Goal: Task Accomplishment & Management: Complete application form

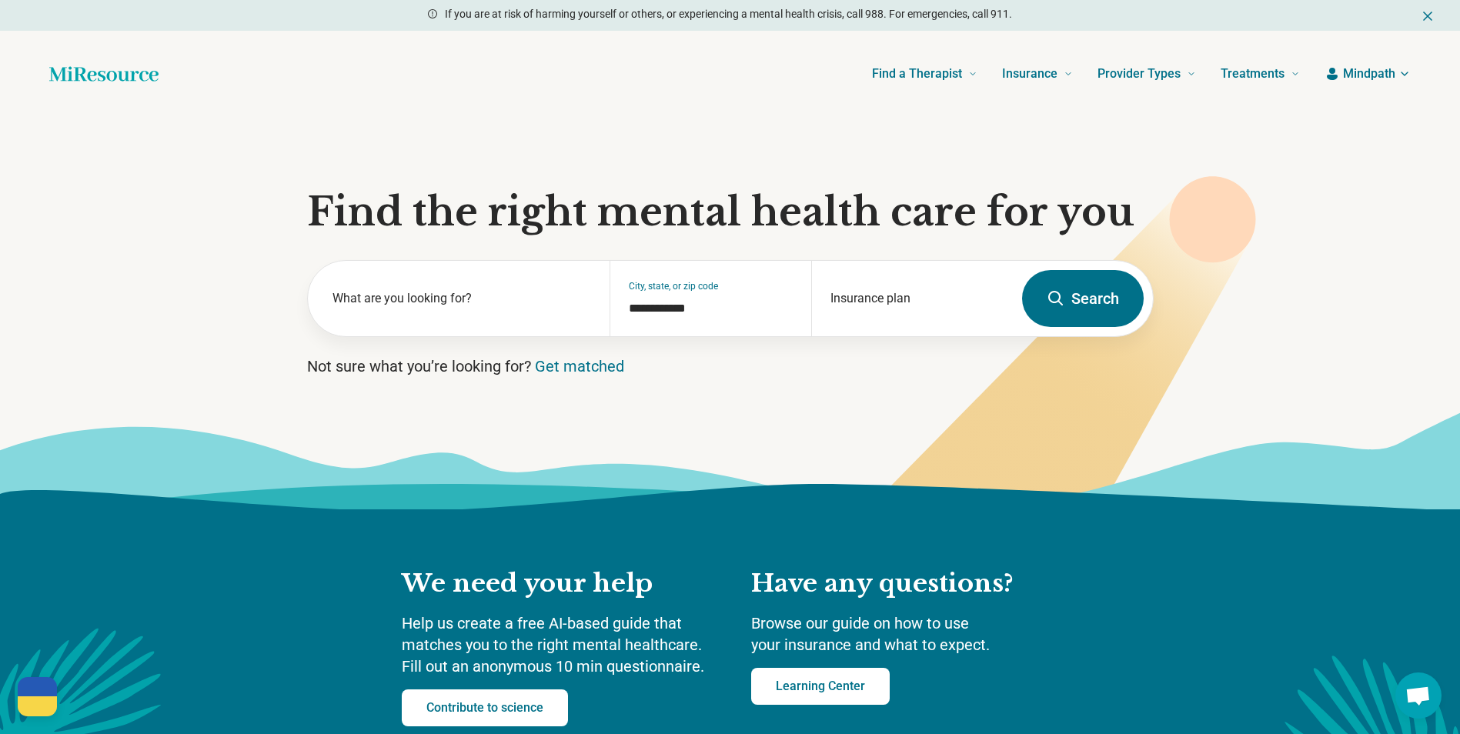
click at [1372, 72] on span "Mindpath" at bounding box center [1369, 74] width 52 height 18
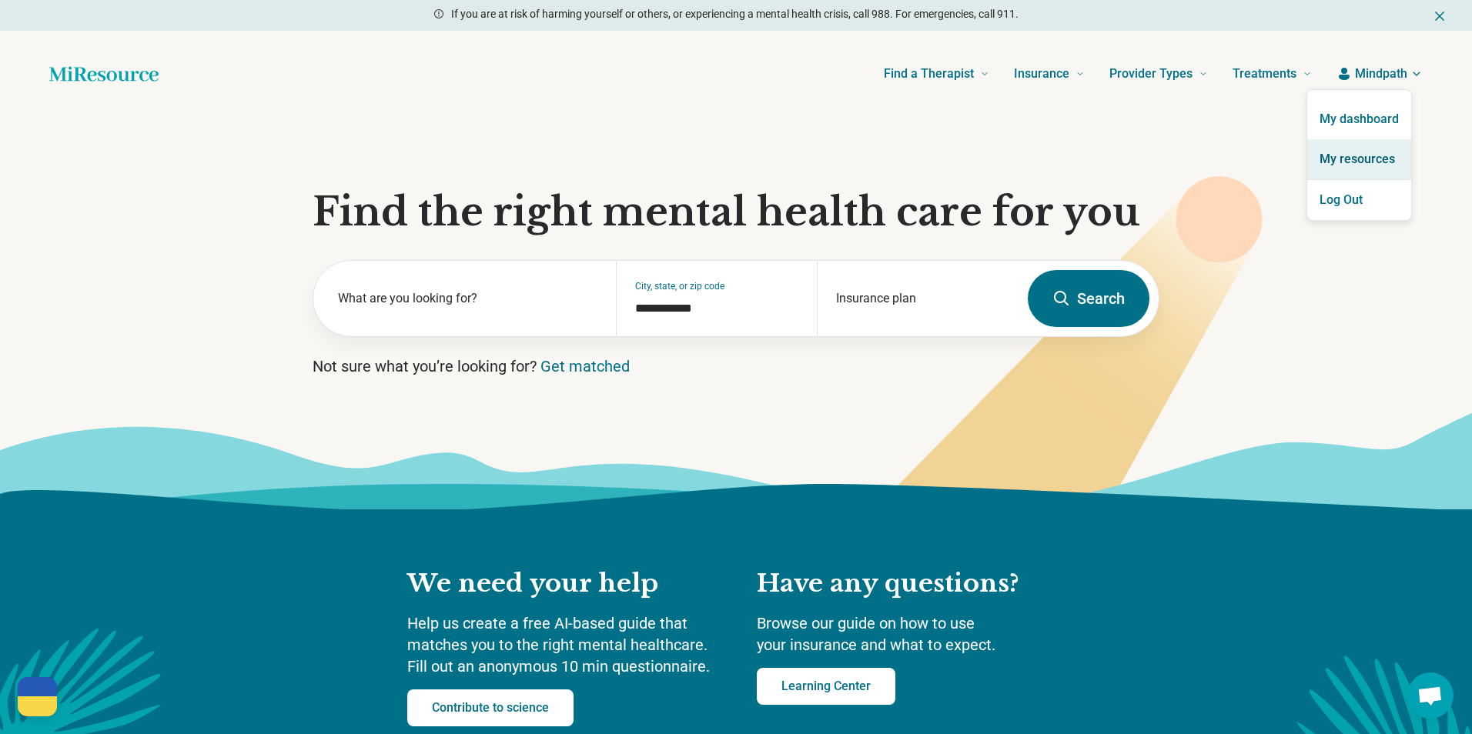
click at [1363, 151] on link "My resources" at bounding box center [1359, 159] width 104 height 40
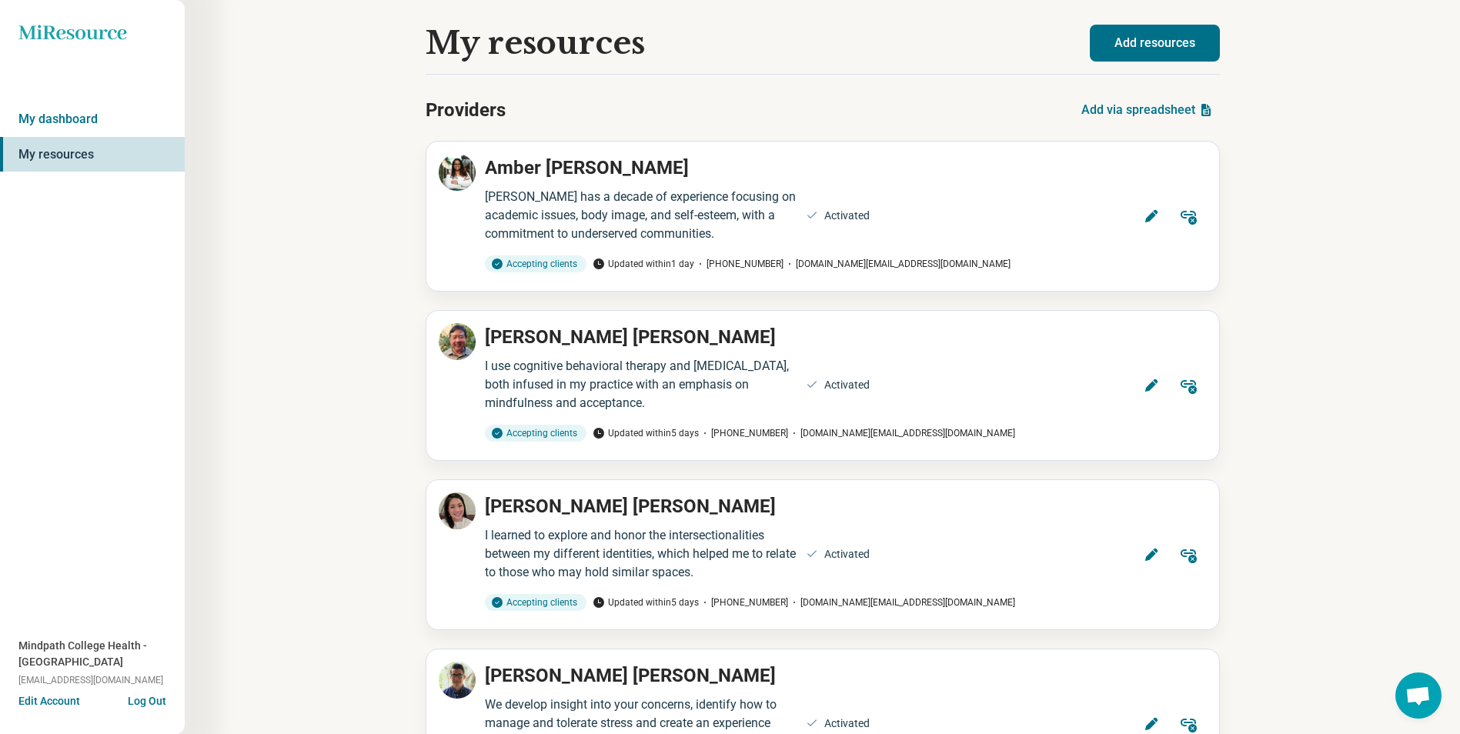
click at [1204, 53] on button "Add resources" at bounding box center [1155, 43] width 130 height 37
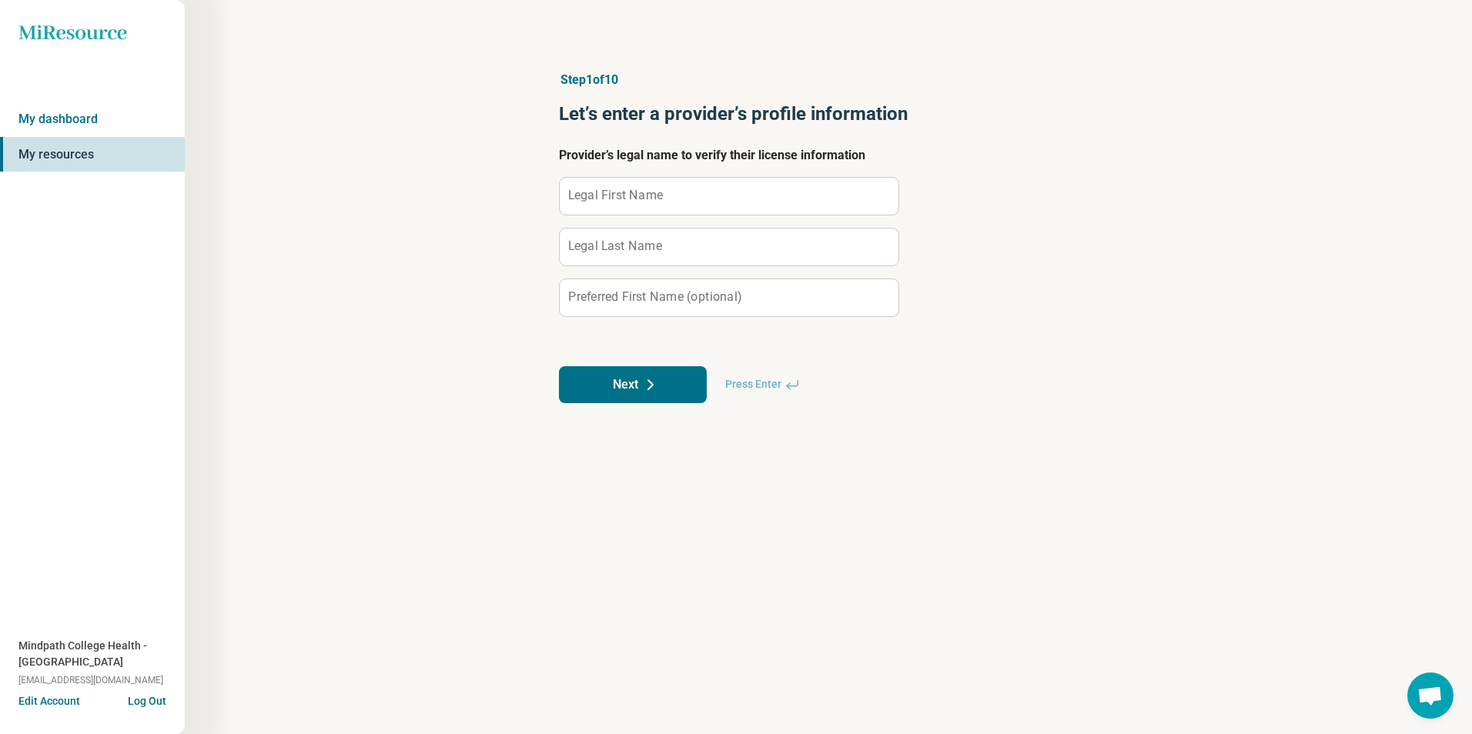
click at [655, 193] on label "Legal First Name" at bounding box center [615, 195] width 95 height 12
click at [655, 193] on input "Legal First Name" at bounding box center [729, 196] width 339 height 37
type input "******"
type input "***"
click at [622, 399] on button "Next" at bounding box center [633, 384] width 148 height 37
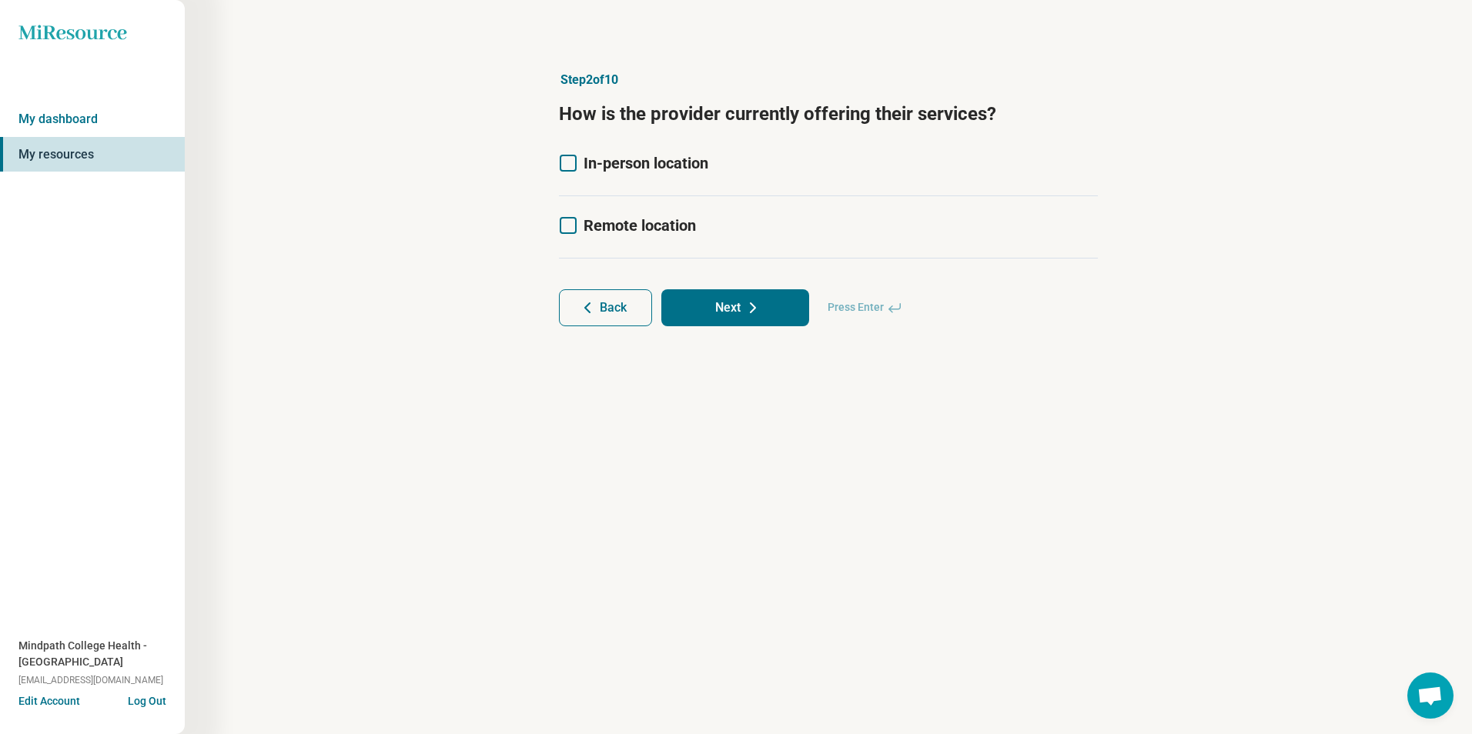
click at [568, 161] on icon at bounding box center [568, 163] width 17 height 17
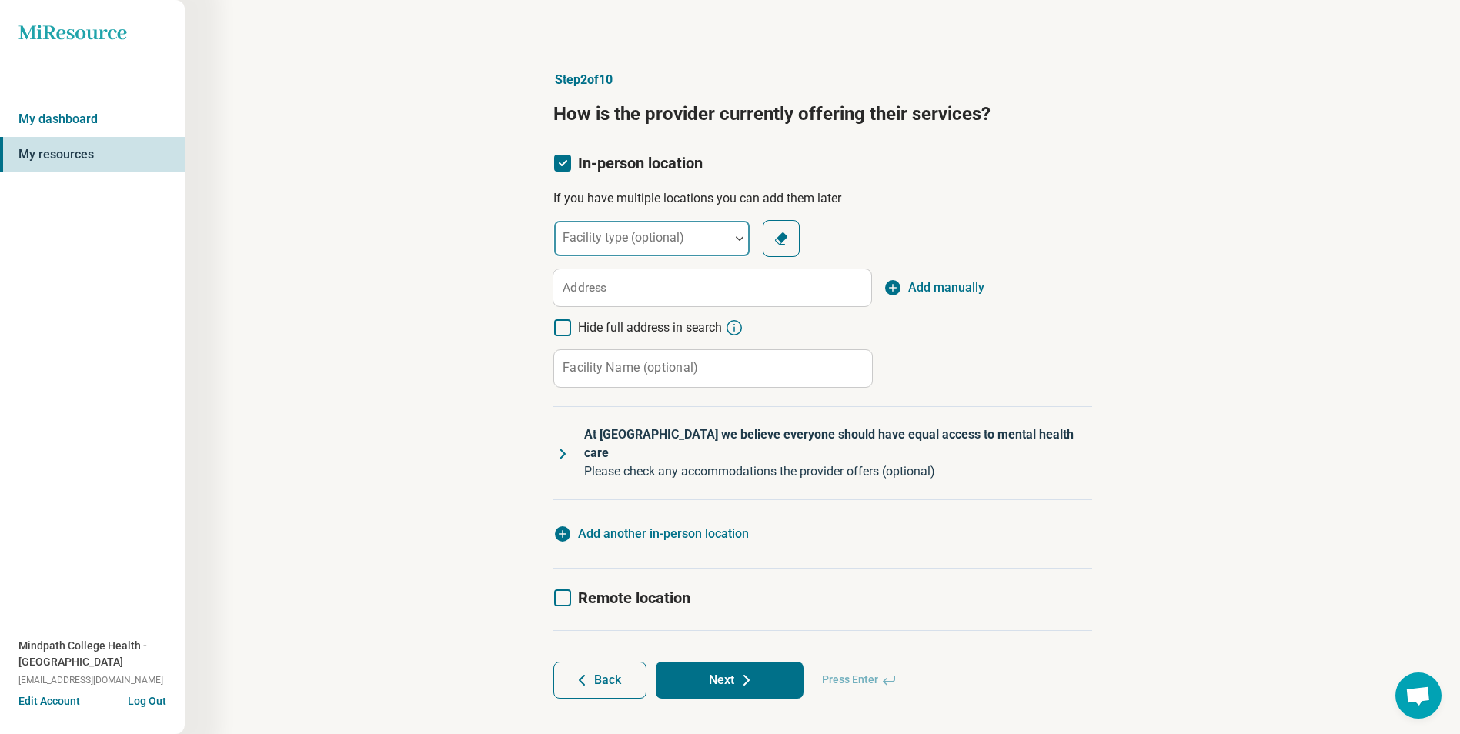
click at [734, 239] on div at bounding box center [740, 238] width 20 height 5
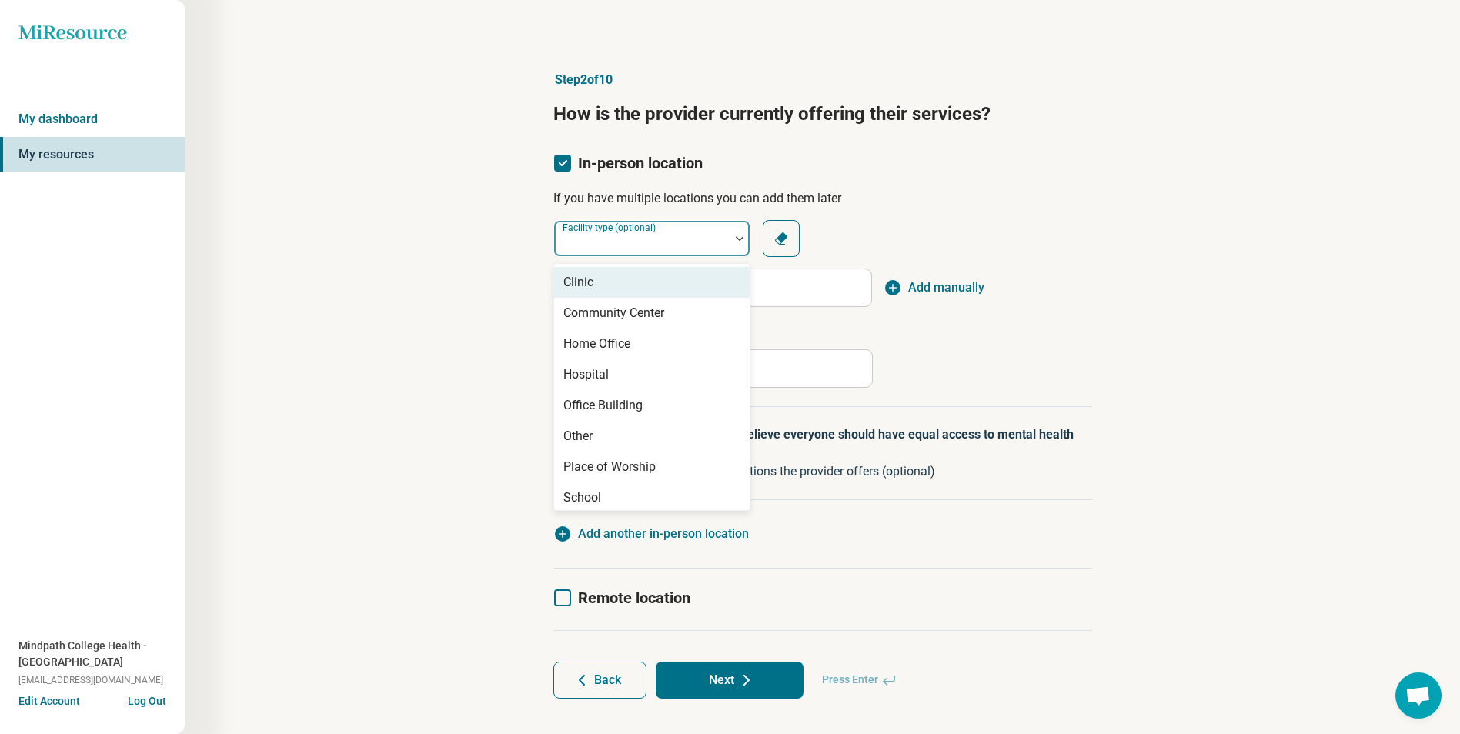
click at [633, 285] on div "Clinic" at bounding box center [652, 282] width 196 height 31
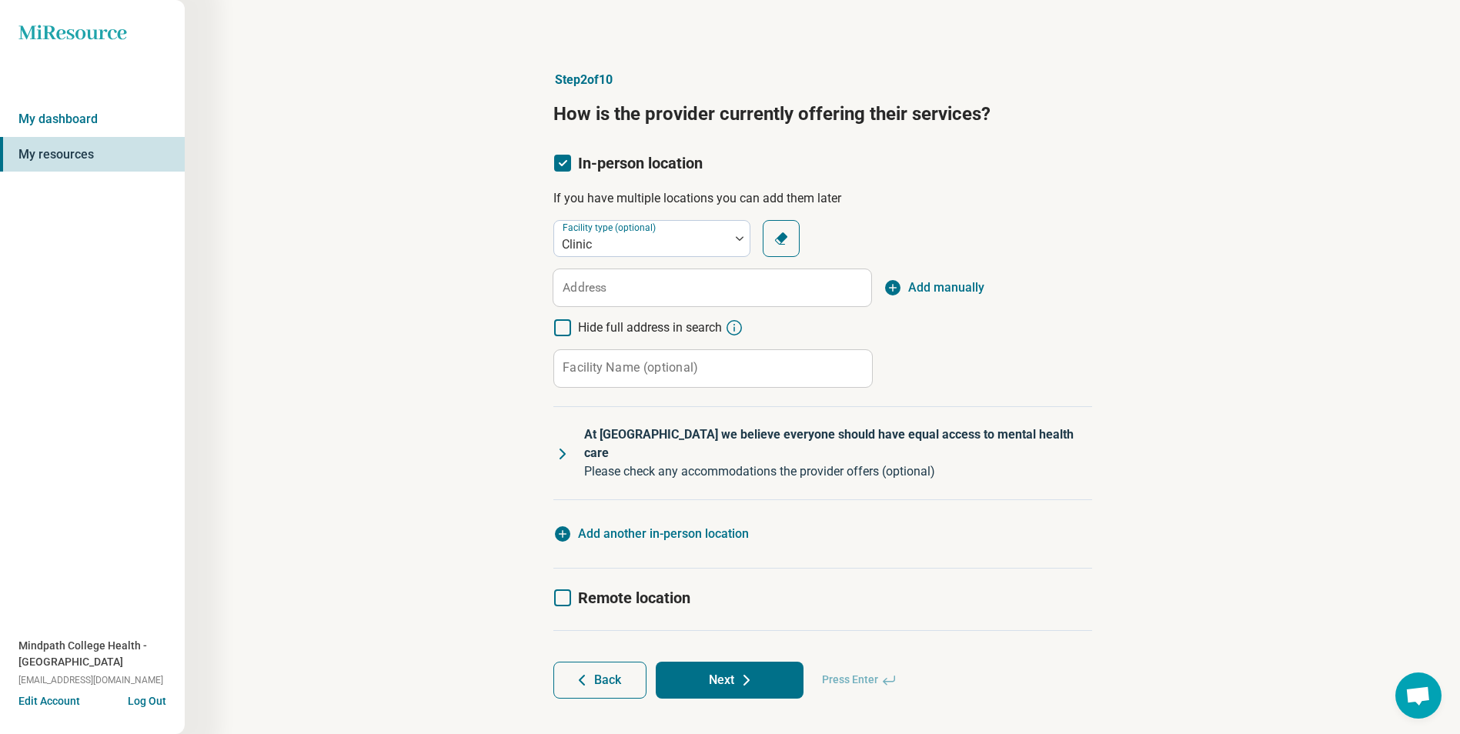
click at [924, 290] on span "Add manually" at bounding box center [946, 288] width 76 height 18
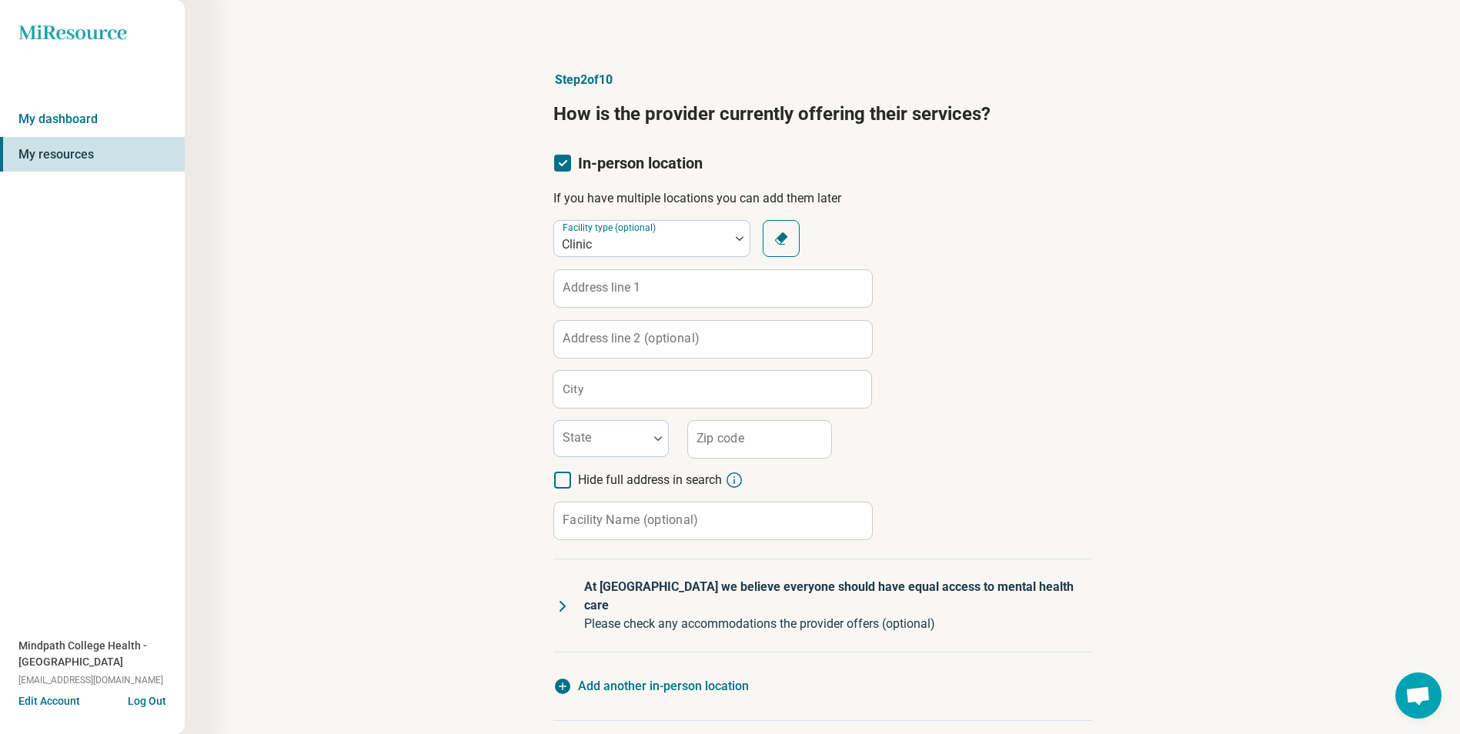
click at [604, 289] on label "Address line 1" at bounding box center [602, 288] width 79 height 12
click at [604, 289] on input "Address line 1" at bounding box center [713, 288] width 318 height 37
paste input "**********"
type input "**********"
click at [612, 333] on label "Address line 2 (optional)" at bounding box center [631, 339] width 136 height 12
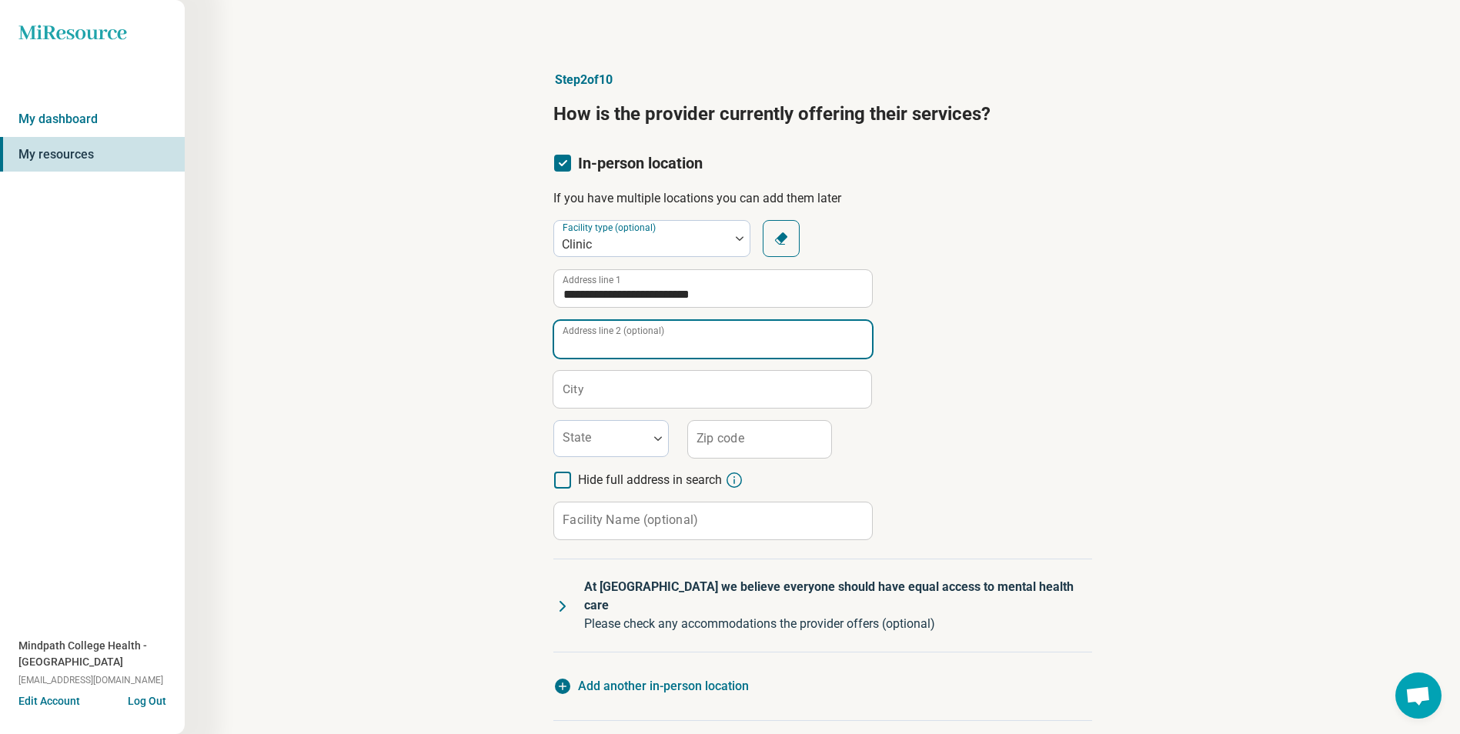
click at [612, 331] on input "Address line 2 (optional)" at bounding box center [713, 339] width 318 height 37
type input "**********"
drag, startPoint x: 493, startPoint y: 400, endPoint x: 529, endPoint y: 396, distance: 35.6
click at [493, 400] on div "**********" at bounding box center [823, 461] width 1128 height 842
click at [577, 395] on label "City" at bounding box center [573, 389] width 21 height 12
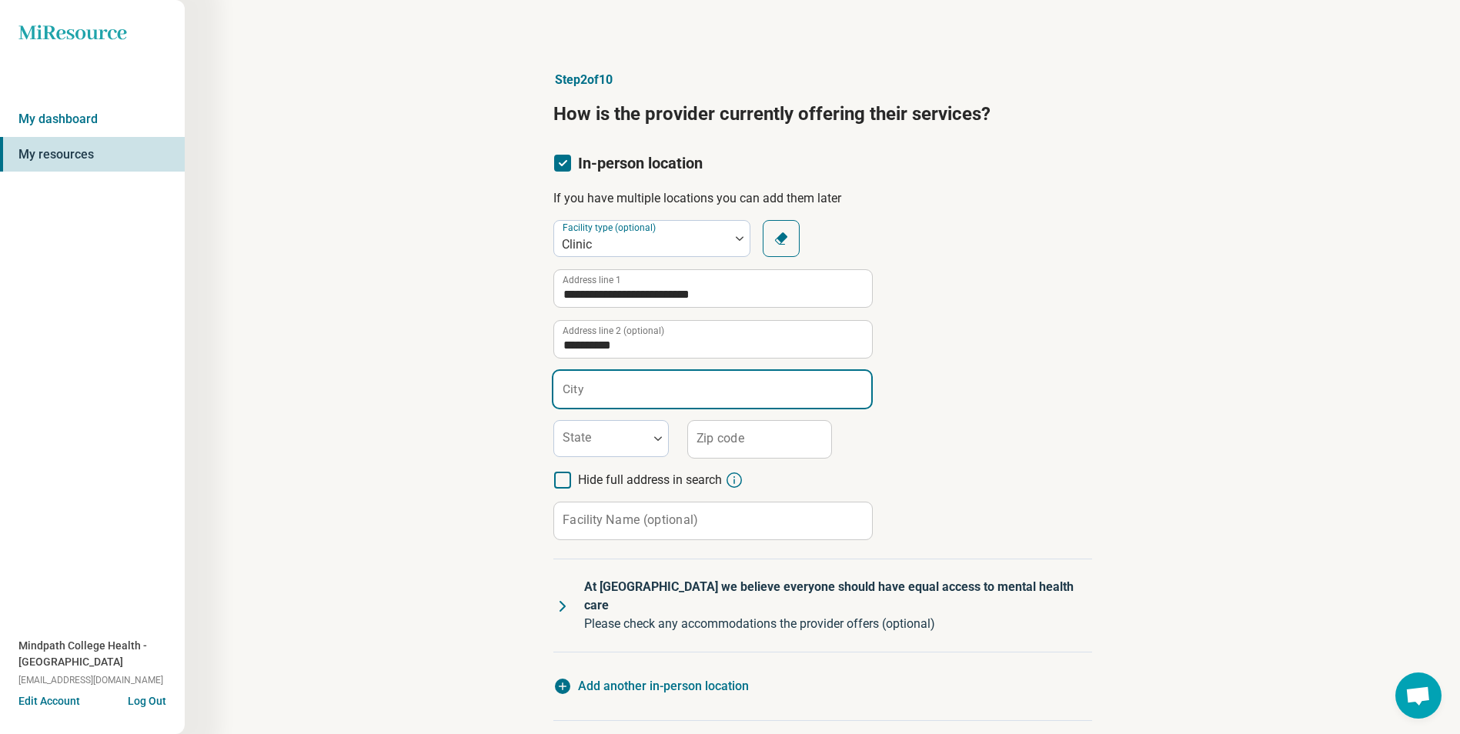
click at [577, 395] on input "City" at bounding box center [712, 389] width 318 height 37
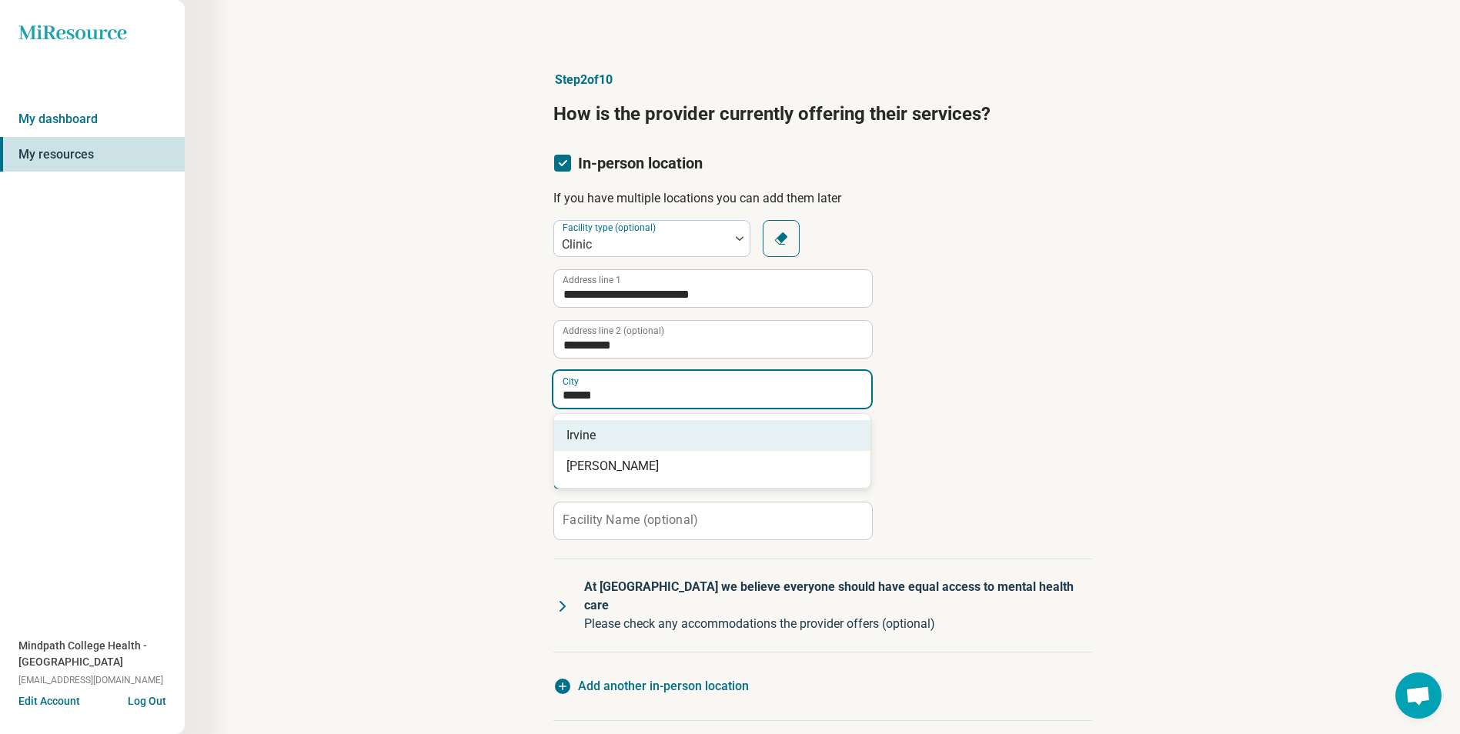
click at [620, 436] on span "Irvine" at bounding box center [716, 435] width 298 height 18
type input "******"
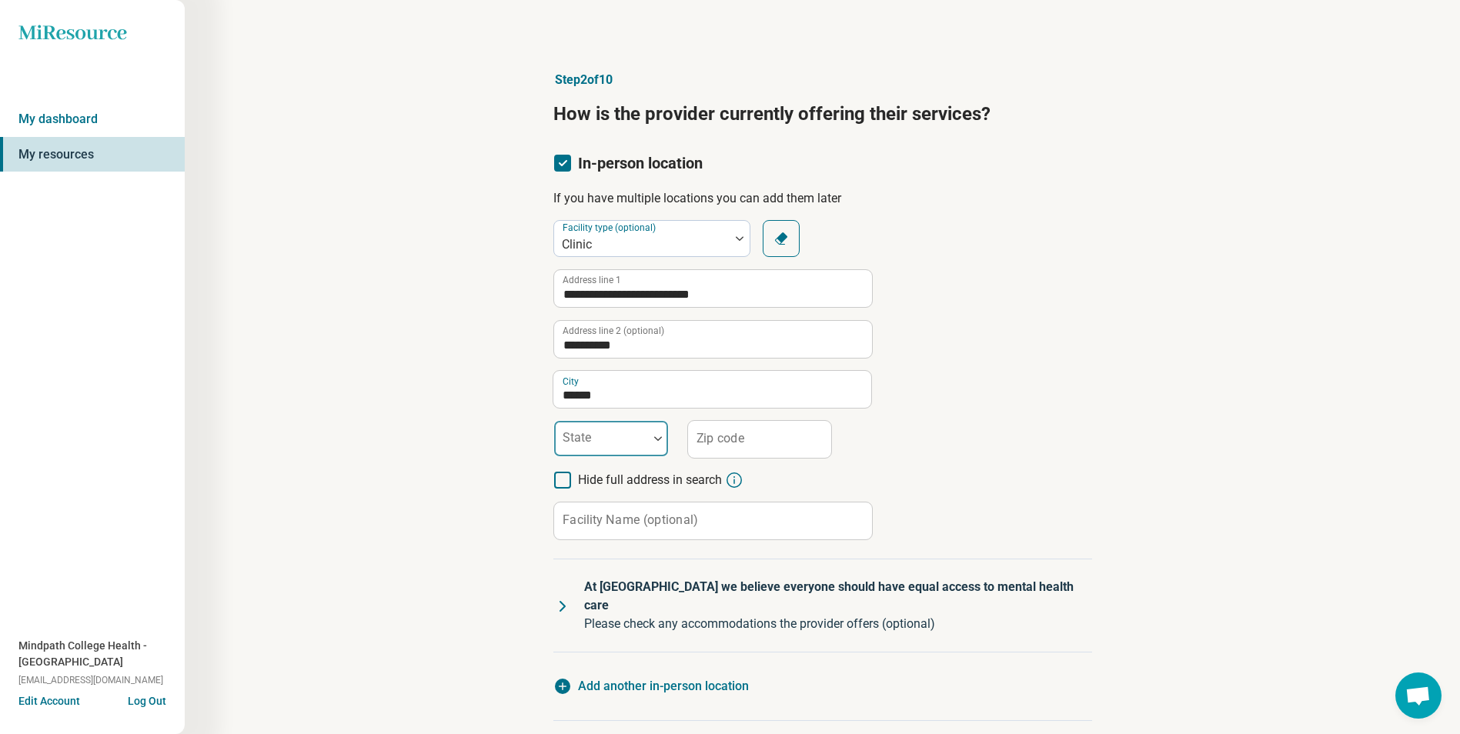
click at [644, 436] on div at bounding box center [601, 439] width 94 height 34
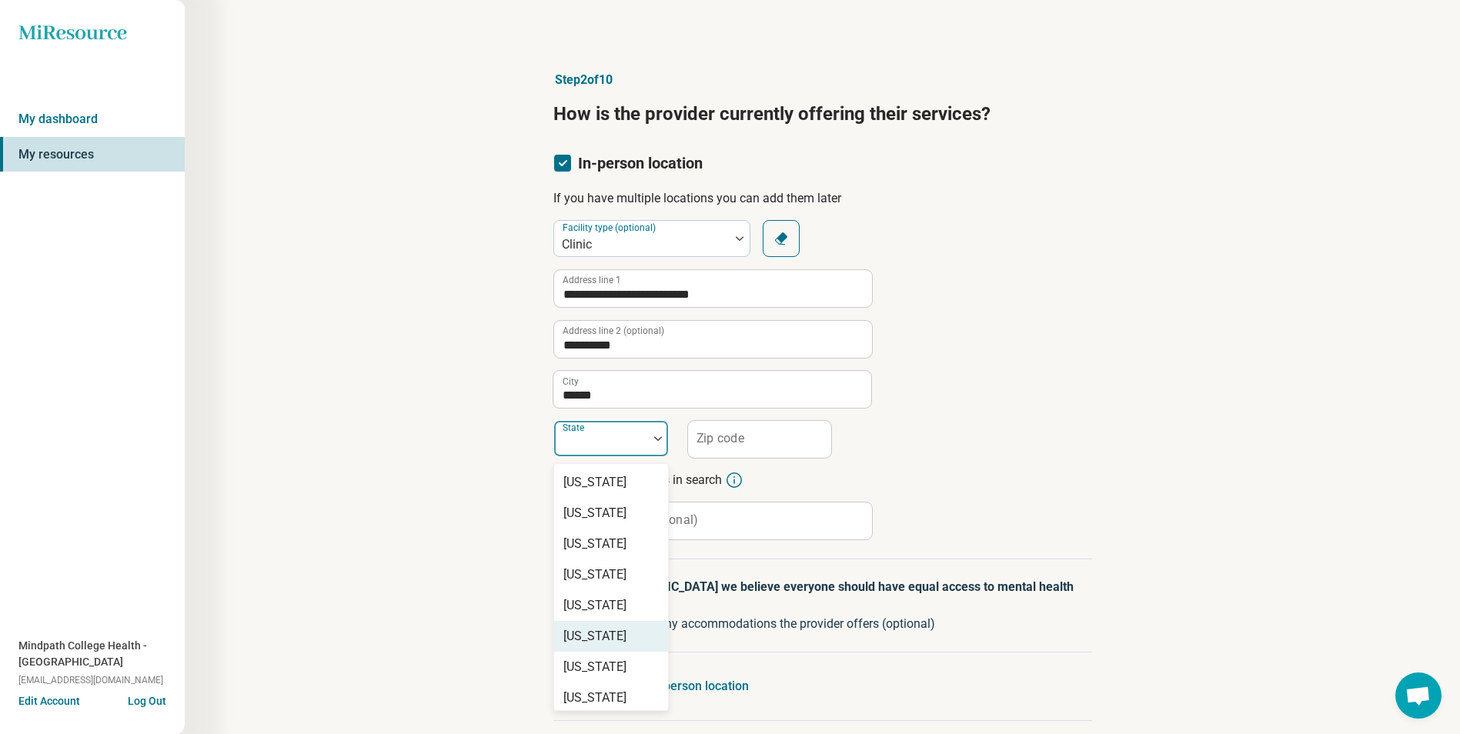
click at [595, 604] on div "[US_STATE]" at bounding box center [594, 606] width 63 height 18
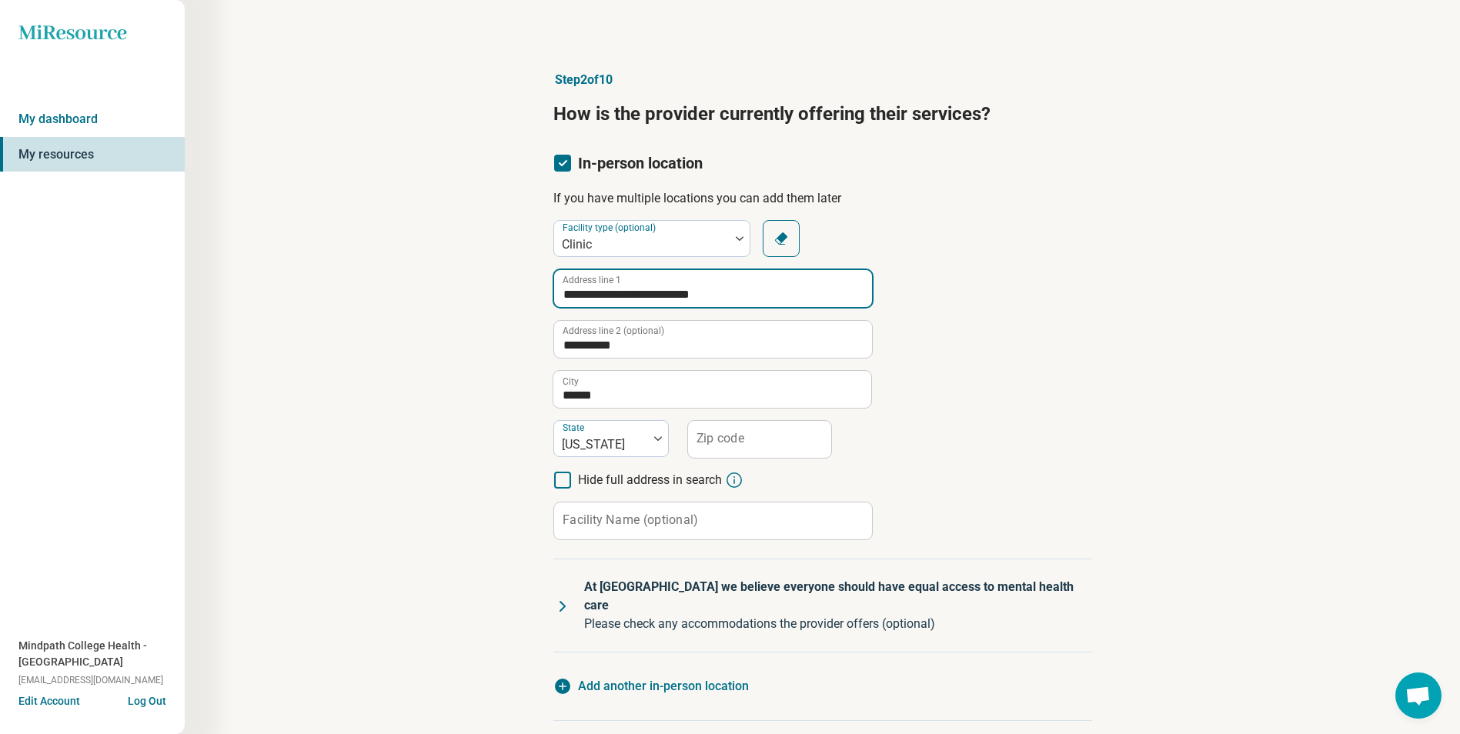
drag, startPoint x: 669, startPoint y: 300, endPoint x: 836, endPoint y: 298, distance: 167.1
click at [836, 298] on input "**********" at bounding box center [713, 288] width 318 height 37
type input "**********"
click at [1001, 339] on div "**********" at bounding box center [822, 380] width 539 height 320
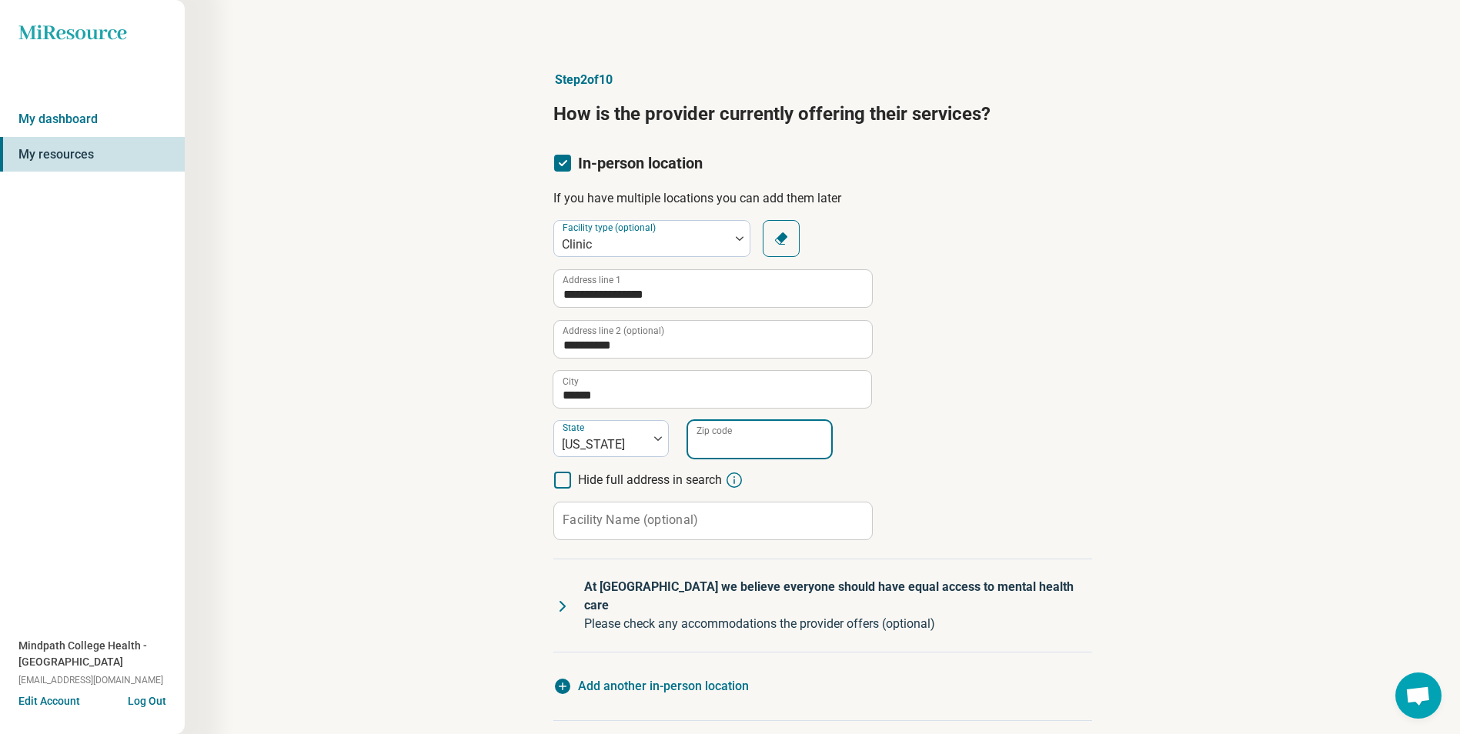
click at [754, 440] on input "Zip code" at bounding box center [759, 439] width 143 height 37
paste input "*****"
type input "*****"
click at [644, 520] on label "Facility Name (optional)" at bounding box center [630, 520] width 135 height 12
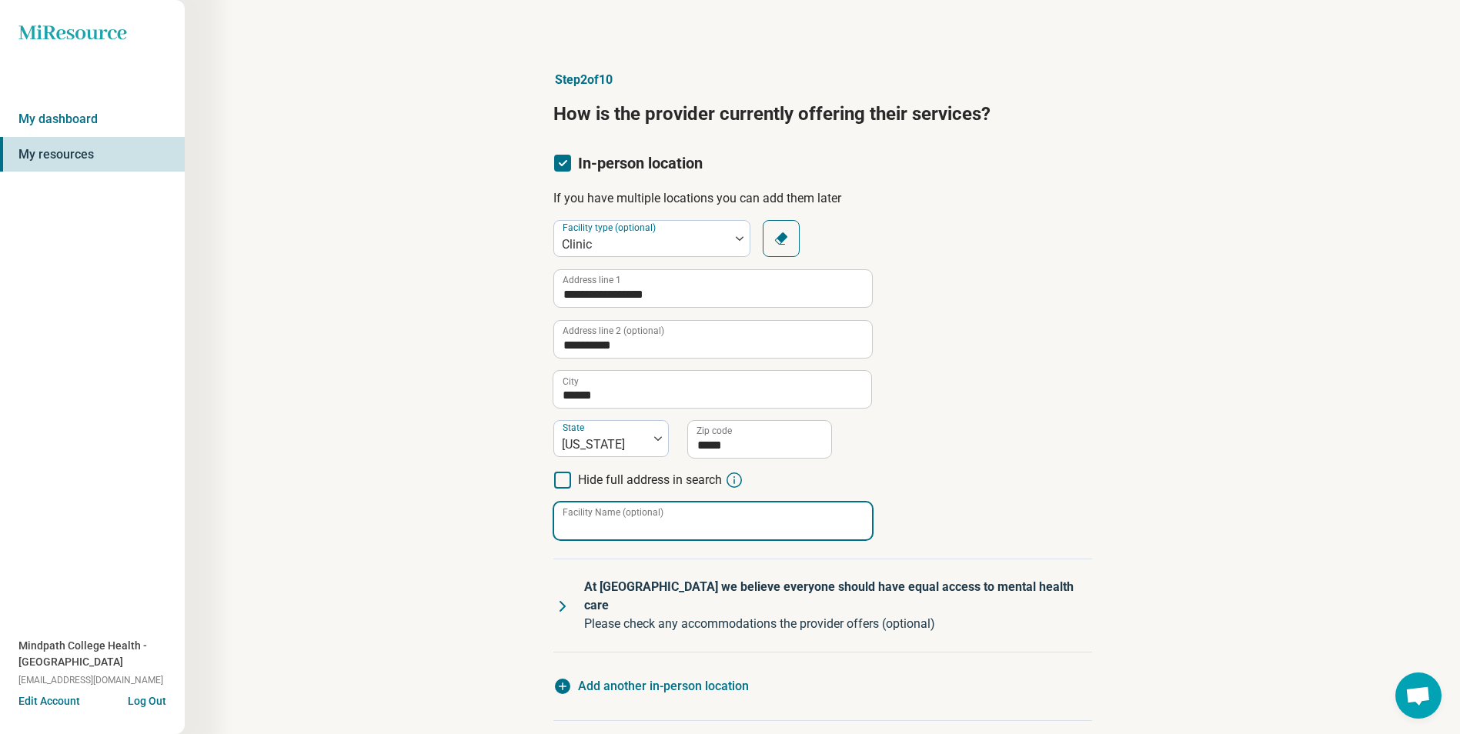
click at [644, 520] on input "Facility Name (optional)" at bounding box center [713, 521] width 318 height 37
type input "**********"
click at [1008, 489] on div "**********" at bounding box center [822, 380] width 539 height 320
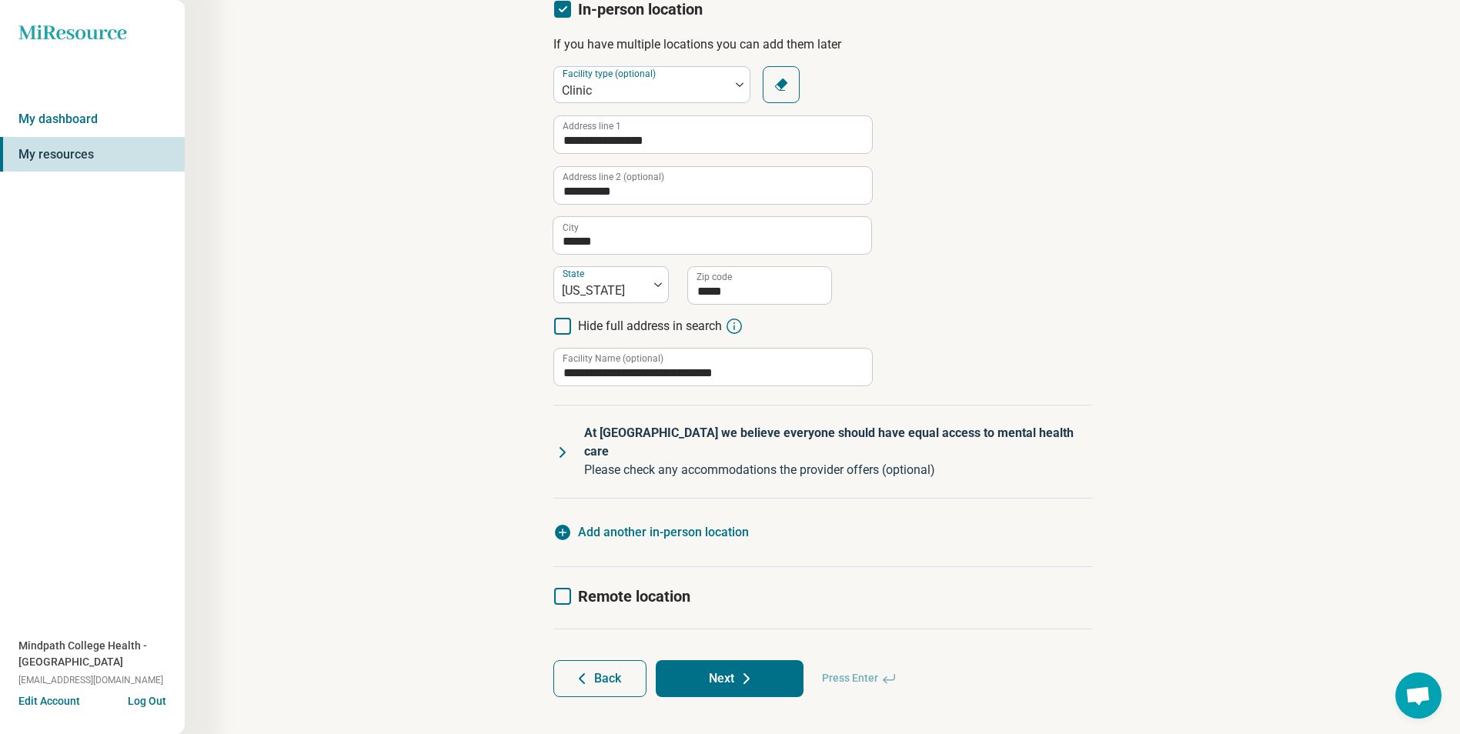
click at [749, 674] on icon at bounding box center [746, 678] width 5 height 9
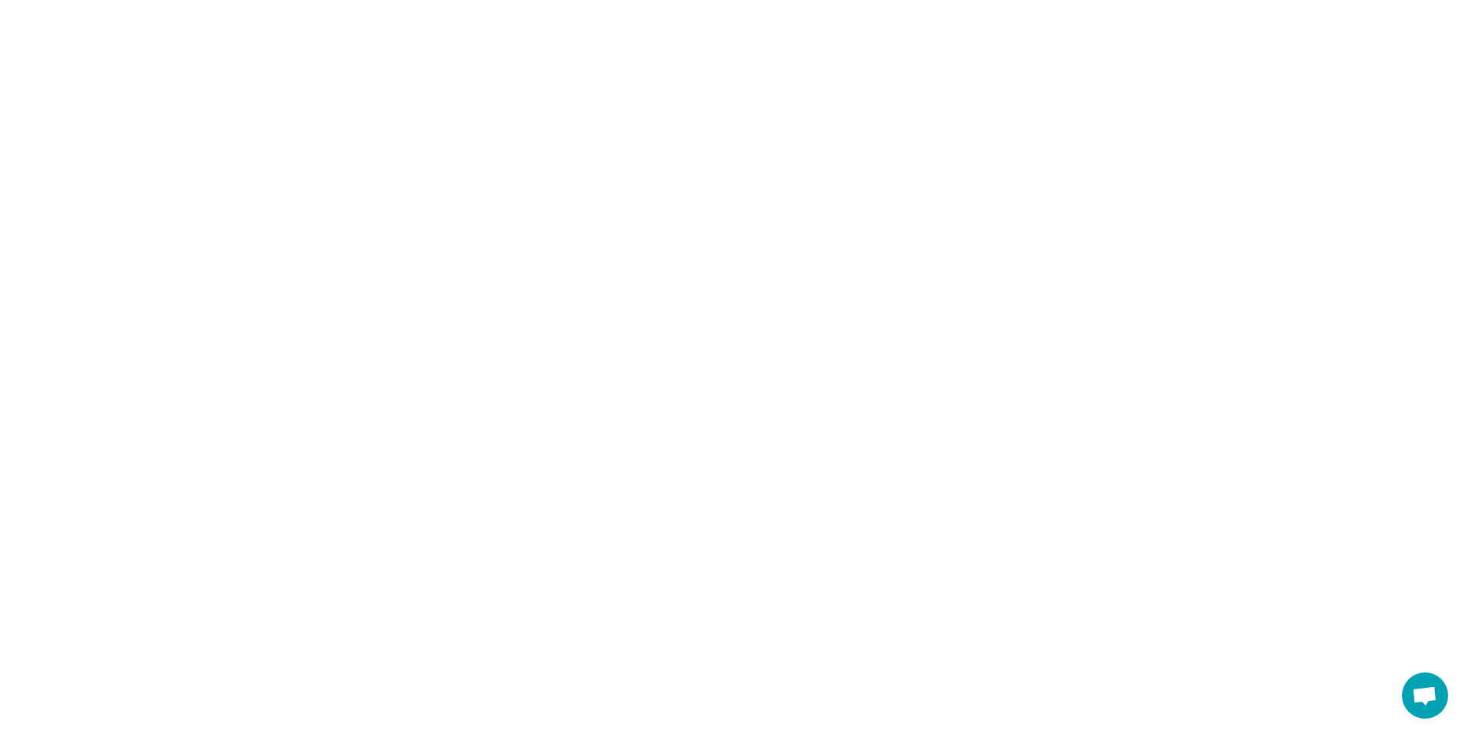
scroll to position [0, 0]
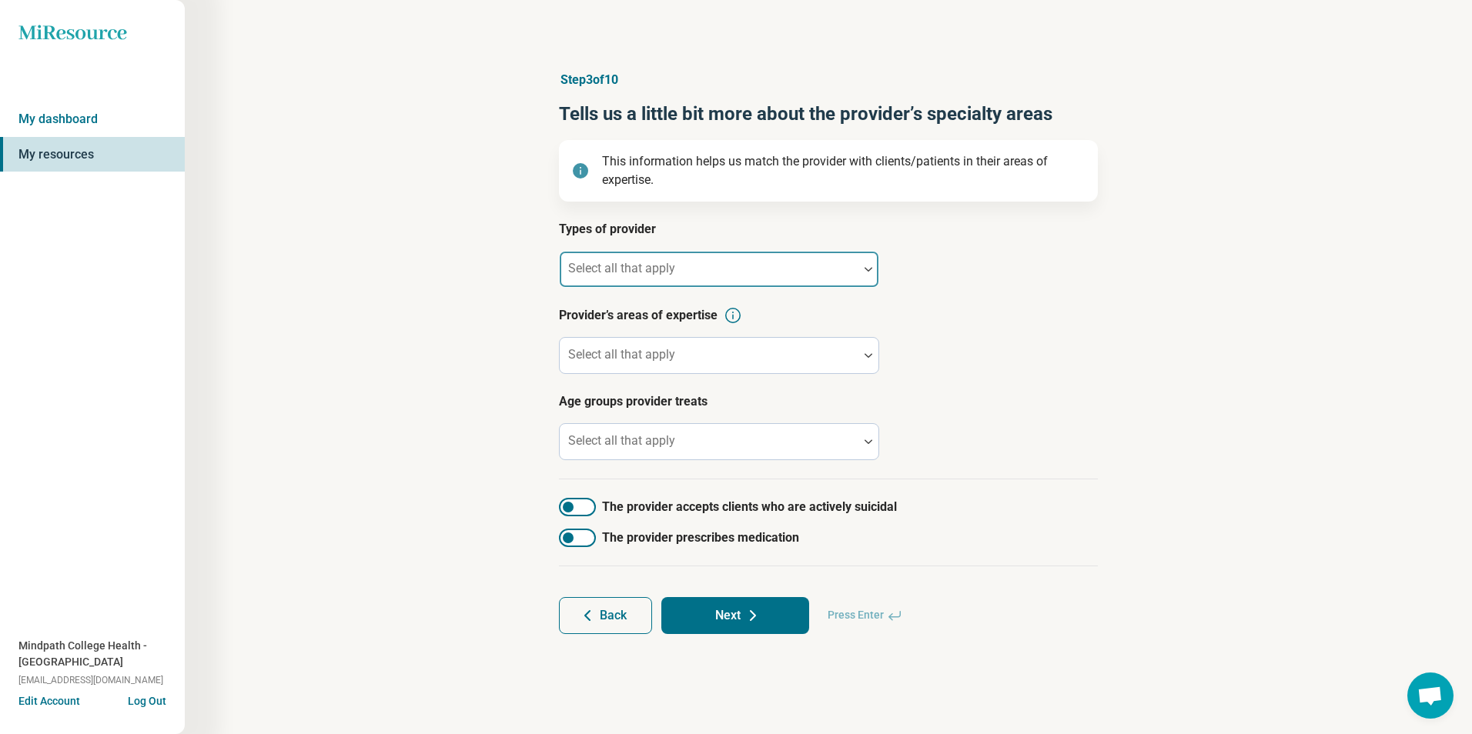
click at [724, 263] on div at bounding box center [709, 269] width 299 height 34
click at [711, 277] on div at bounding box center [709, 276] width 286 height 22
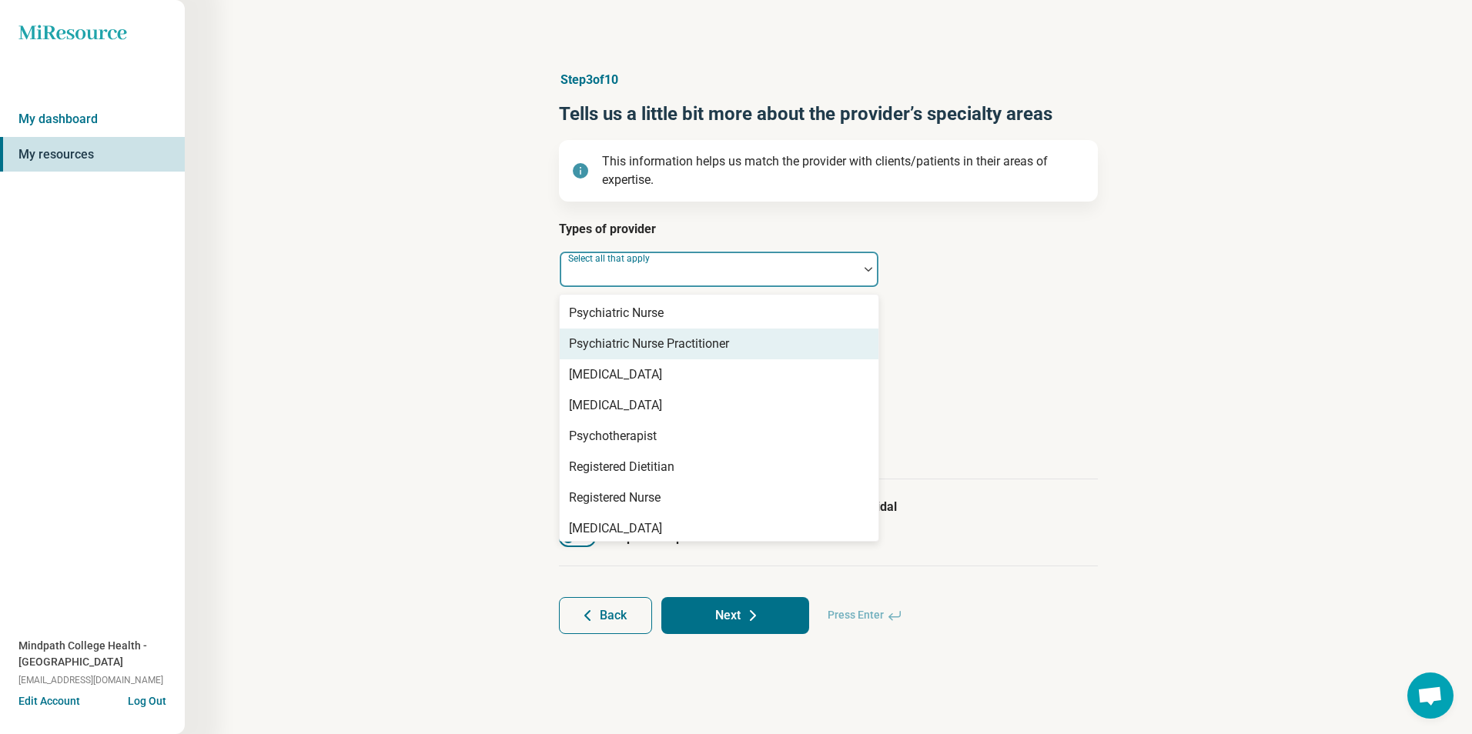
scroll to position [1884, 0]
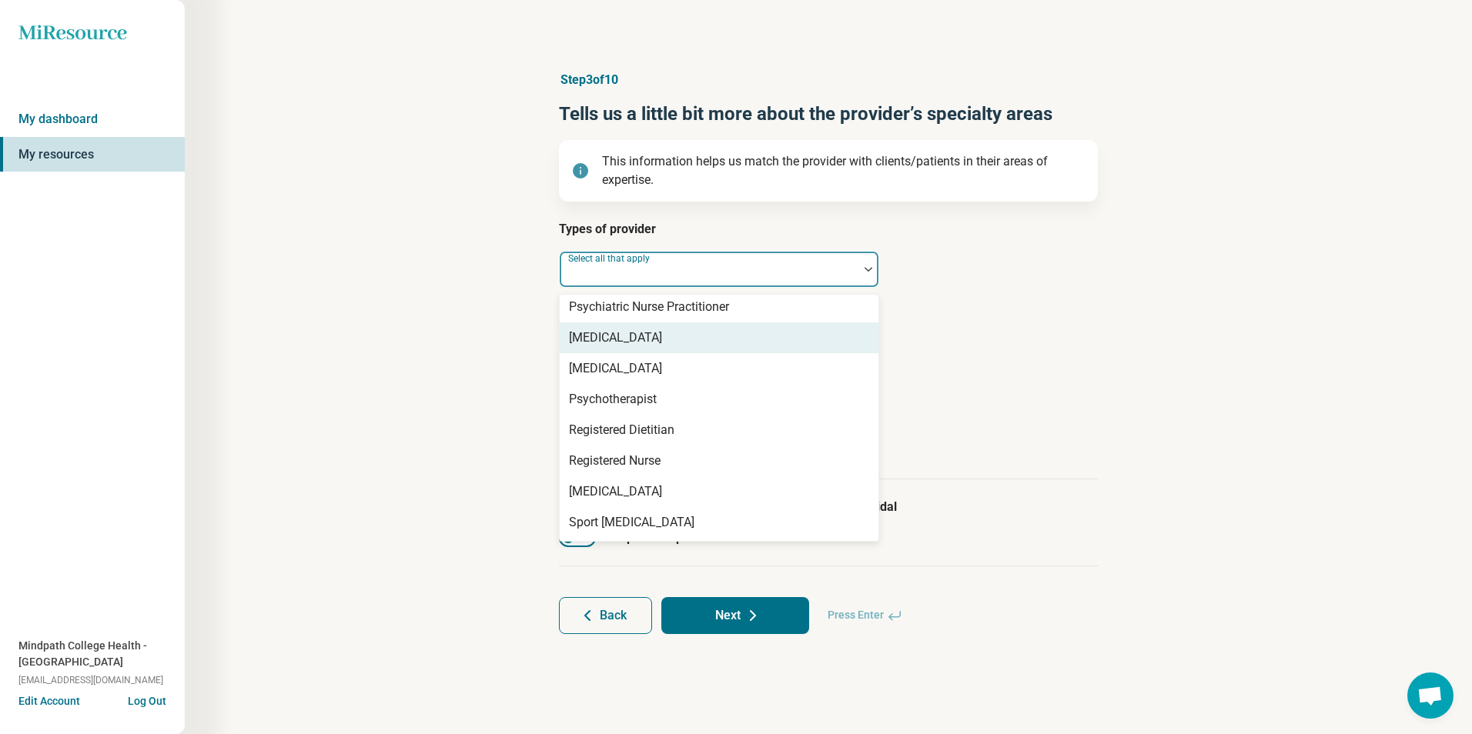
click at [630, 336] on div "[MEDICAL_DATA]" at bounding box center [615, 338] width 93 height 18
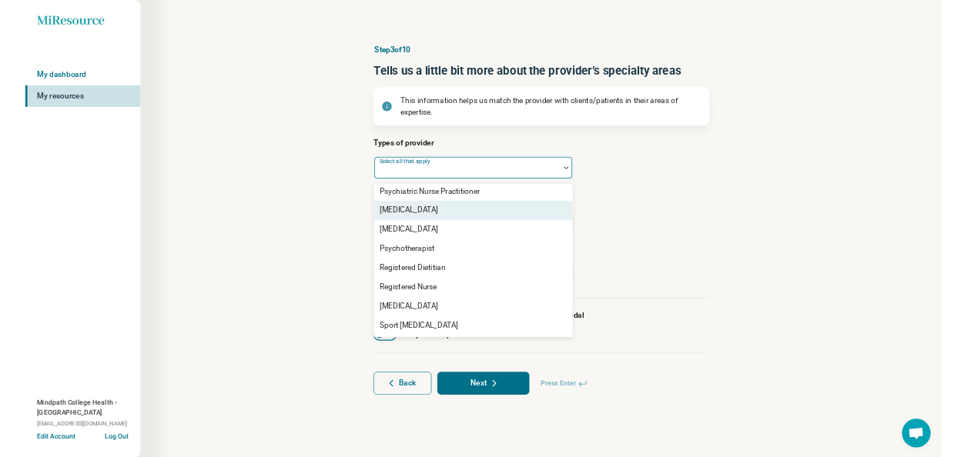
scroll to position [1854, 0]
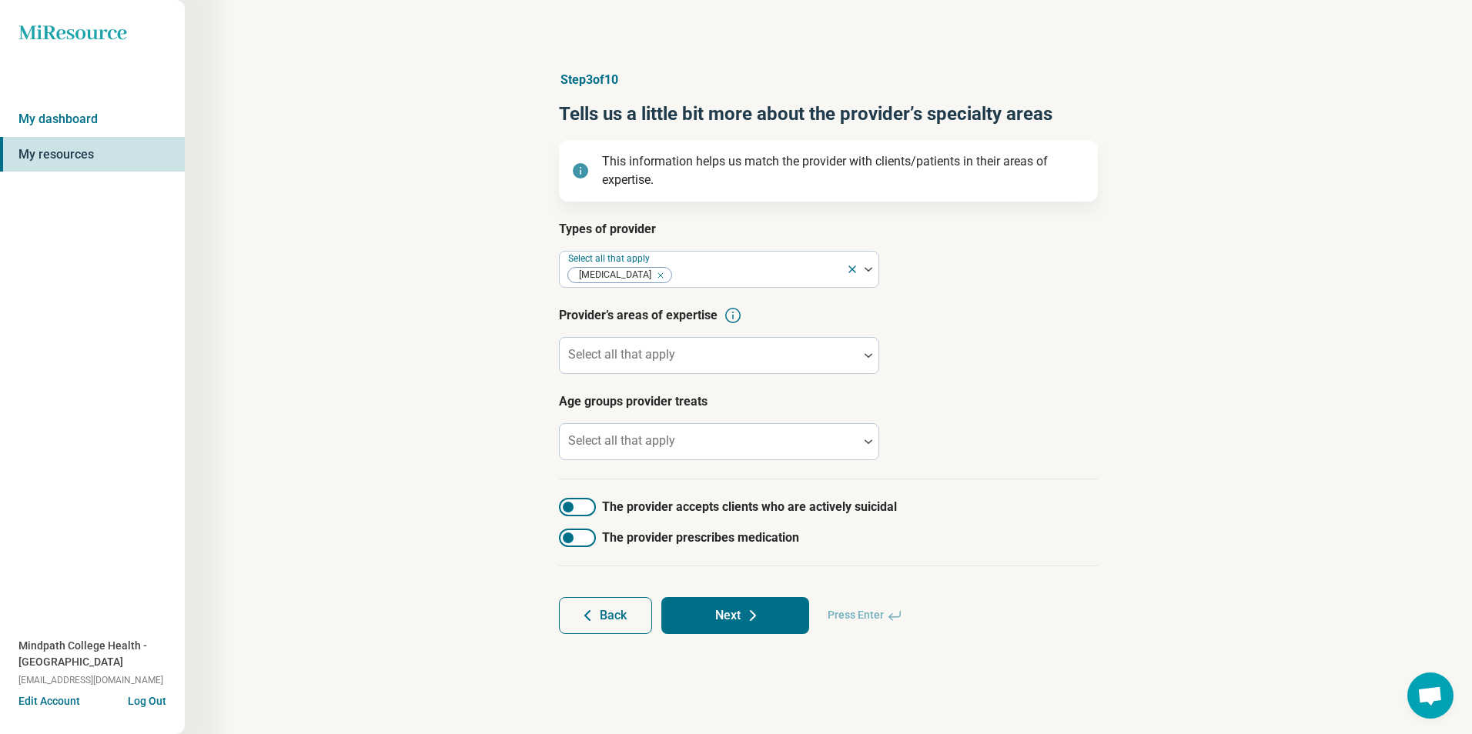
click at [994, 363] on article "Provider’s areas of expertise Select all that apply" at bounding box center [828, 340] width 539 height 68
click at [733, 359] on div at bounding box center [709, 362] width 286 height 22
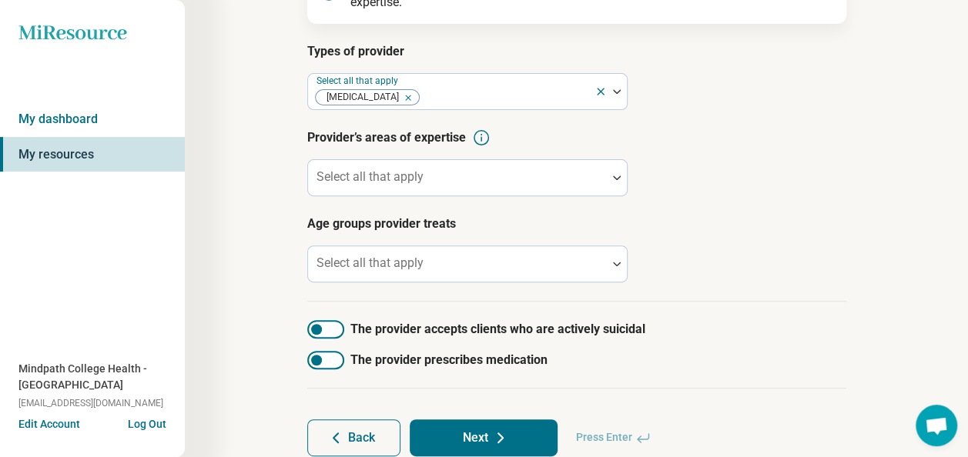
scroll to position [154, 0]
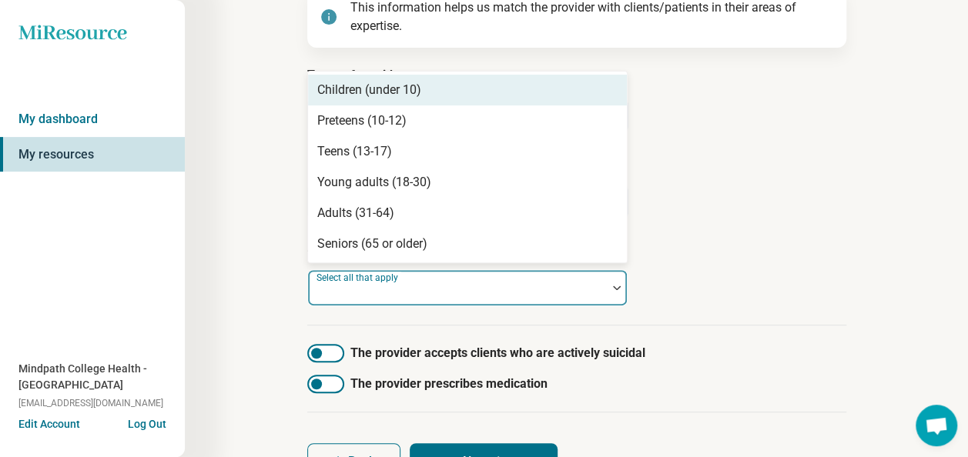
click at [391, 289] on div "Select all that apply" at bounding box center [467, 287] width 320 height 37
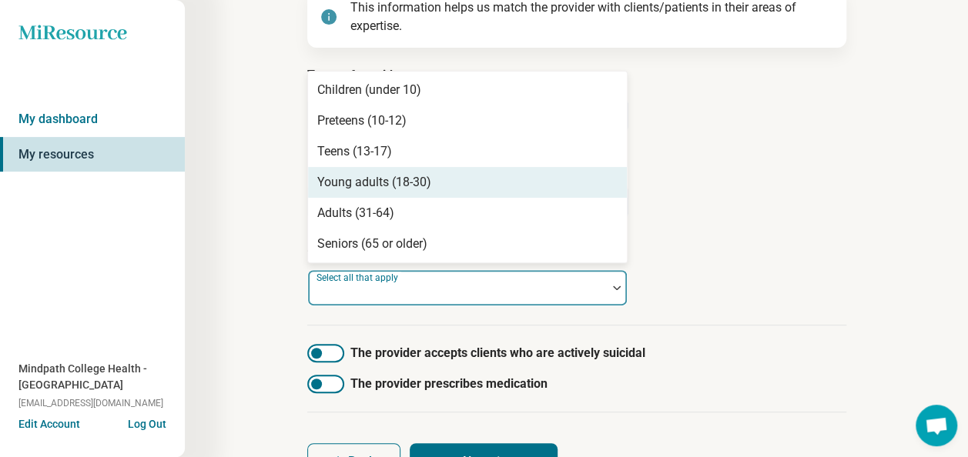
click at [407, 185] on div "Young adults (18-30)" at bounding box center [374, 182] width 114 height 18
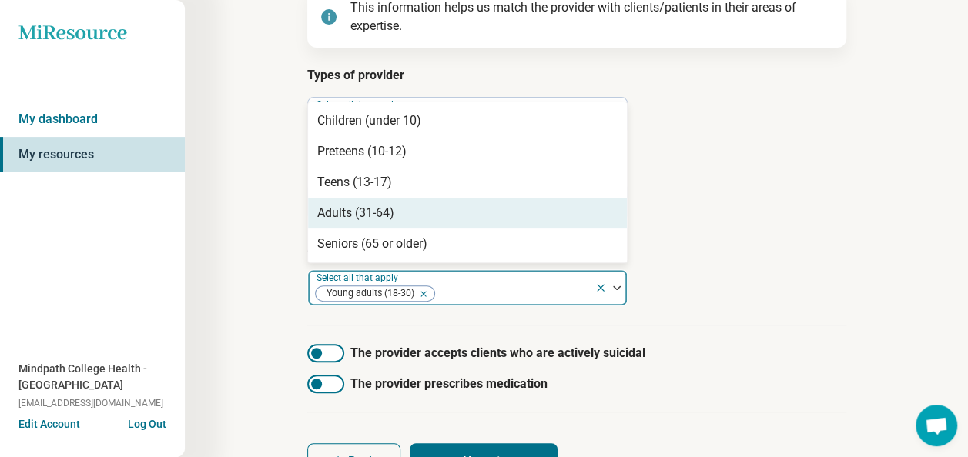
click at [389, 211] on div "Adults (31-64)" at bounding box center [355, 213] width 77 height 18
click at [774, 199] on article "Provider’s areas of expertise Select all that apply" at bounding box center [576, 186] width 539 height 68
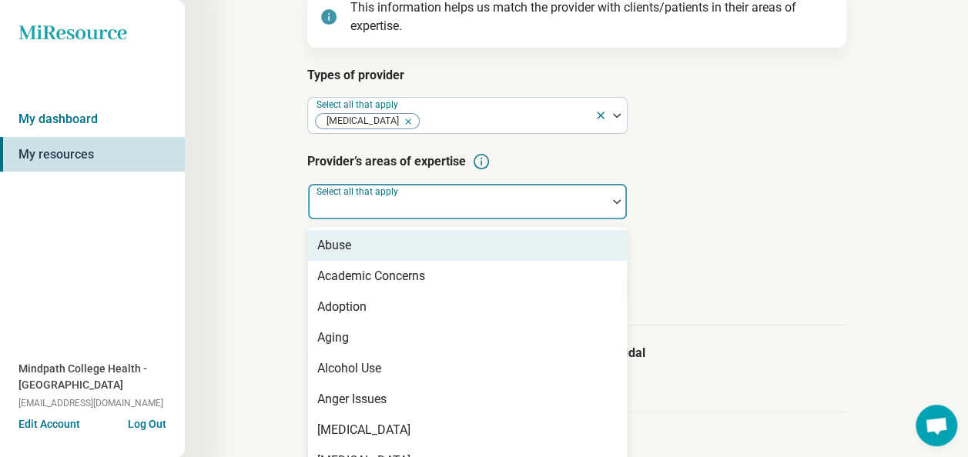
click at [399, 205] on div "Select all that apply" at bounding box center [467, 201] width 320 height 37
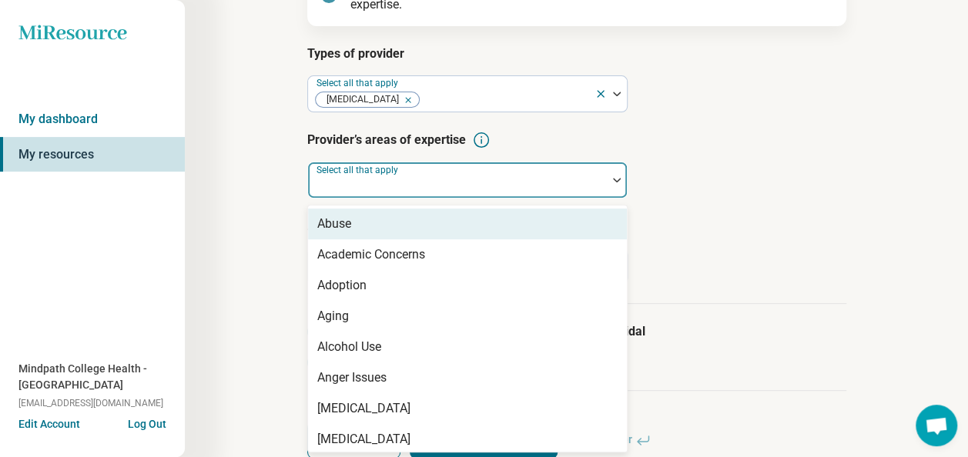
click at [453, 176] on div at bounding box center [457, 187] width 286 height 22
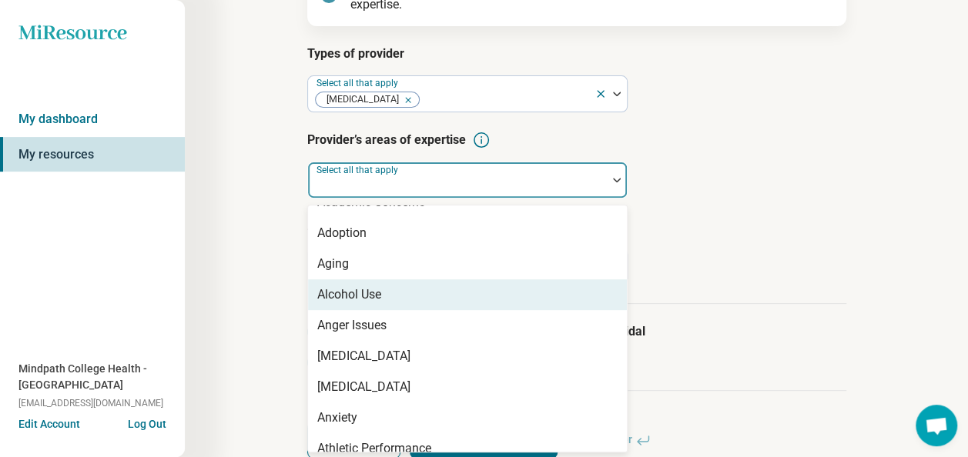
scroll to position [77, 0]
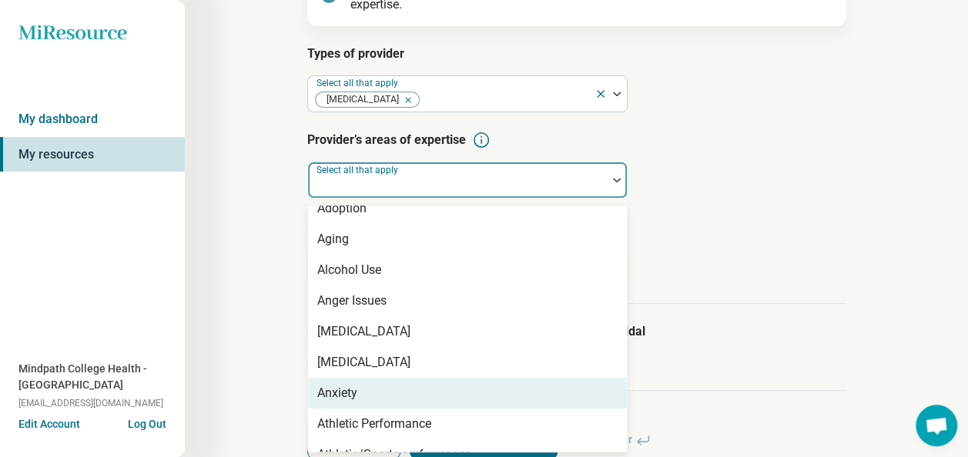
click at [368, 391] on div "Anxiety" at bounding box center [467, 393] width 319 height 31
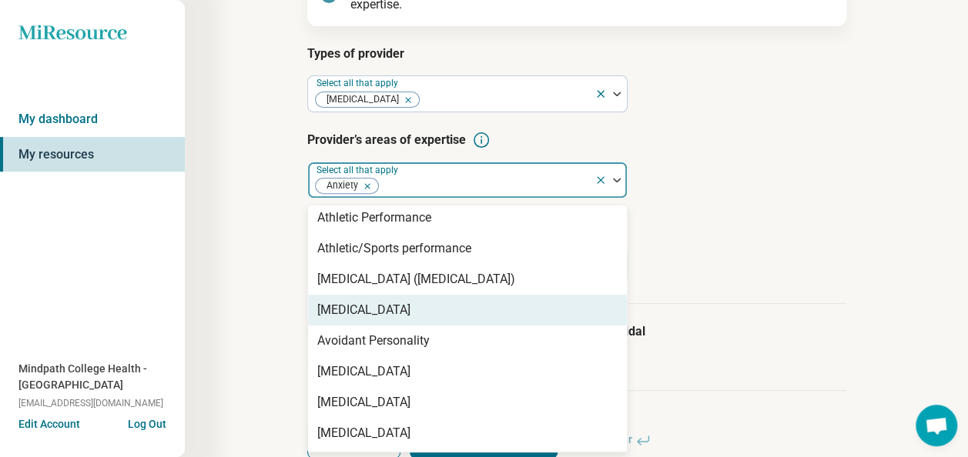
scroll to position [308, 0]
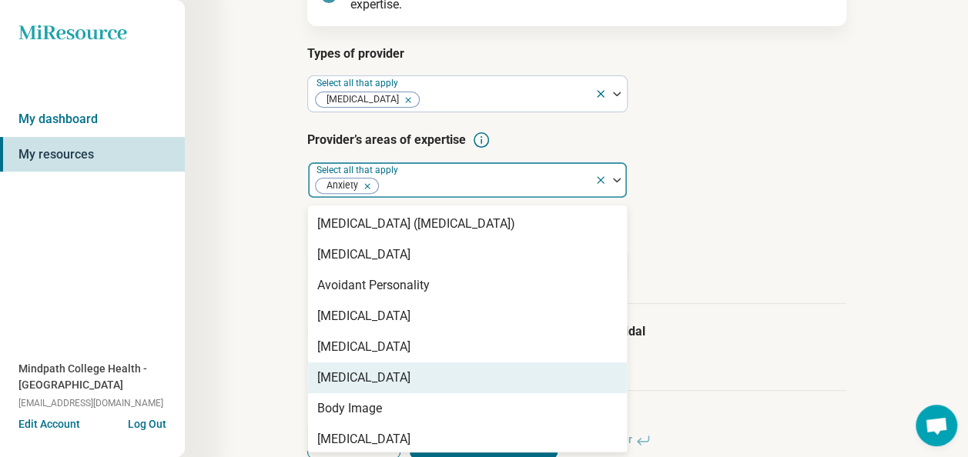
click at [387, 380] on div "[MEDICAL_DATA]" at bounding box center [363, 378] width 93 height 18
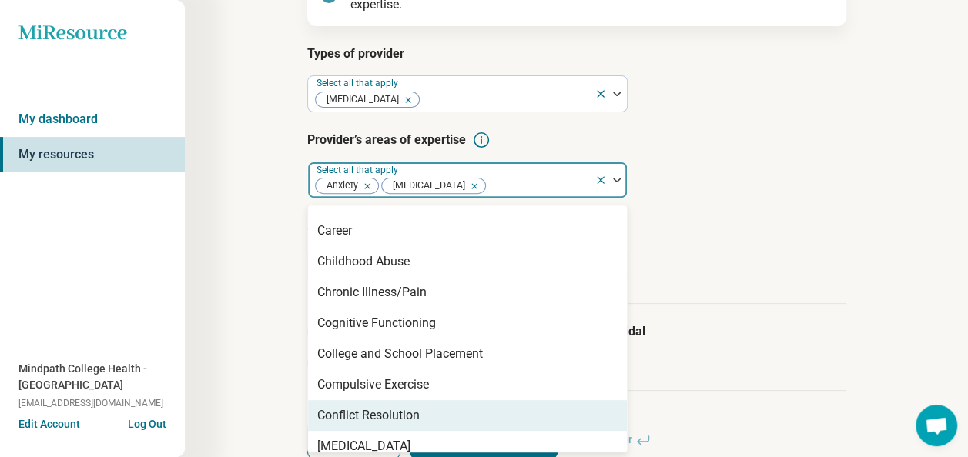
scroll to position [693, 0]
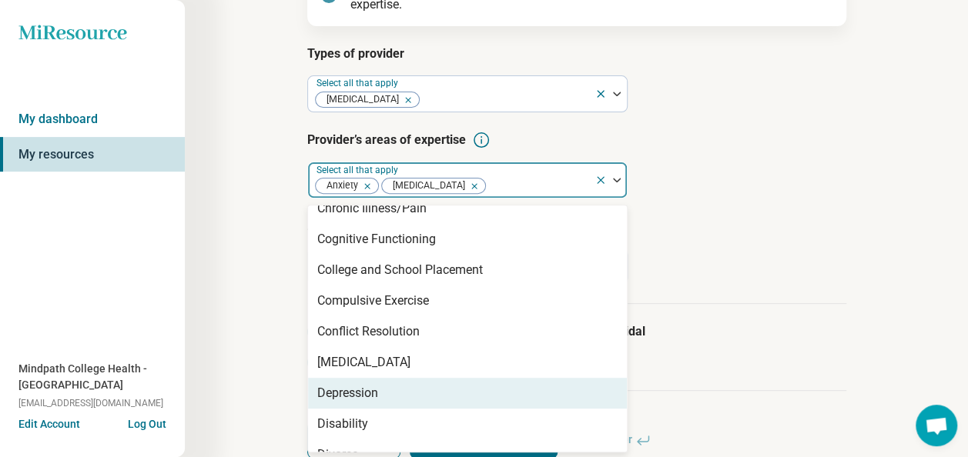
click at [371, 392] on div "Depression" at bounding box center [347, 393] width 61 height 18
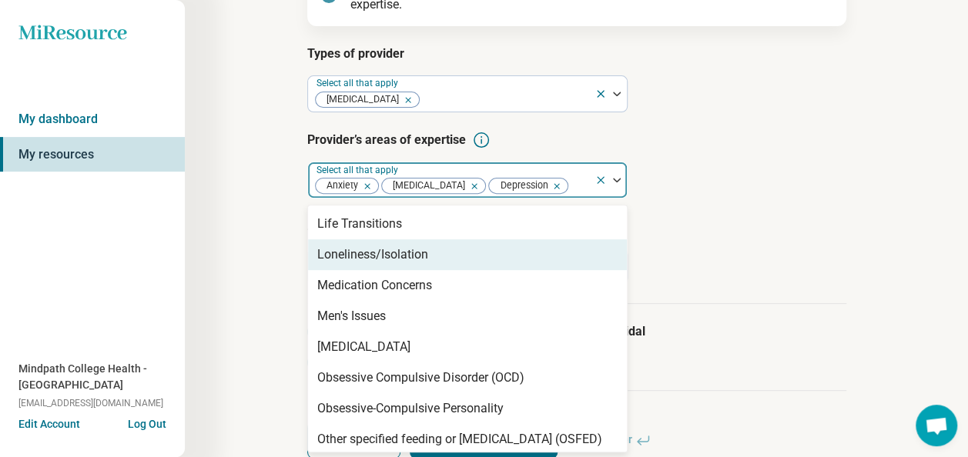
scroll to position [1540, 0]
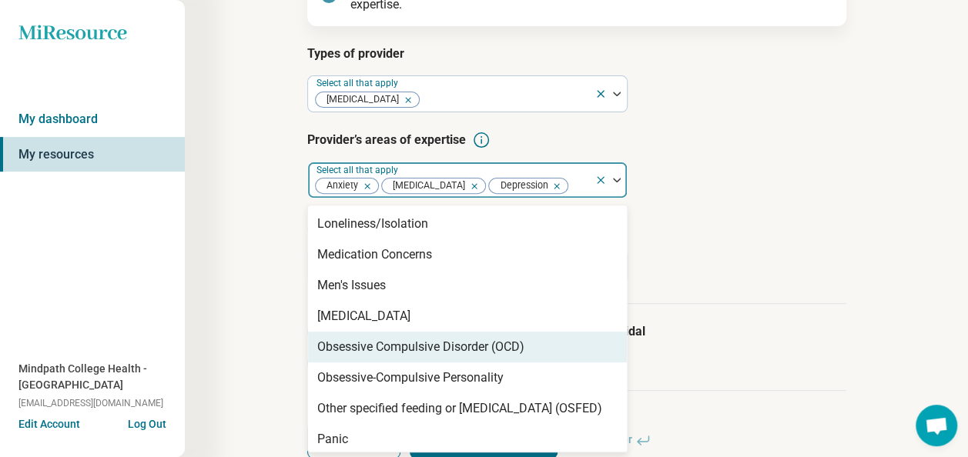
click at [462, 346] on div "Obsessive Compulsive Disorder (OCD)" at bounding box center [420, 347] width 207 height 18
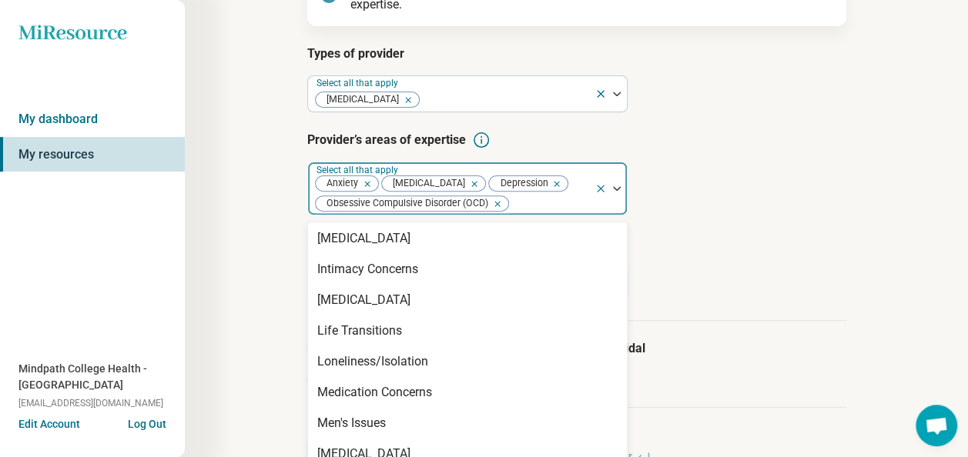
scroll to position [1386, 0]
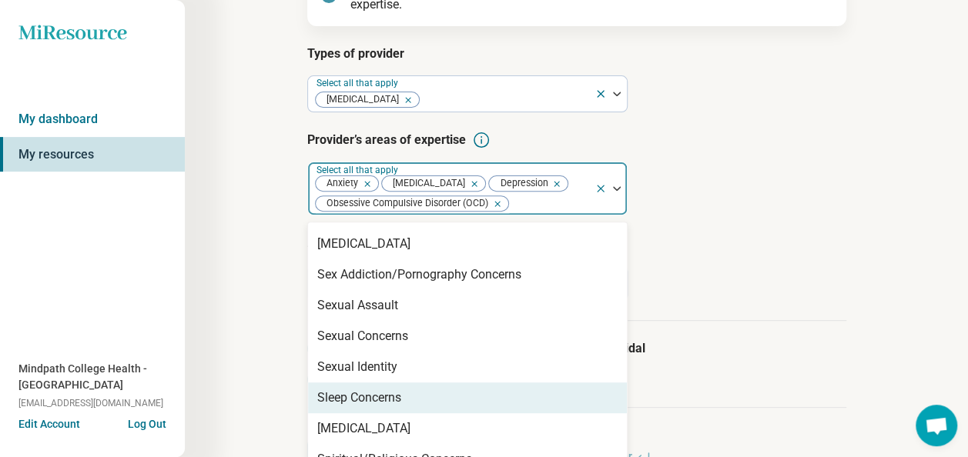
click at [386, 389] on div "Sleep Concerns" at bounding box center [359, 398] width 84 height 18
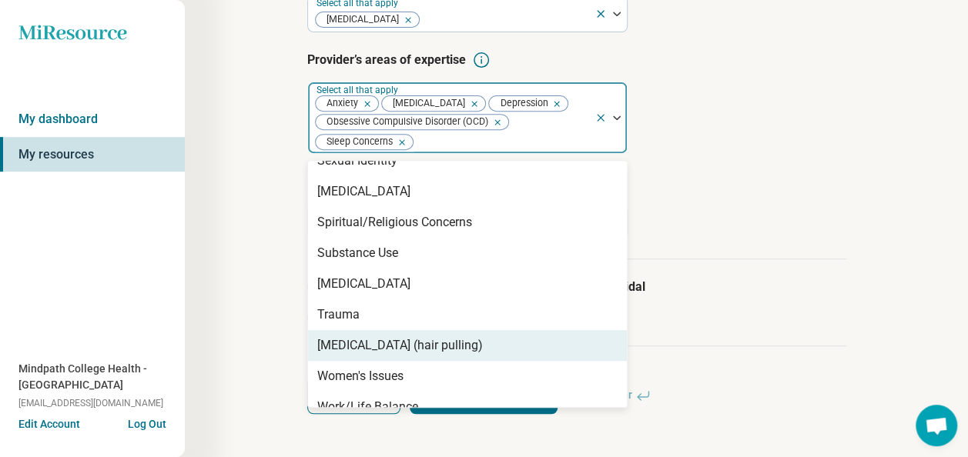
scroll to position [267, 0]
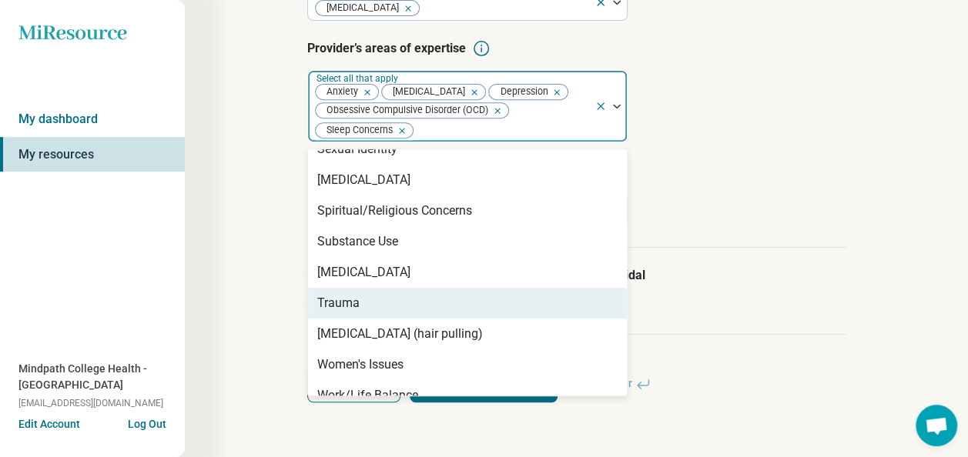
click at [356, 294] on div "Trauma" at bounding box center [338, 303] width 42 height 18
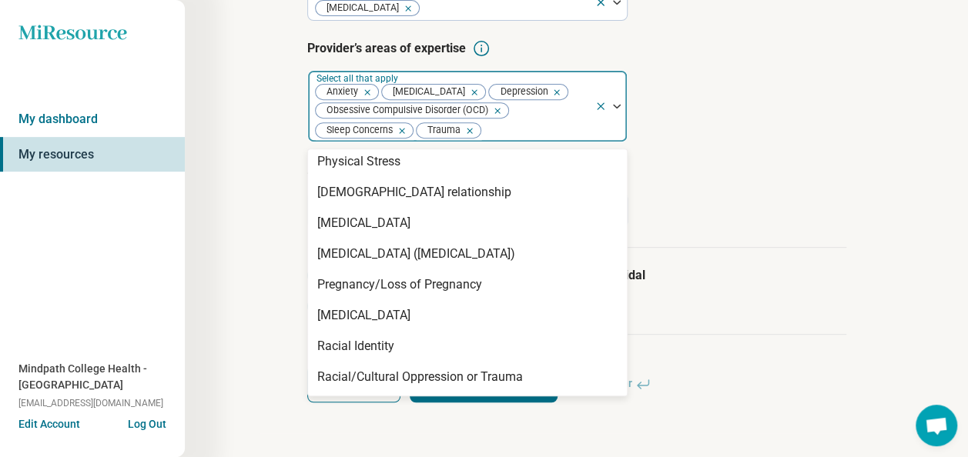
scroll to position [1961, 0]
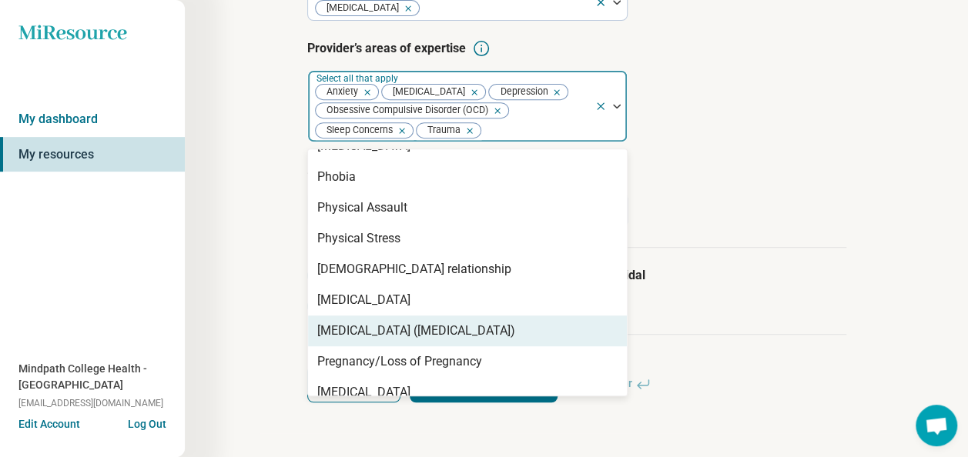
click at [456, 329] on div "[MEDICAL_DATA] ([MEDICAL_DATA])" at bounding box center [416, 331] width 198 height 18
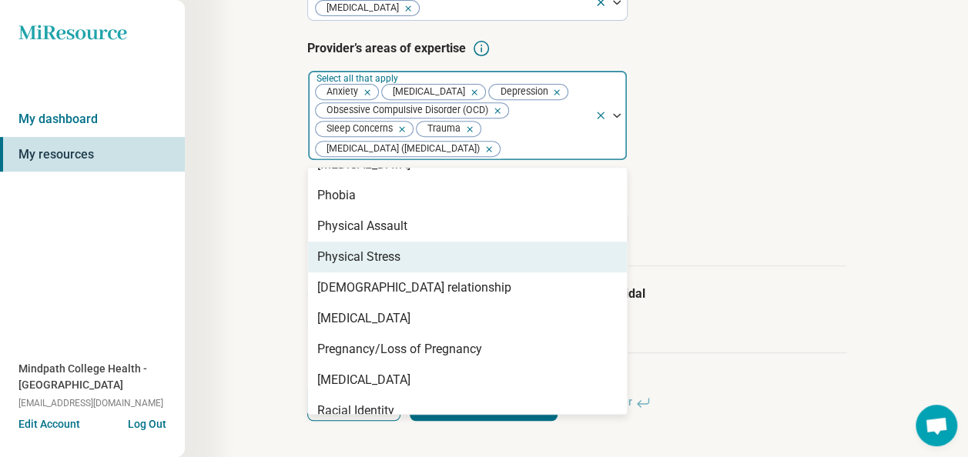
click at [751, 212] on article "Age groups provider treats Select all that apply Young adults (18-30) Adults (3…" at bounding box center [576, 213] width 539 height 68
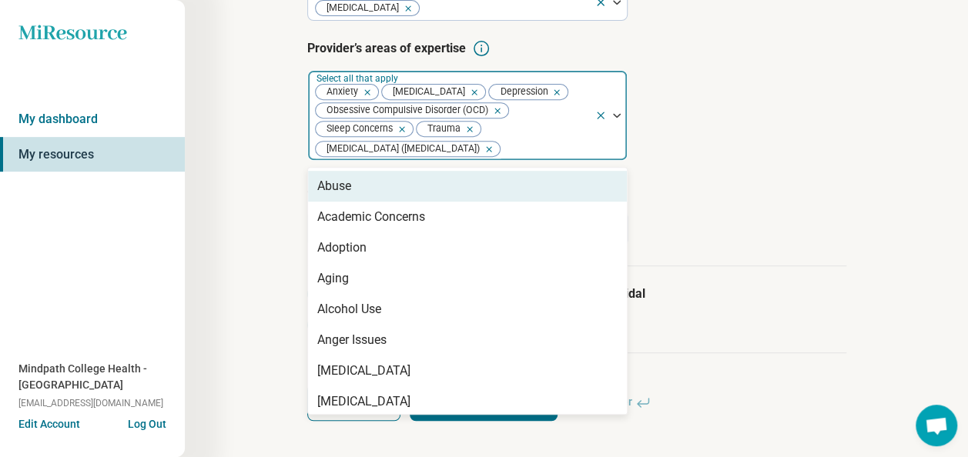
click at [532, 150] on div at bounding box center [545, 150] width 86 height 22
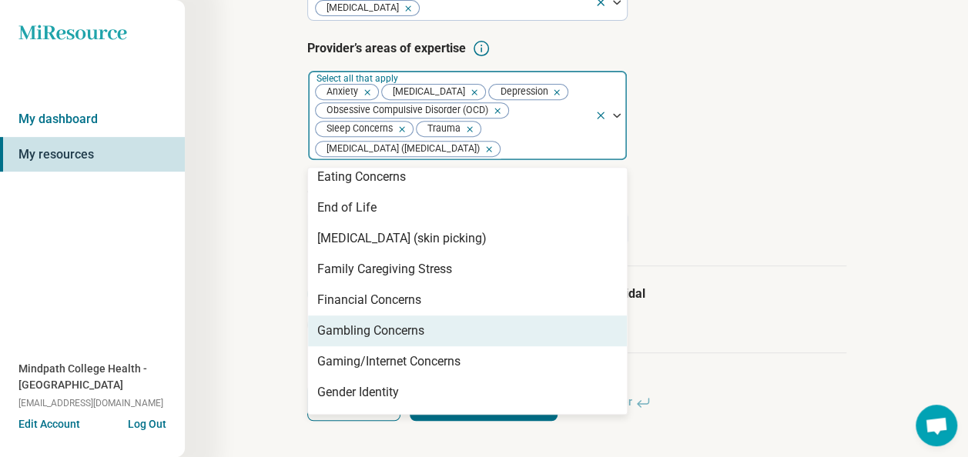
scroll to position [1001, 0]
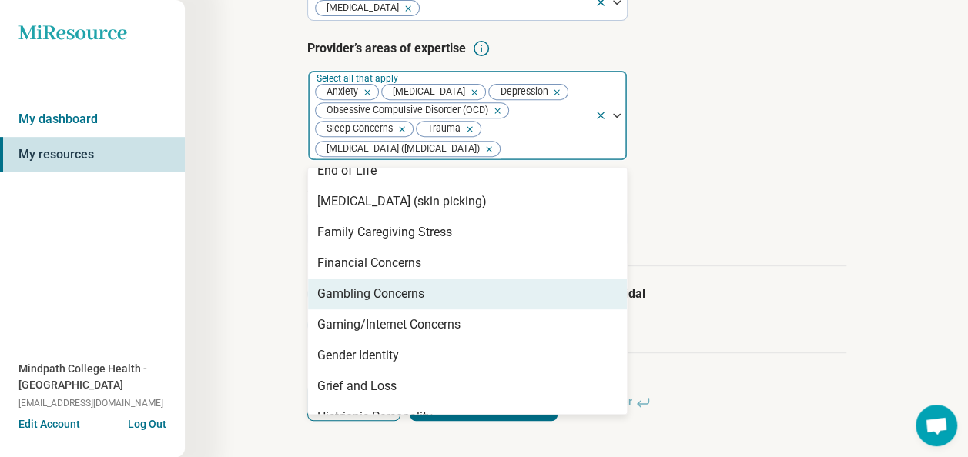
click at [393, 299] on div "Gambling Concerns" at bounding box center [370, 294] width 107 height 18
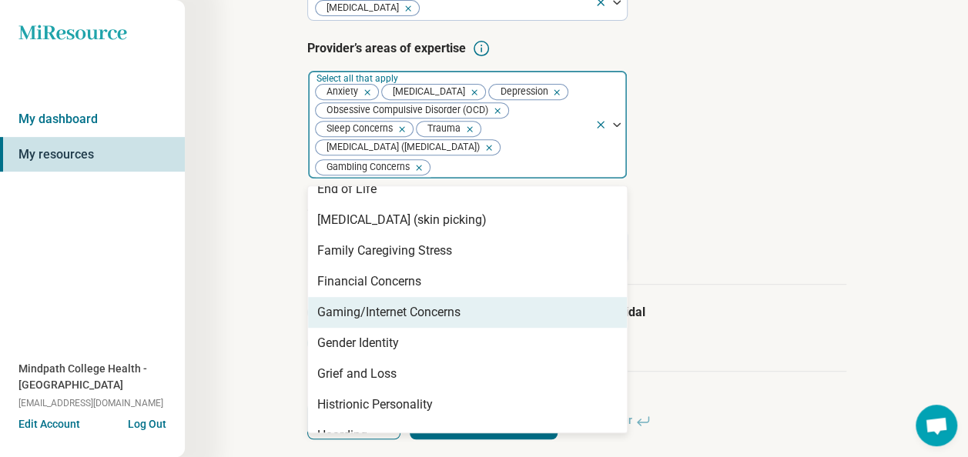
scroll to position [924, 0]
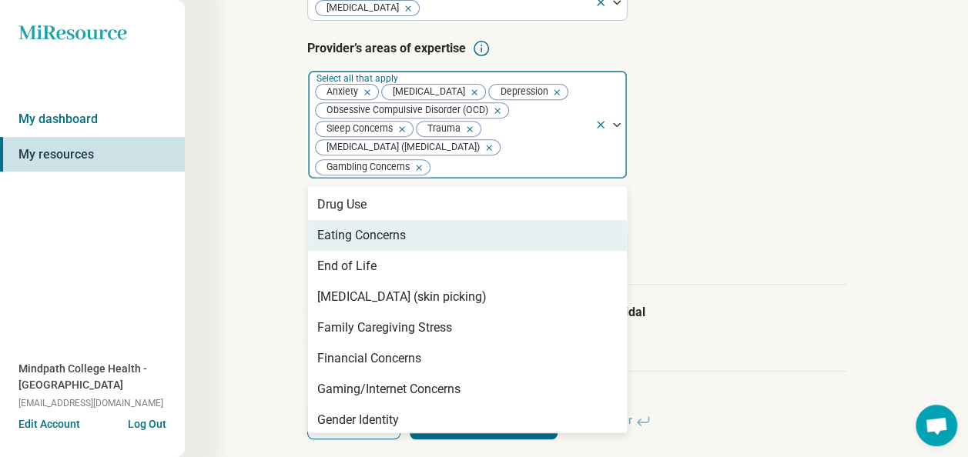
click at [397, 234] on div "Eating Concerns" at bounding box center [361, 235] width 89 height 18
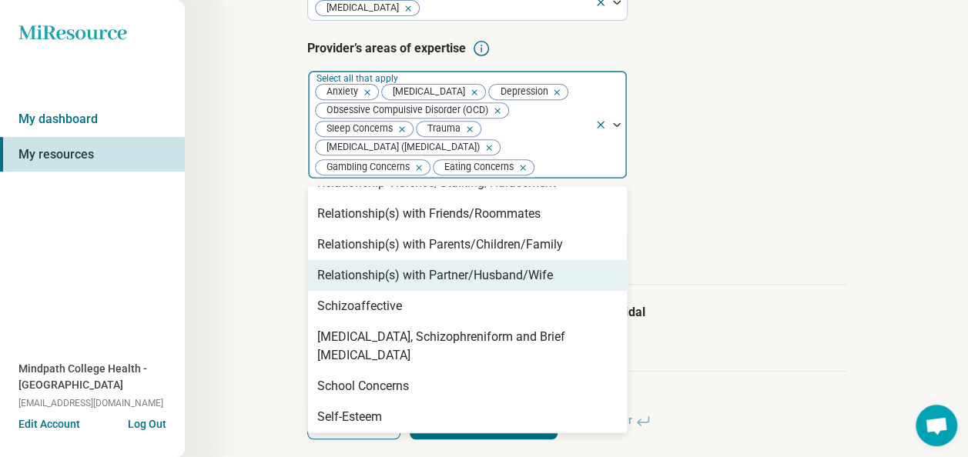
scroll to position [2232, 0]
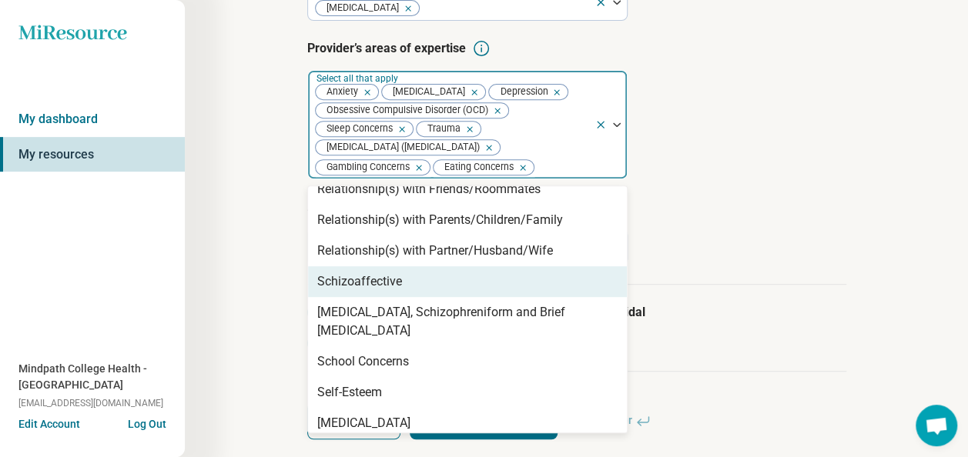
click at [361, 282] on div "Schizoaffective" at bounding box center [359, 281] width 85 height 18
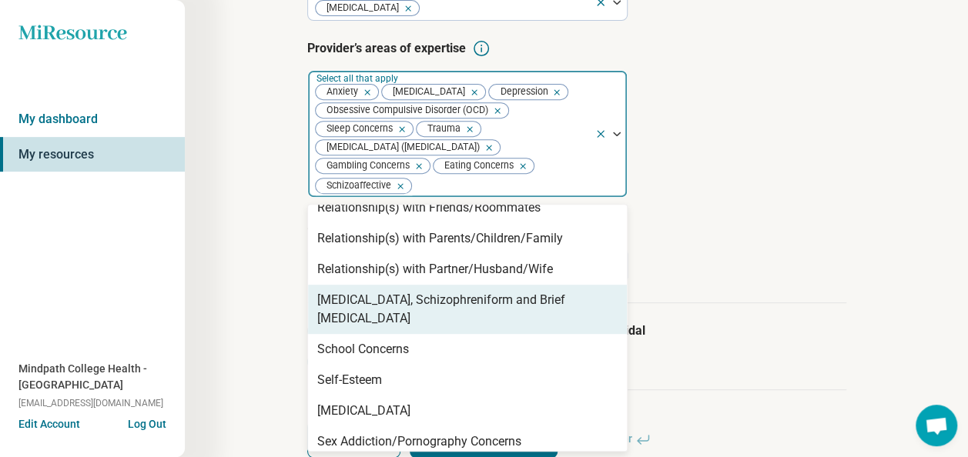
click at [383, 303] on div "[MEDICAL_DATA], Schizophreniform and Brief [MEDICAL_DATA]" at bounding box center [467, 309] width 300 height 37
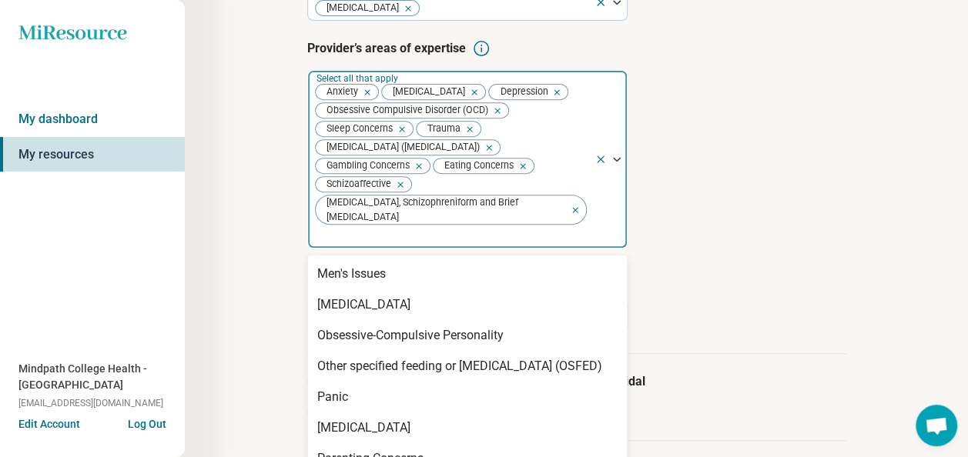
scroll to position [1463, 0]
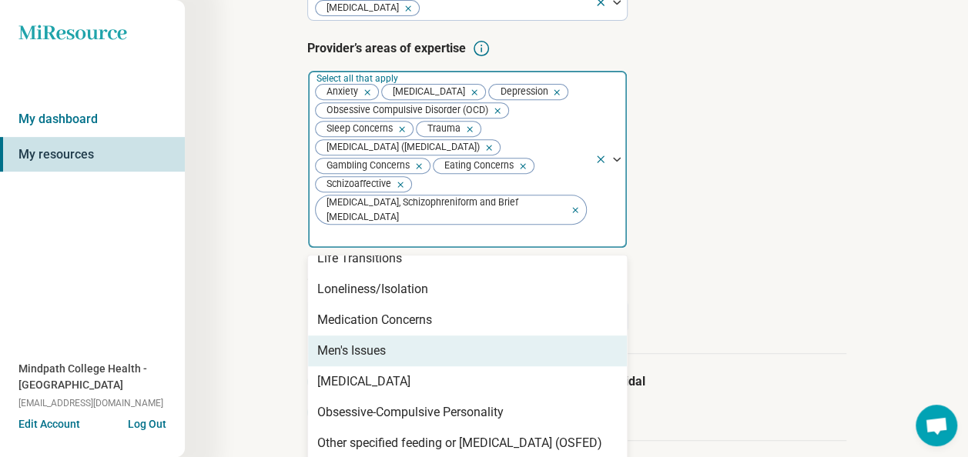
click at [379, 342] on div "Men's Issues" at bounding box center [351, 351] width 69 height 18
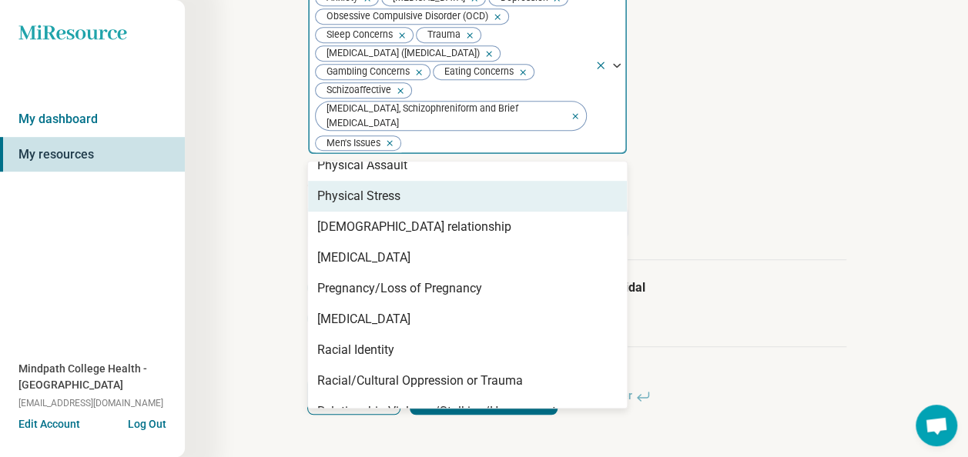
scroll to position [1924, 0]
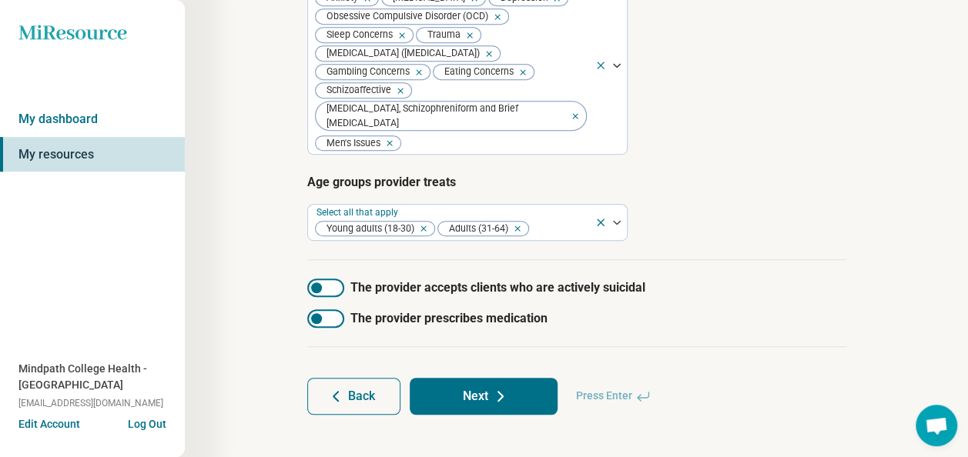
click at [821, 222] on article "Age groups provider treats Select all that apply Young adults (18-30) Adults (3…" at bounding box center [576, 207] width 539 height 68
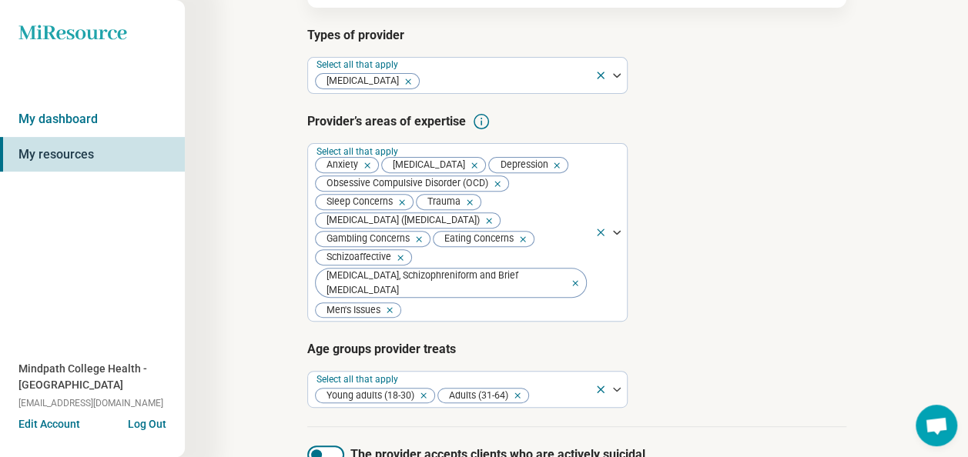
scroll to position [361, 0]
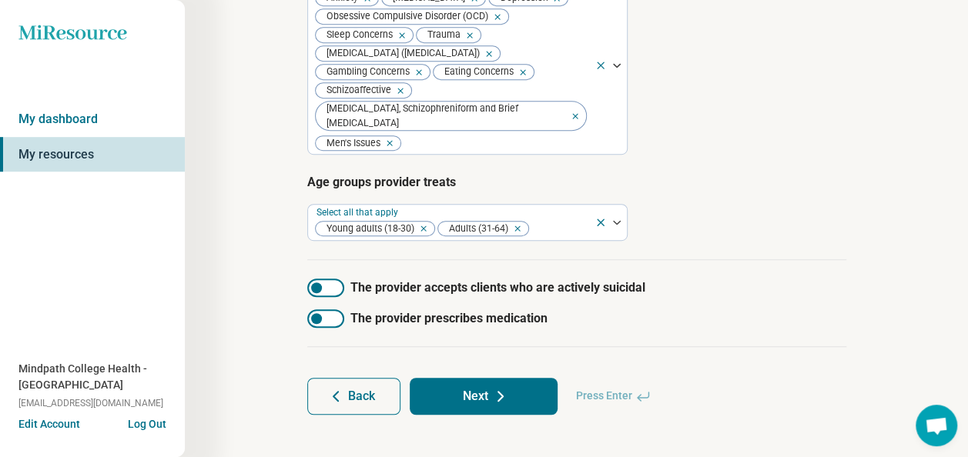
click at [507, 387] on icon at bounding box center [500, 396] width 18 height 18
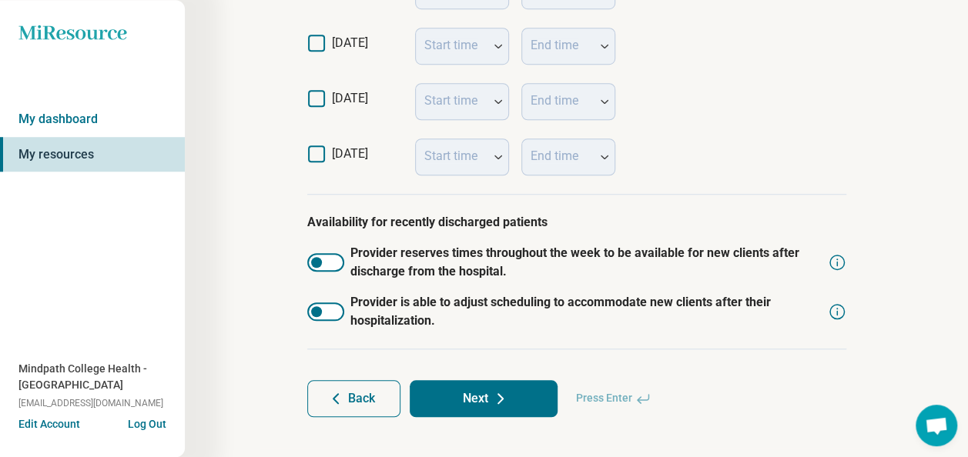
scroll to position [579, 0]
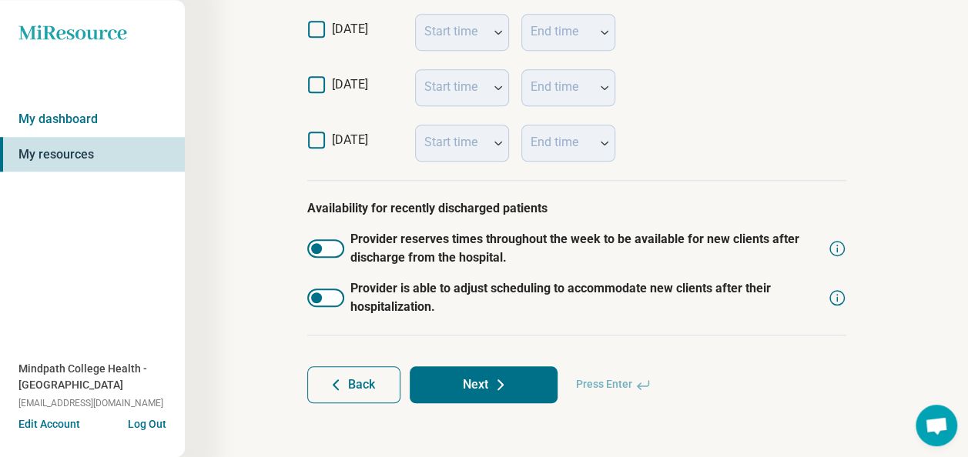
click at [506, 376] on icon at bounding box center [500, 385] width 18 height 18
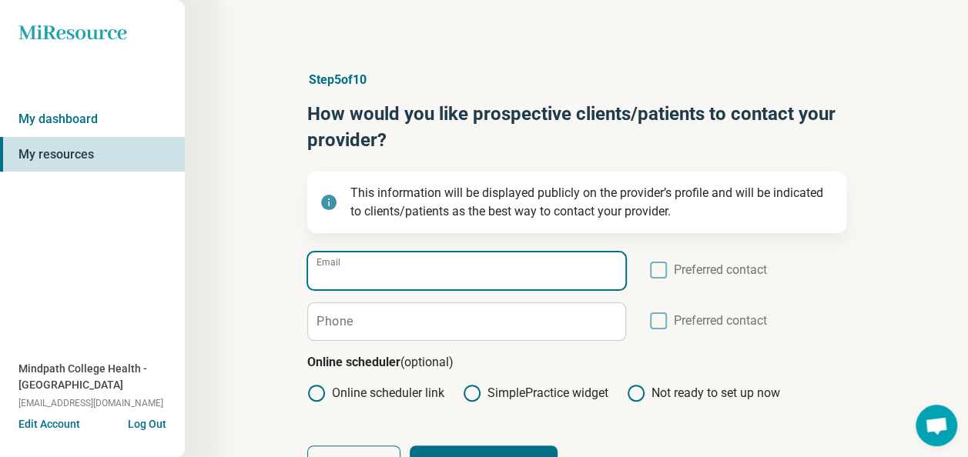
click at [479, 271] on input "Email" at bounding box center [466, 270] width 317 height 37
type input "**********"
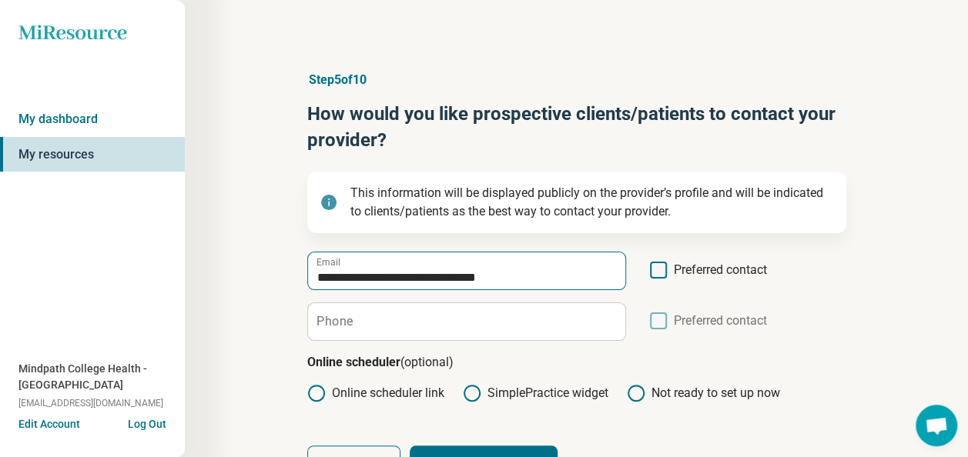
scroll to position [8, 0]
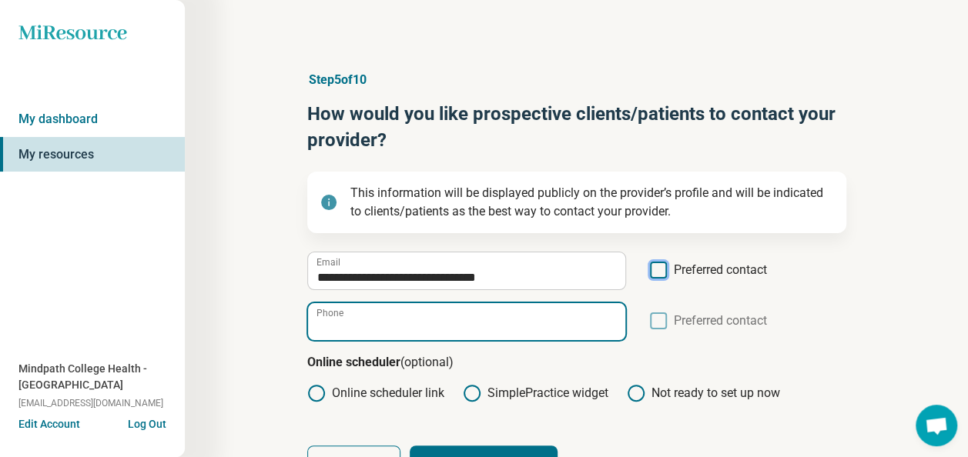
click at [377, 323] on input "Phone" at bounding box center [466, 321] width 317 height 37
type input "**********"
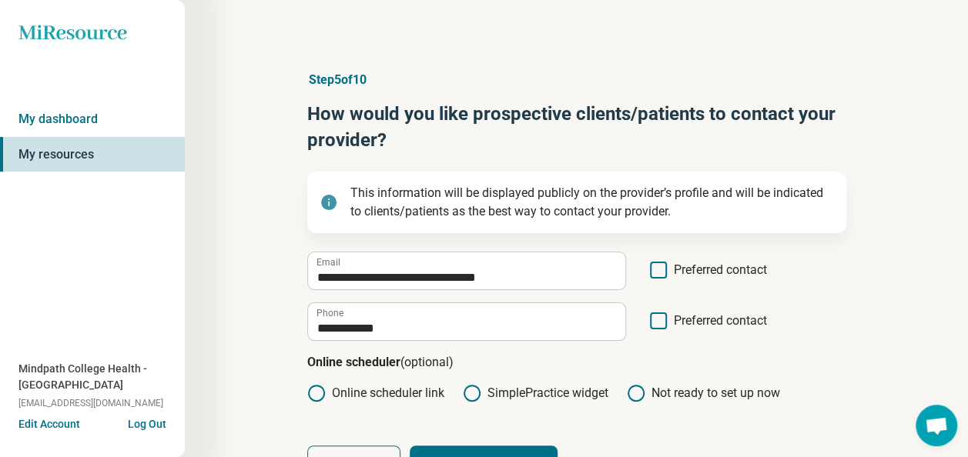
click at [660, 272] on icon at bounding box center [658, 270] width 17 height 17
click at [655, 326] on icon at bounding box center [658, 321] width 17 height 17
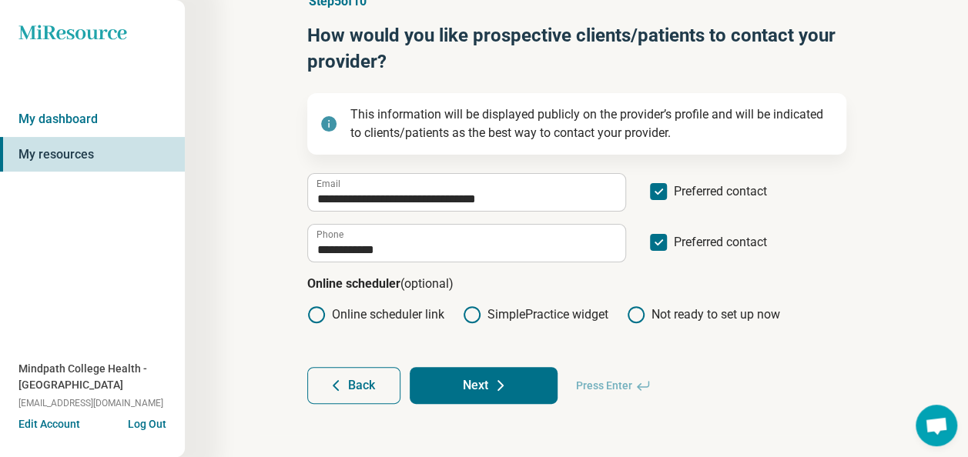
scroll to position [81, 0]
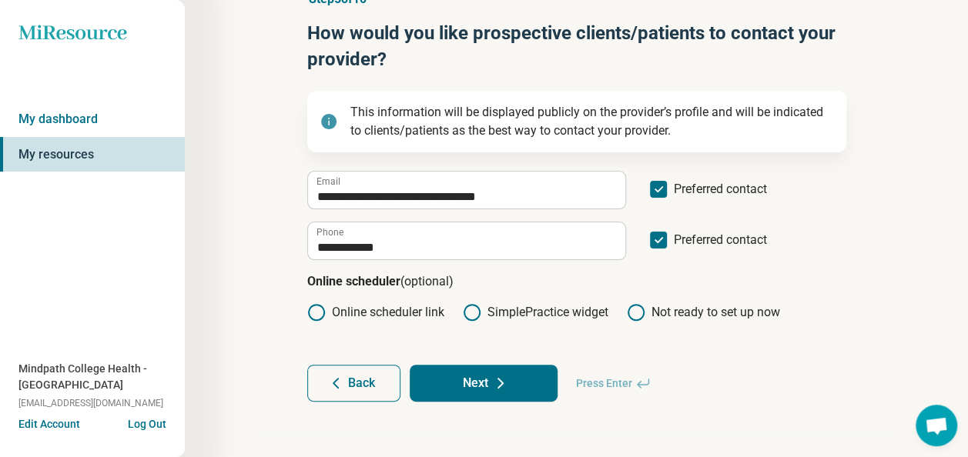
click at [517, 386] on button "Next" at bounding box center [484, 383] width 148 height 37
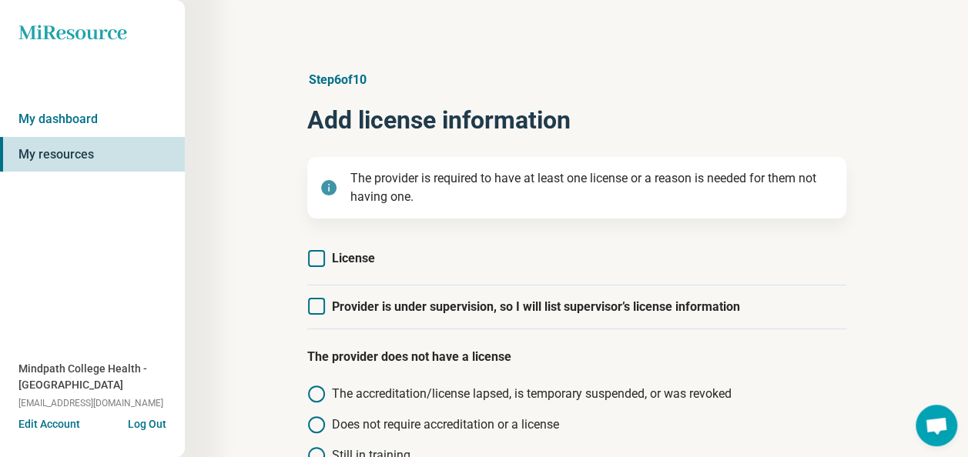
click at [315, 250] on icon at bounding box center [316, 258] width 17 height 17
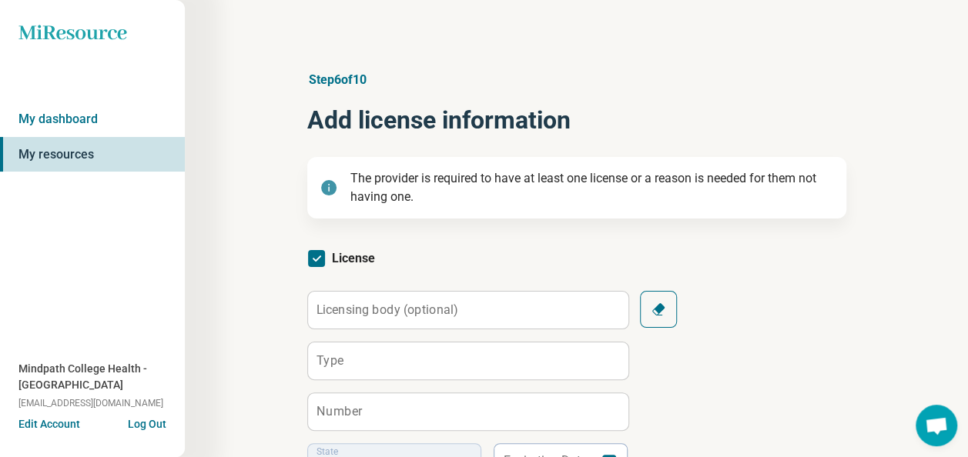
scroll to position [8, 0]
click at [437, 310] on label "Licensing body (optional)" at bounding box center [387, 309] width 142 height 12
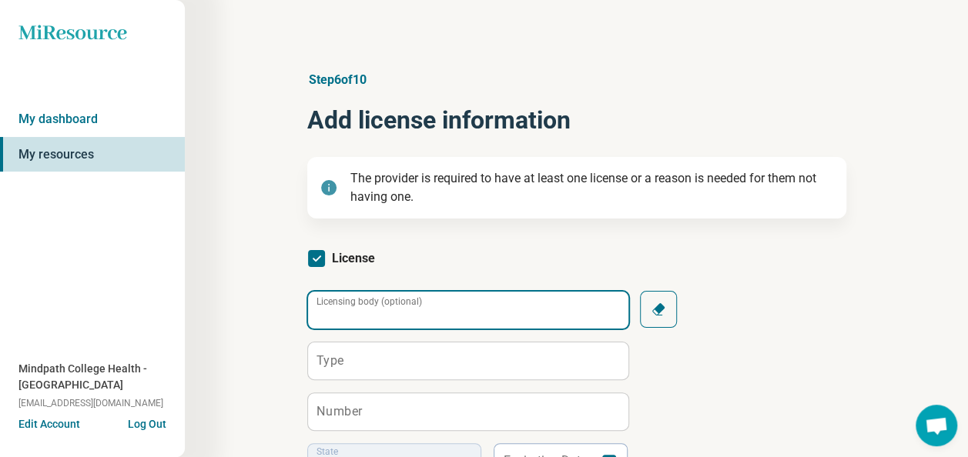
click at [437, 310] on input "Licensing body (optional)" at bounding box center [468, 310] width 320 height 37
paste input "**********"
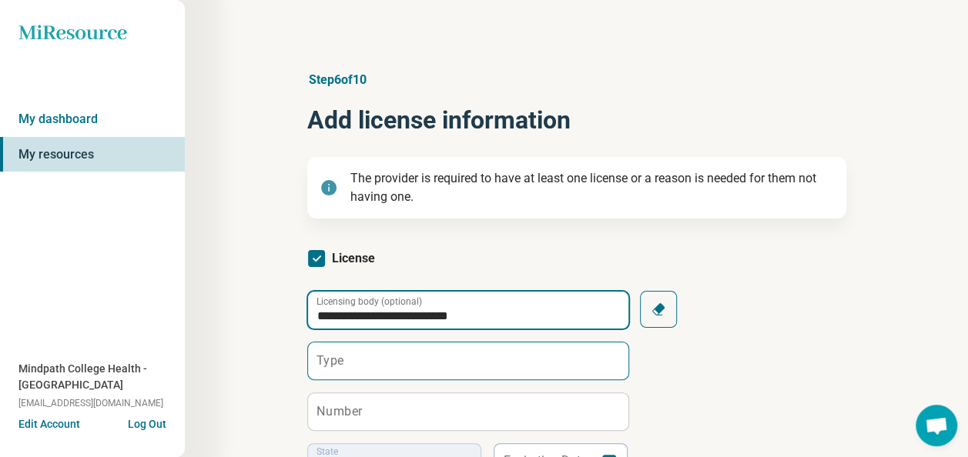
type input "**********"
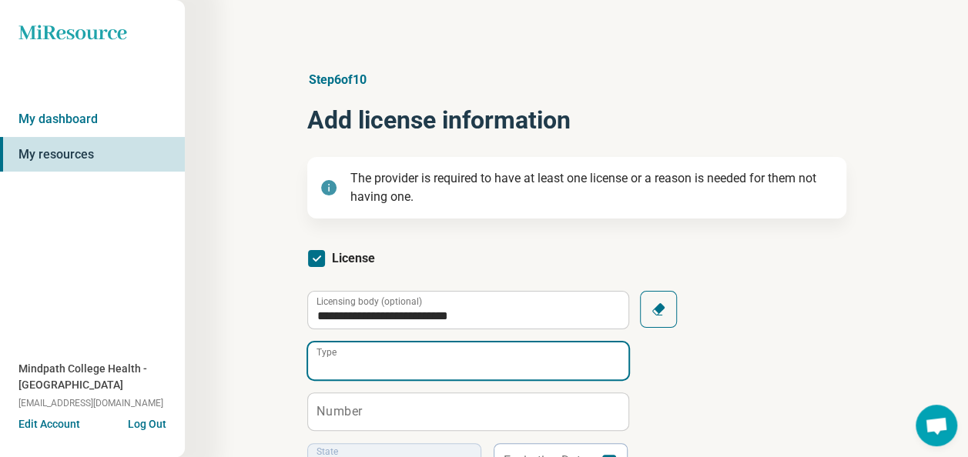
click at [388, 351] on input "Type" at bounding box center [468, 361] width 320 height 37
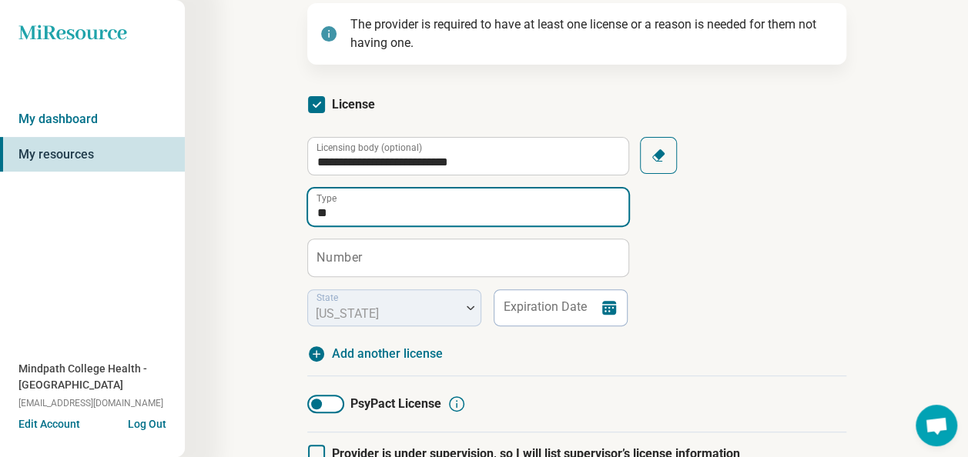
type input "**"
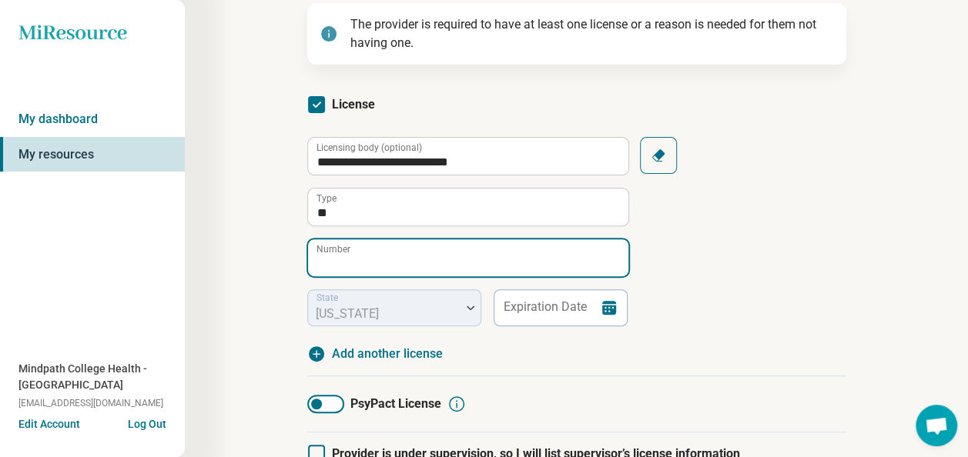
click at [418, 247] on input "Number" at bounding box center [468, 257] width 320 height 37
paste input "*******"
type input "*******"
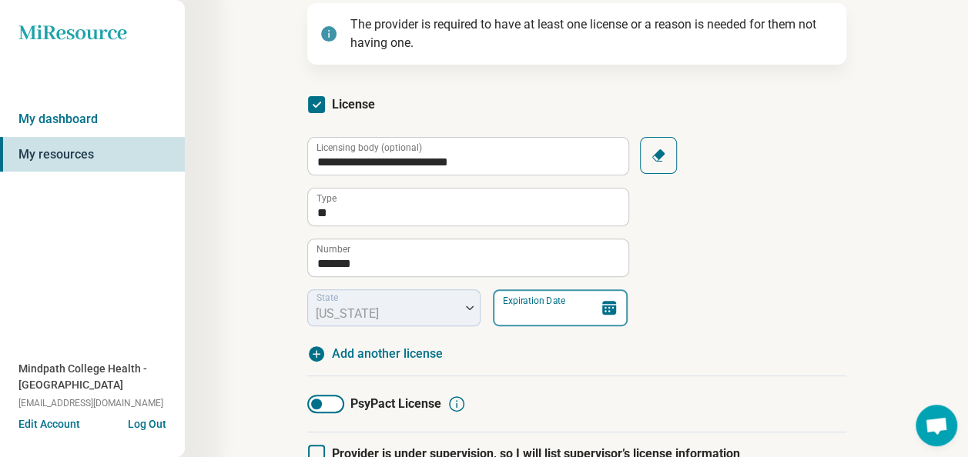
click at [547, 308] on input "Expiration Date" at bounding box center [560, 307] width 135 height 37
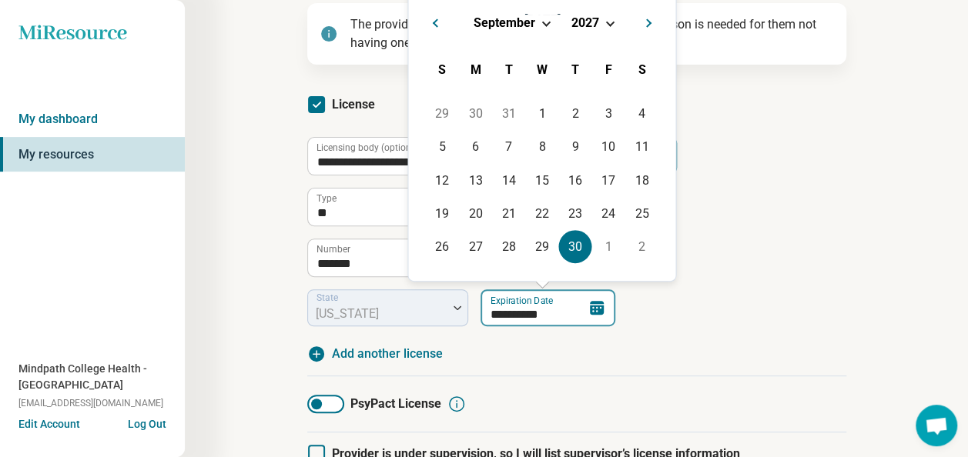
type input "**********"
click at [761, 321] on div "**********" at bounding box center [576, 231] width 539 height 189
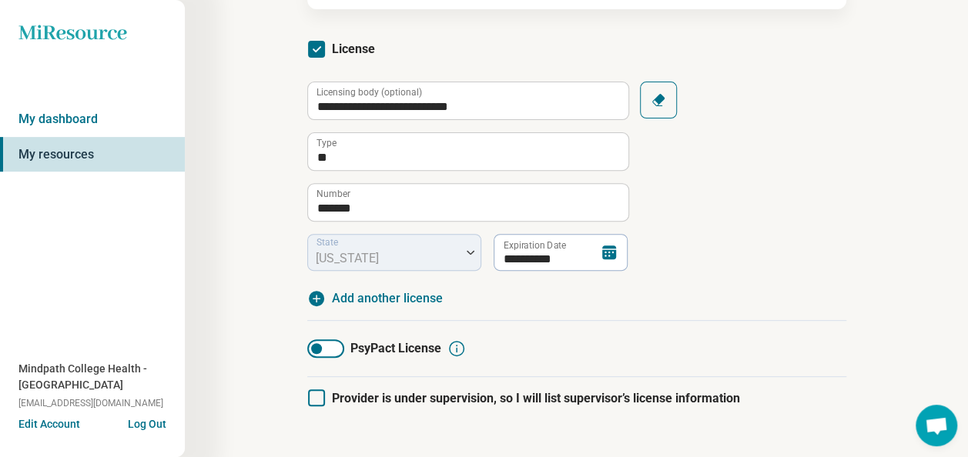
scroll to position [308, 0]
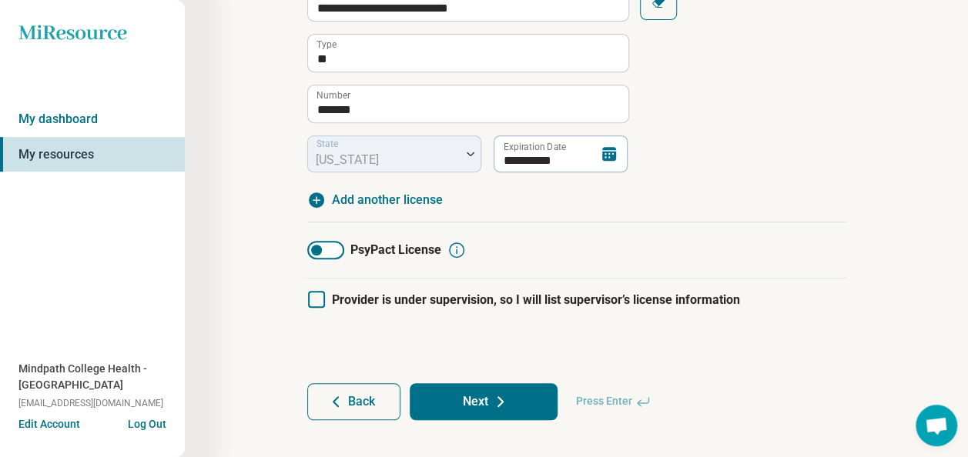
click at [540, 408] on button "Next" at bounding box center [484, 401] width 148 height 37
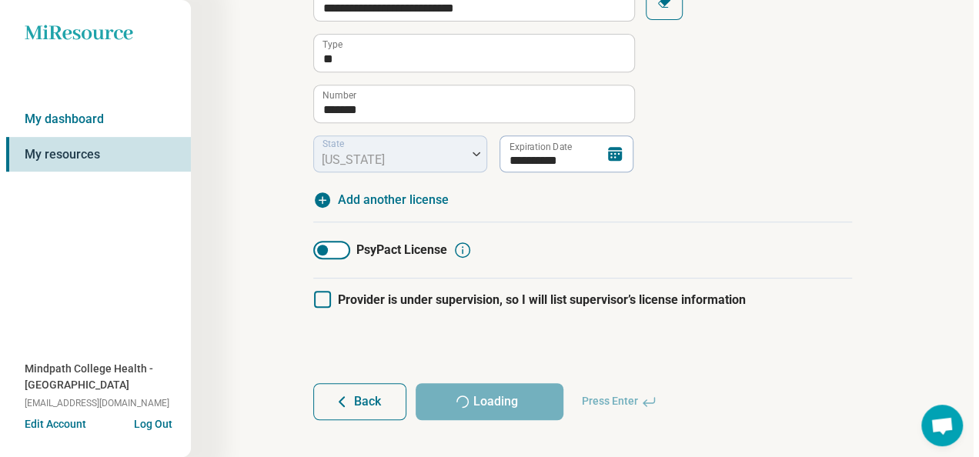
scroll to position [0, 0]
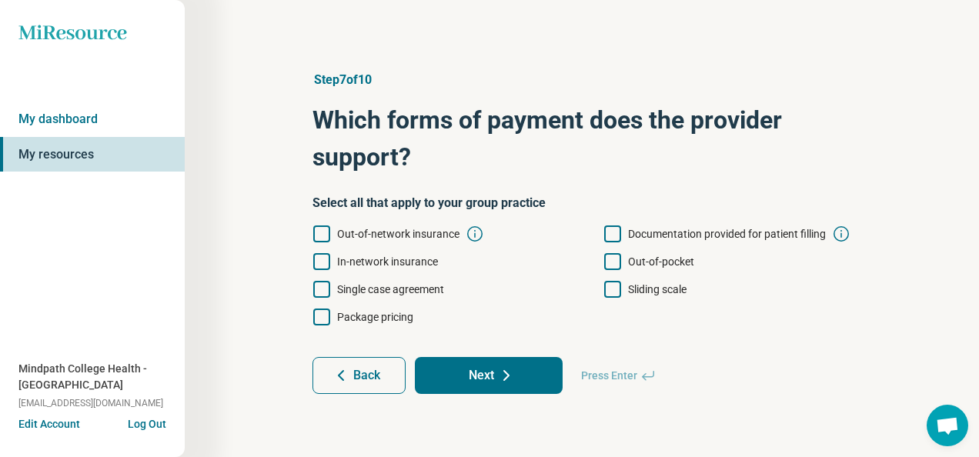
click at [323, 257] on icon at bounding box center [321, 261] width 17 height 17
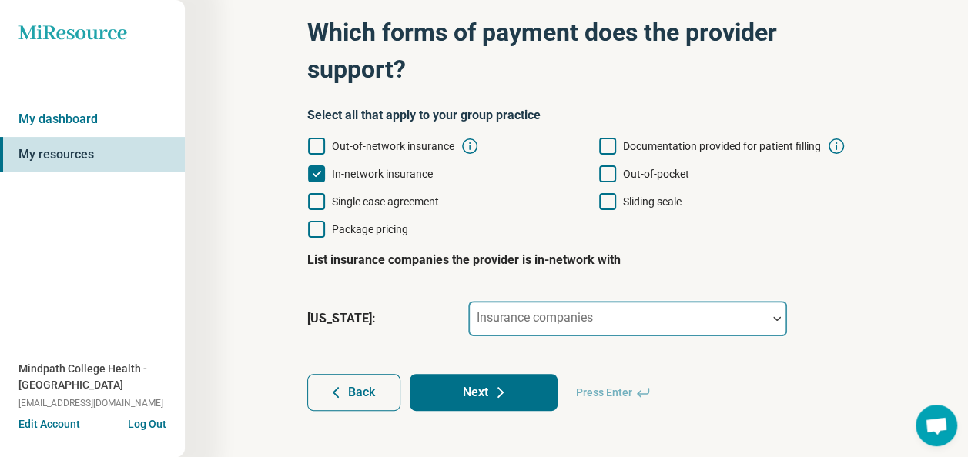
scroll to position [97, 0]
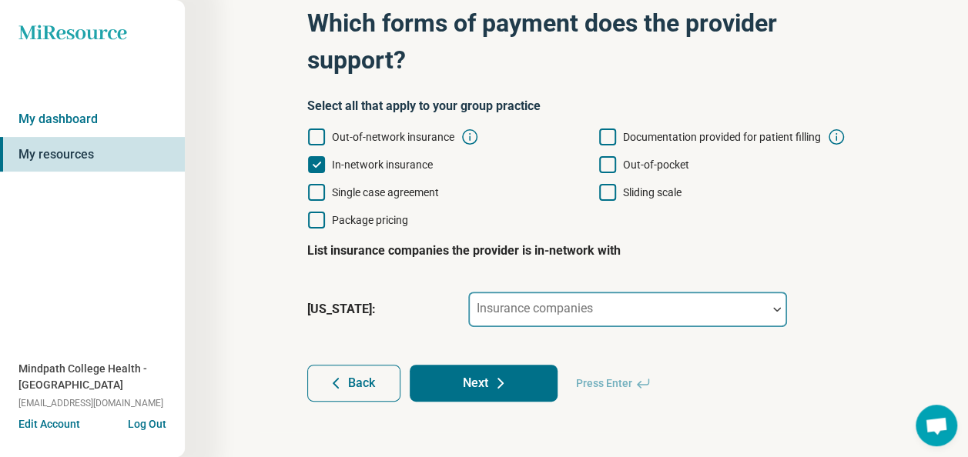
click at [597, 316] on div at bounding box center [617, 316] width 286 height 22
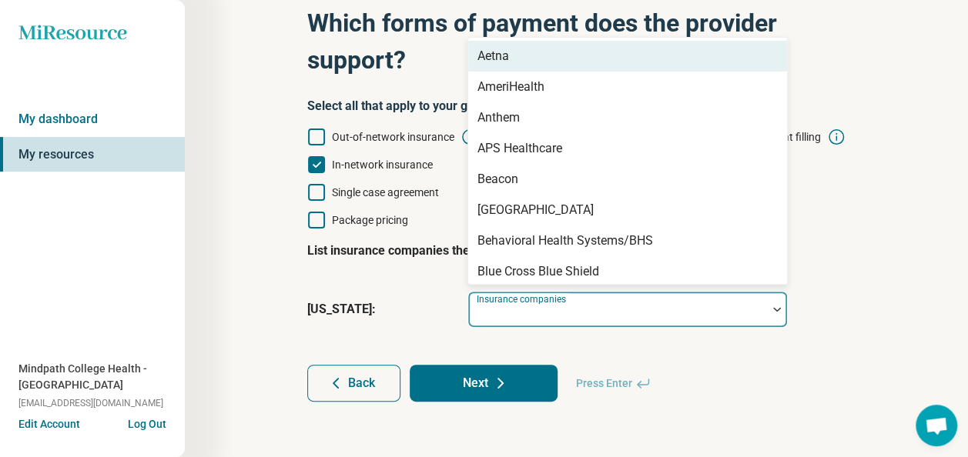
click at [504, 53] on div "Aetna" at bounding box center [493, 56] width 32 height 18
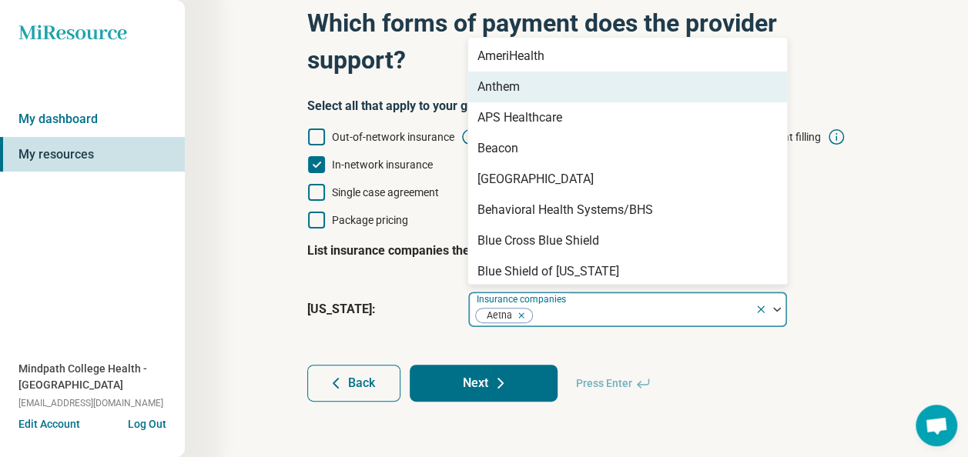
click at [506, 92] on div "Anthem" at bounding box center [498, 87] width 42 height 18
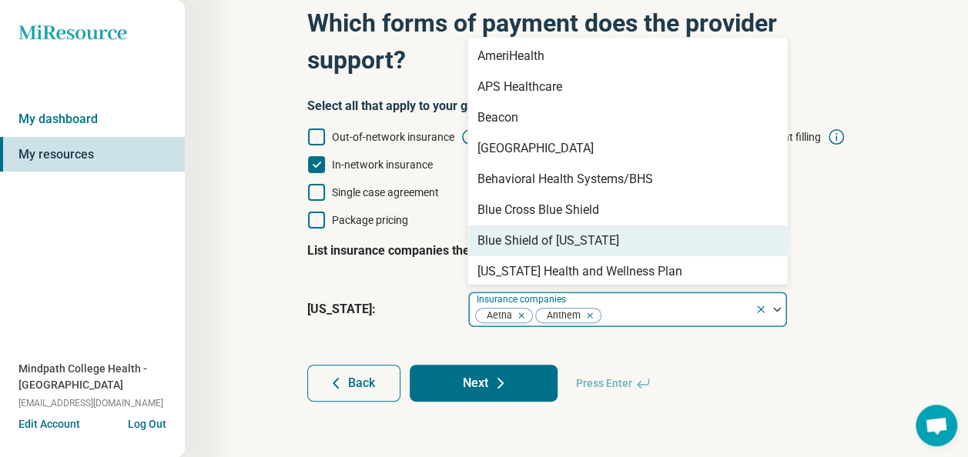
click at [555, 240] on div "Blue Shield of [US_STATE]" at bounding box center [548, 241] width 142 height 18
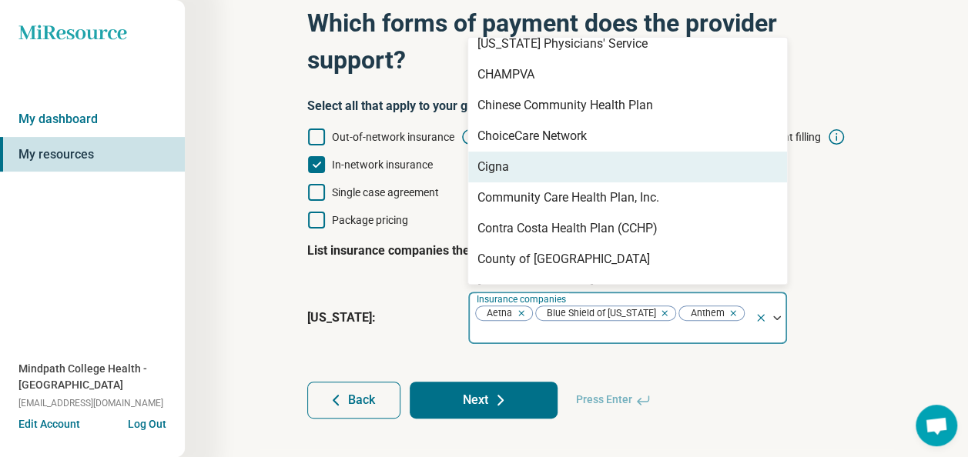
scroll to position [231, 0]
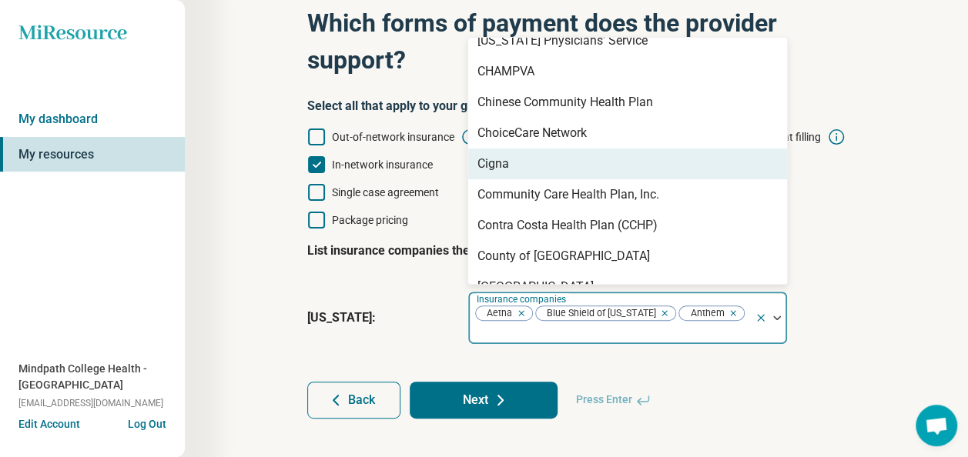
click at [530, 161] on div "Cigna" at bounding box center [627, 164] width 319 height 31
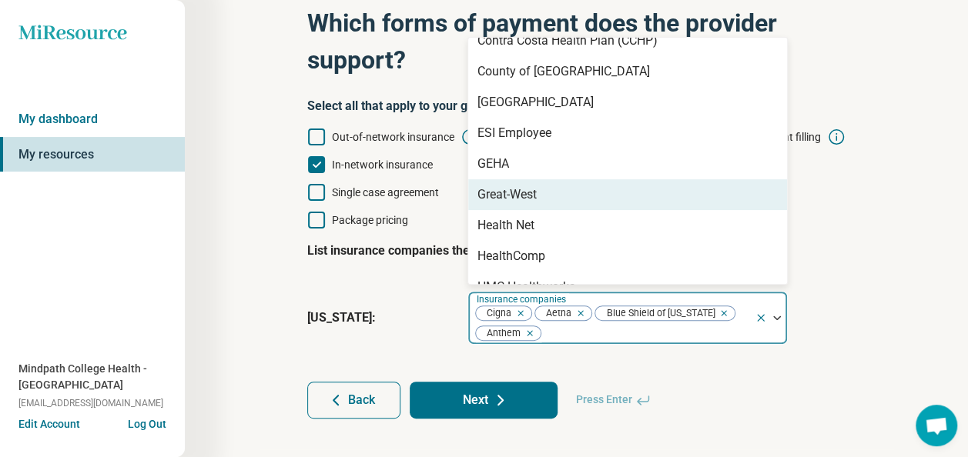
scroll to position [462, 0]
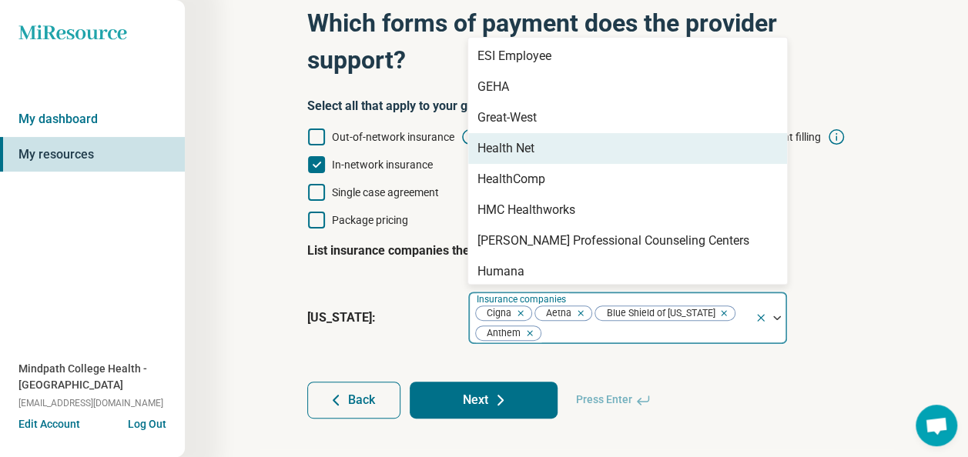
click at [537, 149] on div "Health Net" at bounding box center [627, 148] width 319 height 31
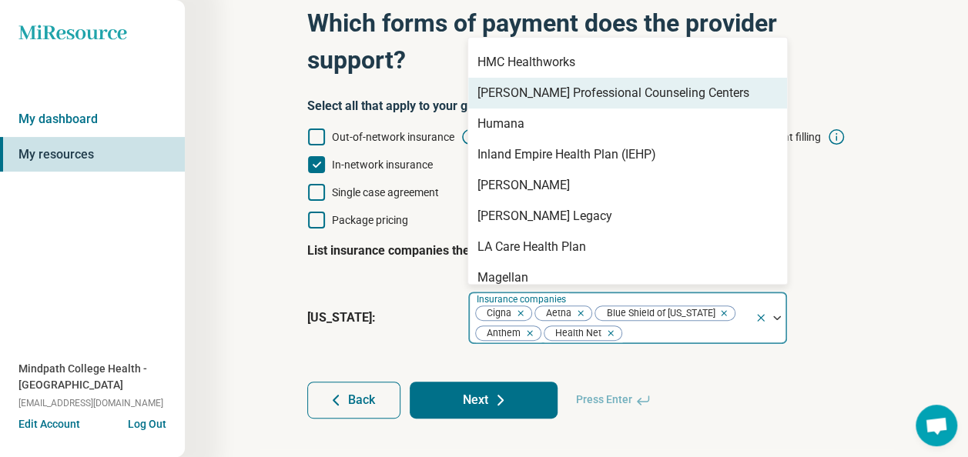
scroll to position [616, 0]
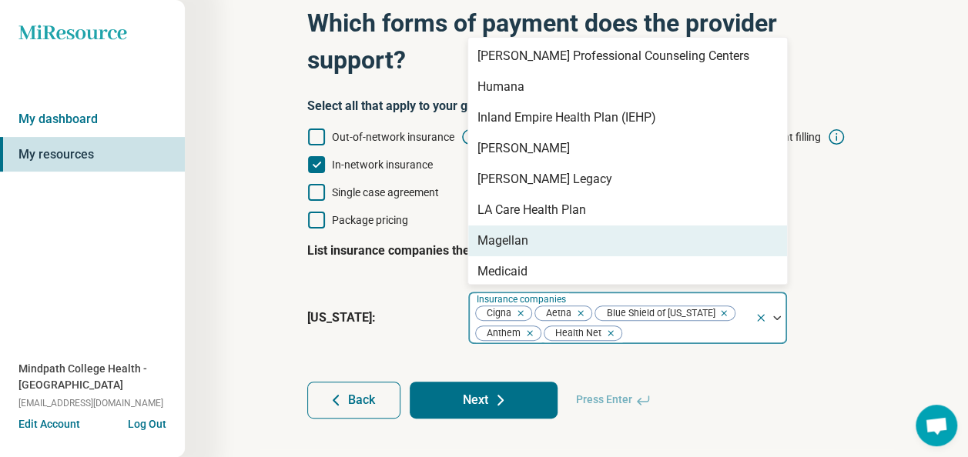
click at [540, 237] on div "Magellan" at bounding box center [627, 241] width 319 height 31
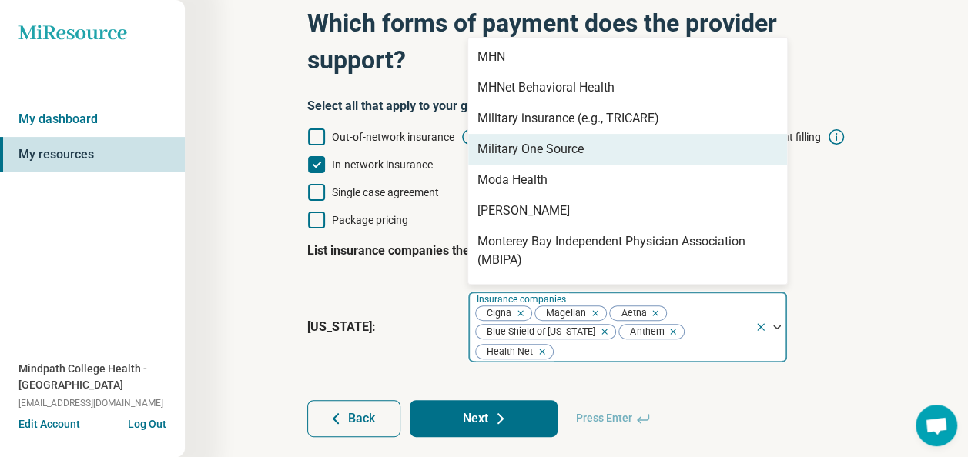
scroll to position [924, 0]
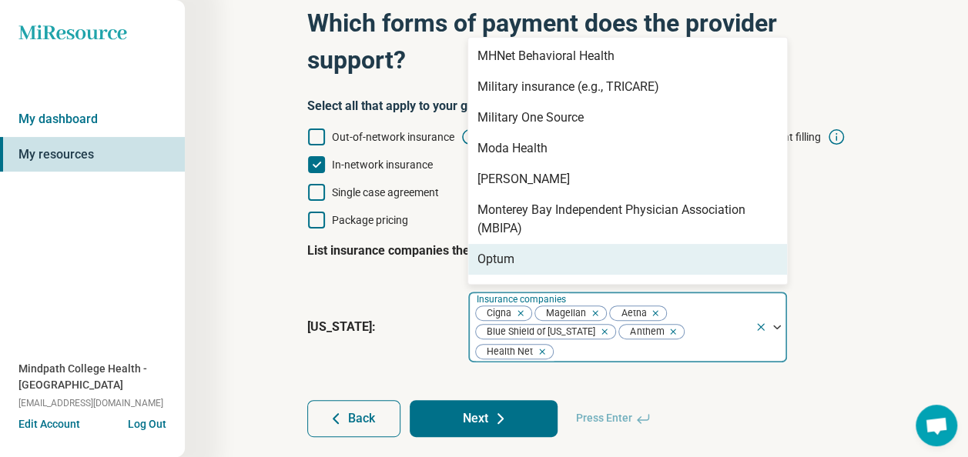
click at [540, 280] on div "Oscar" at bounding box center [627, 290] width 319 height 31
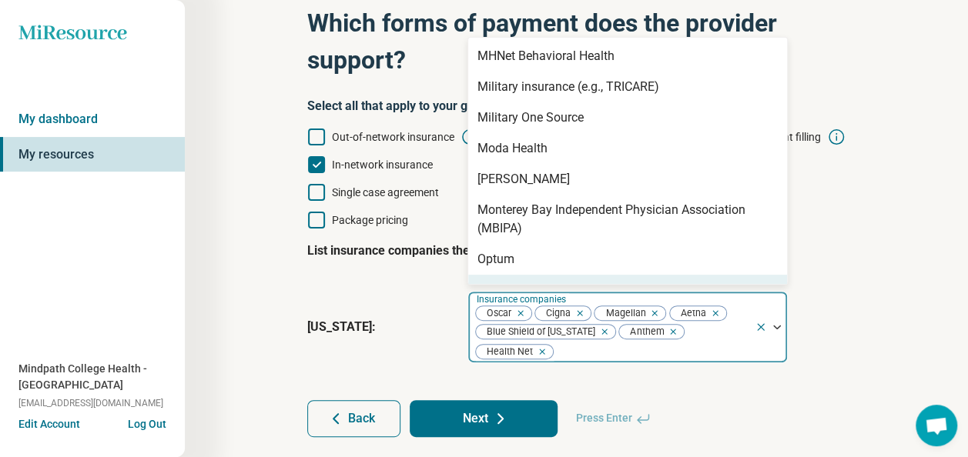
click at [527, 313] on div "Remove [object Object]" at bounding box center [518, 313] width 18 height 18
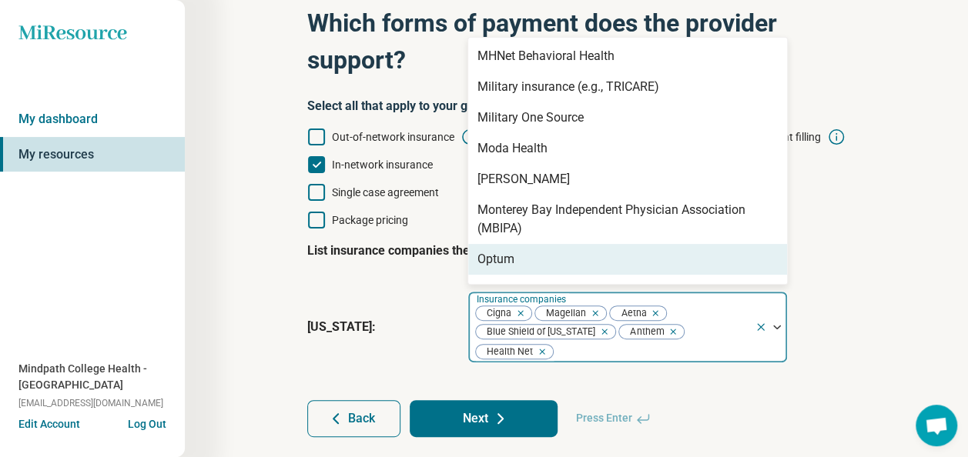
click at [503, 260] on div "Optum" at bounding box center [495, 259] width 37 height 18
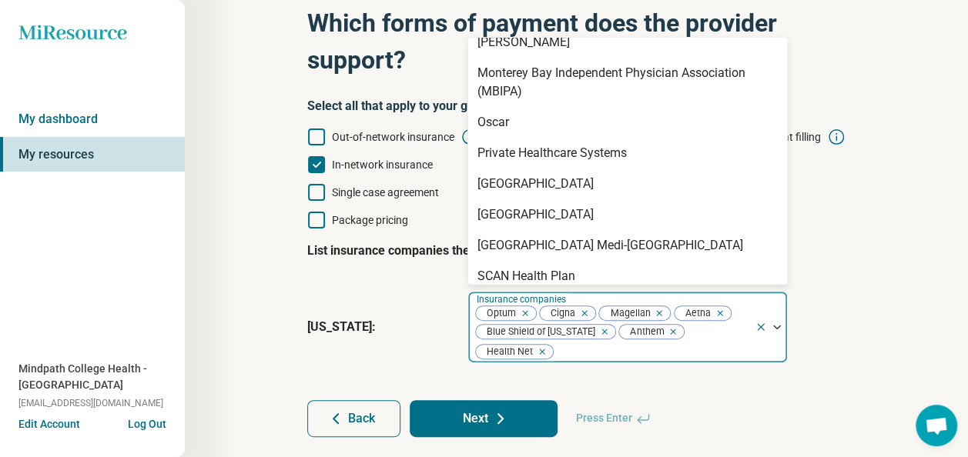
scroll to position [1155, 0]
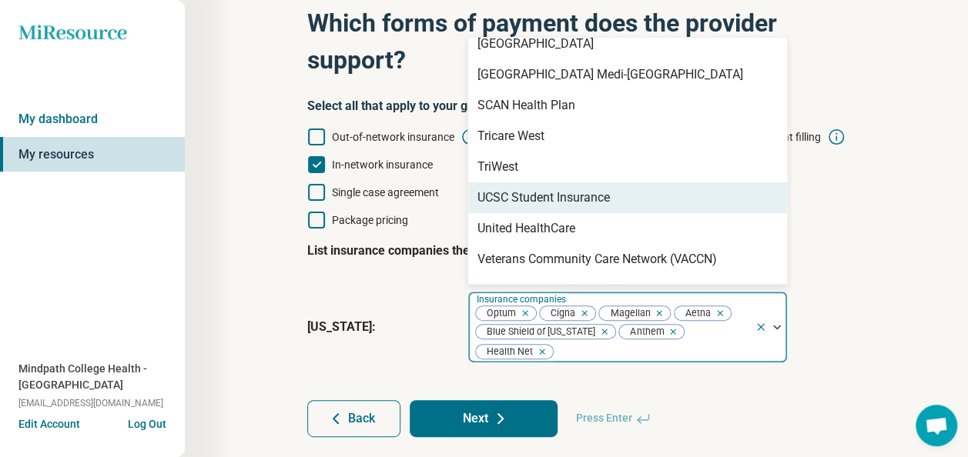
click at [563, 199] on div "UCSC Student Insurance" at bounding box center [543, 198] width 132 height 18
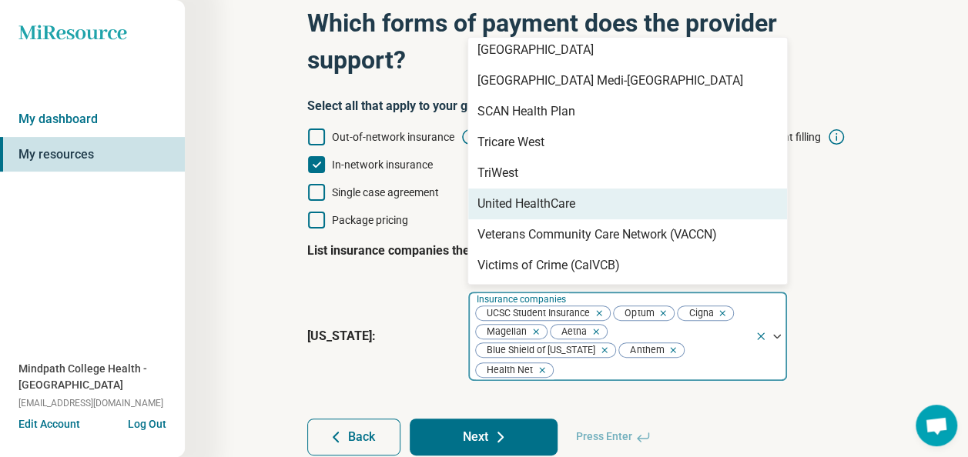
scroll to position [1225, 0]
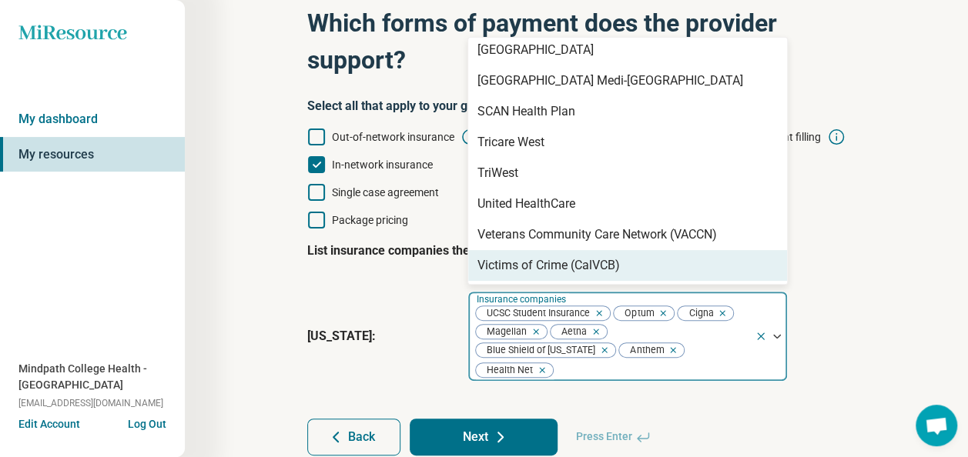
click at [851, 296] on div "Step 7 of 10 Which forms of payment does the provider support? Select all that …" at bounding box center [576, 214] width 588 height 543
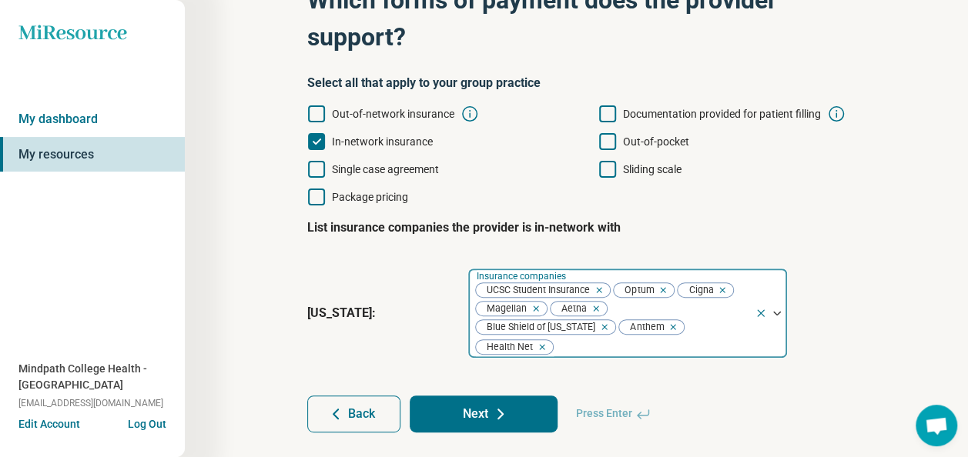
scroll to position [132, 0]
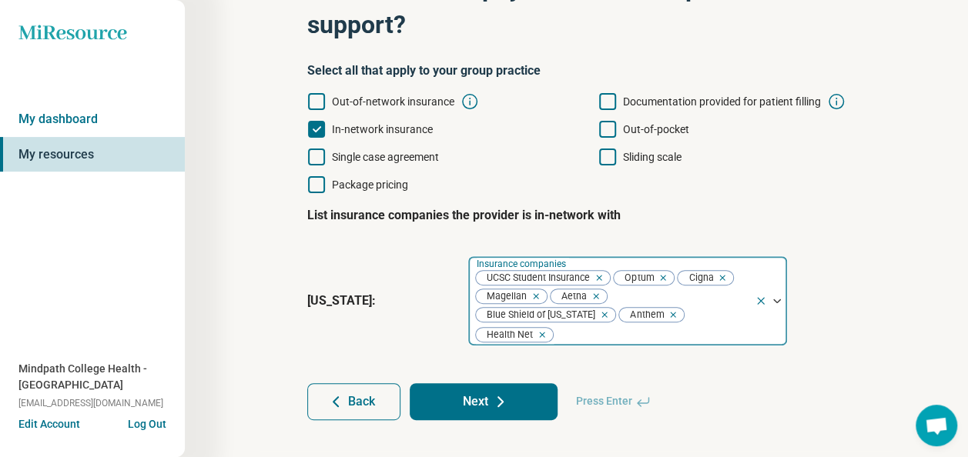
click at [533, 385] on button "Next" at bounding box center [484, 401] width 148 height 37
click at [528, 389] on button "Next" at bounding box center [484, 401] width 148 height 37
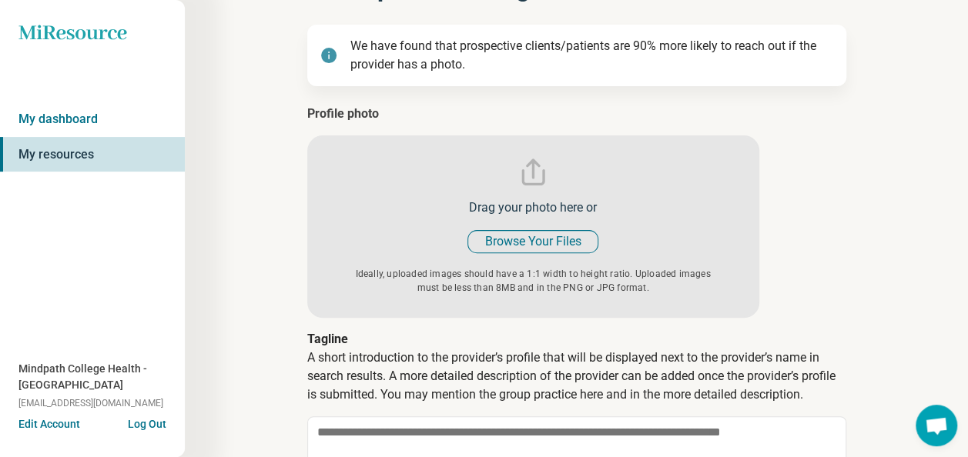
type textarea "*"
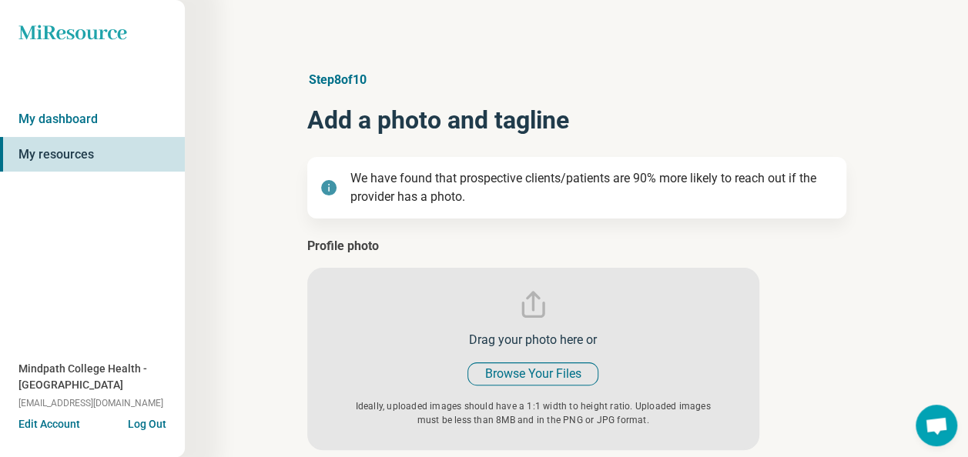
click at [573, 369] on input "file" at bounding box center [533, 343] width 452 height 213
type input "**********"
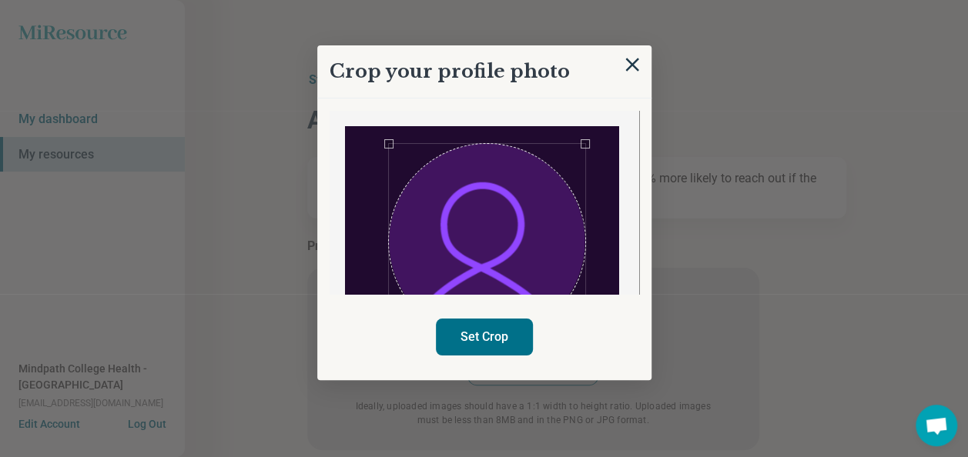
click at [390, 186] on div at bounding box center [482, 263] width 274 height 274
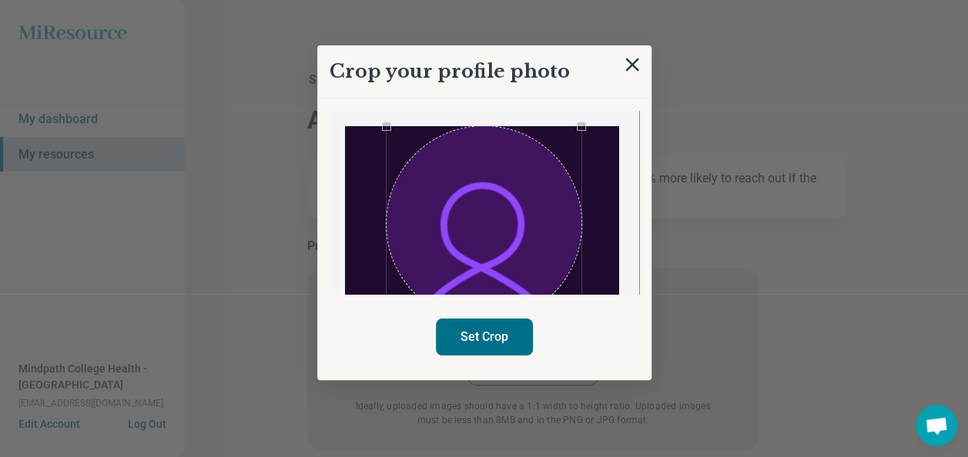
click at [485, 205] on div "Use the arrow keys to move the crop selection area" at bounding box center [484, 224] width 196 height 196
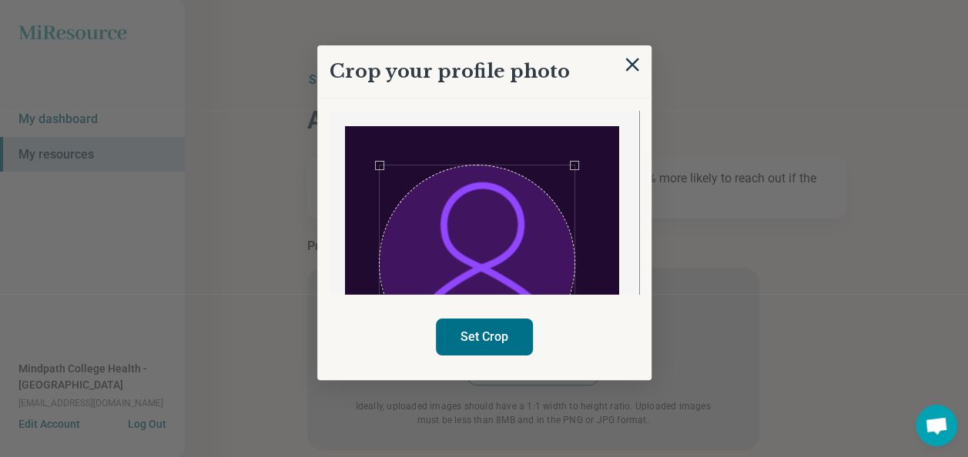
click at [553, 268] on div "Use the arrow keys to move the crop selection area" at bounding box center [477, 263] width 196 height 196
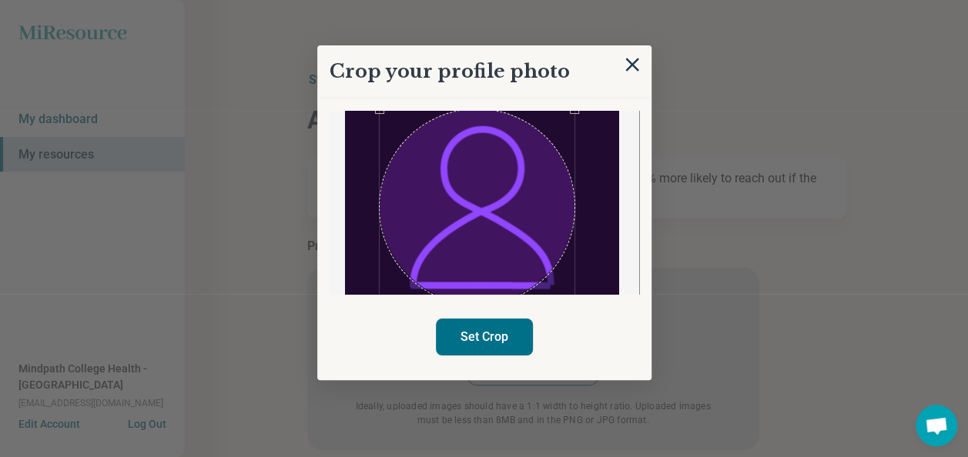
scroll to position [65, 0]
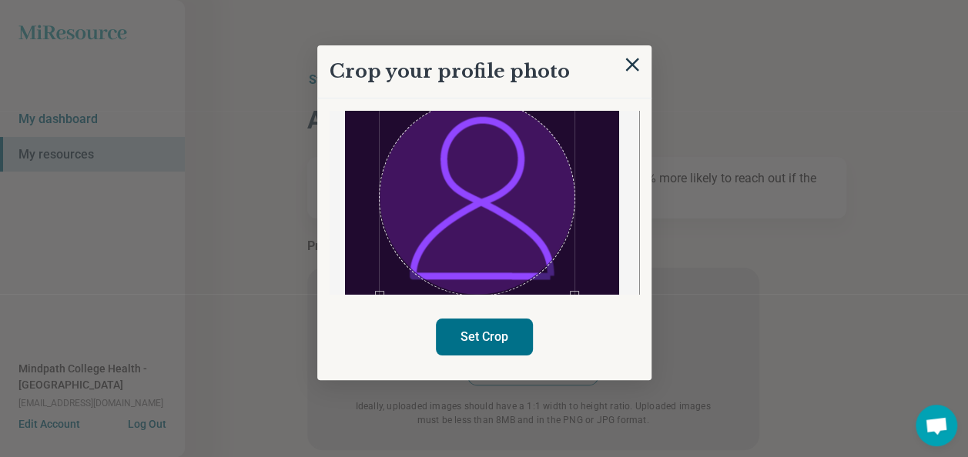
click at [505, 336] on button "Set Crop" at bounding box center [484, 337] width 97 height 37
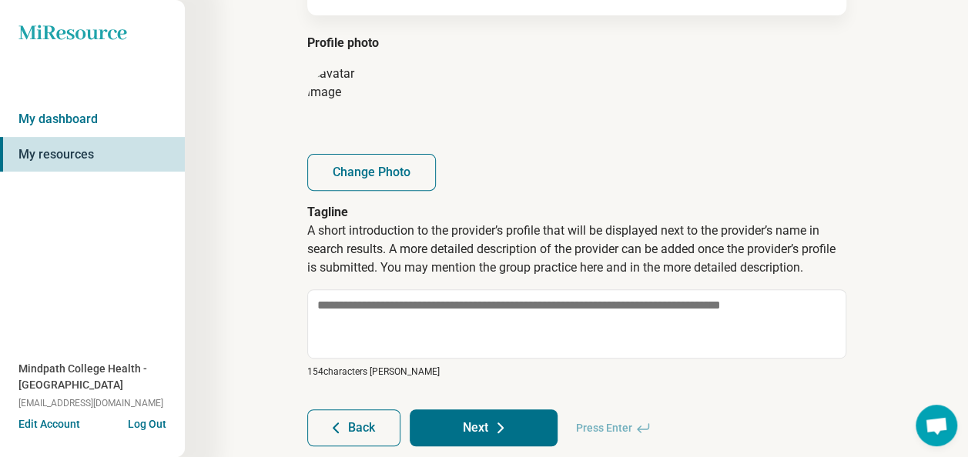
scroll to position [202, 0]
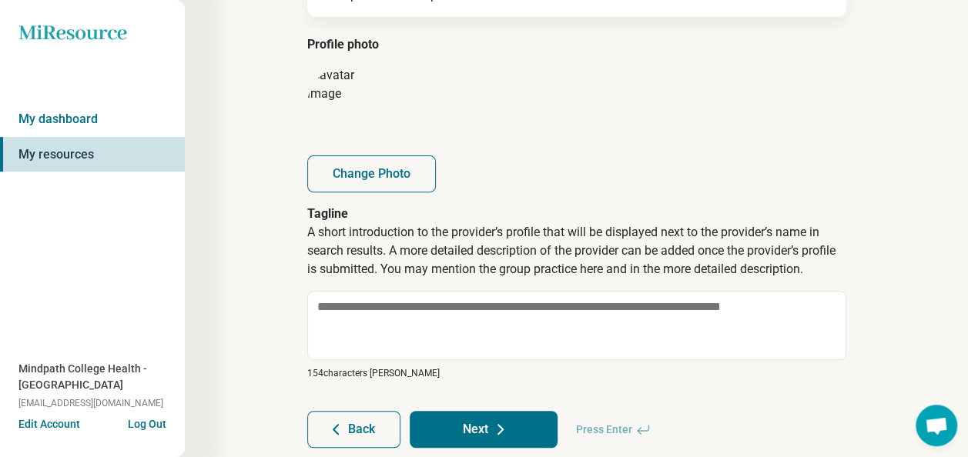
click at [936, 176] on div "Step 8 of 10 Add a photo and tagline We have found that prospective clients/pat…" at bounding box center [576, 150] width 783 height 705
click at [359, 420] on button "Back" at bounding box center [353, 429] width 93 height 37
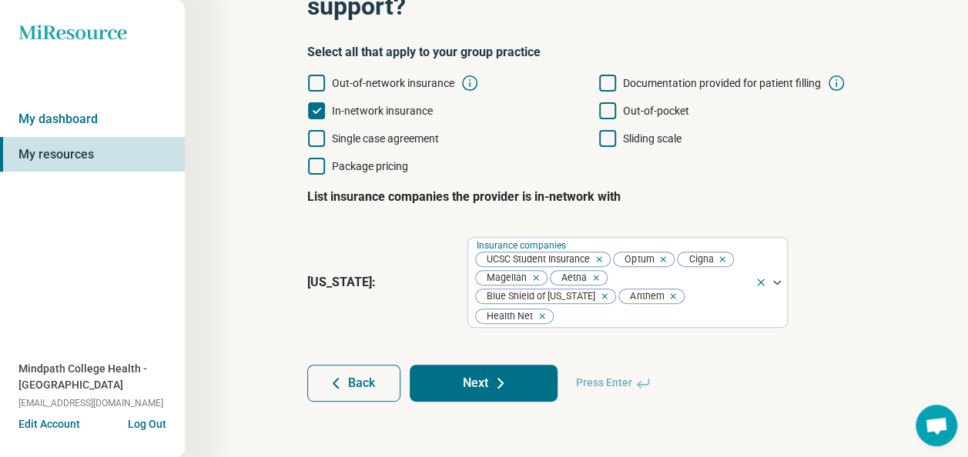
scroll to position [132, 0]
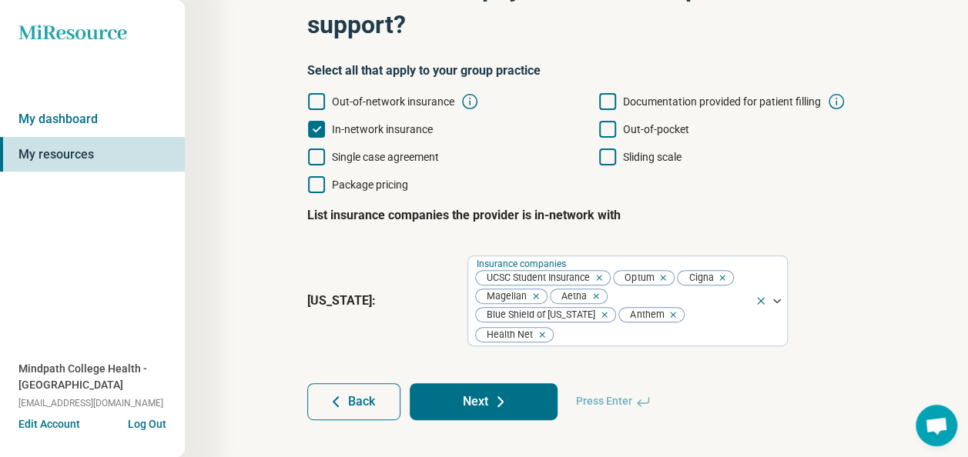
click at [353, 396] on span "Back" at bounding box center [361, 402] width 27 height 12
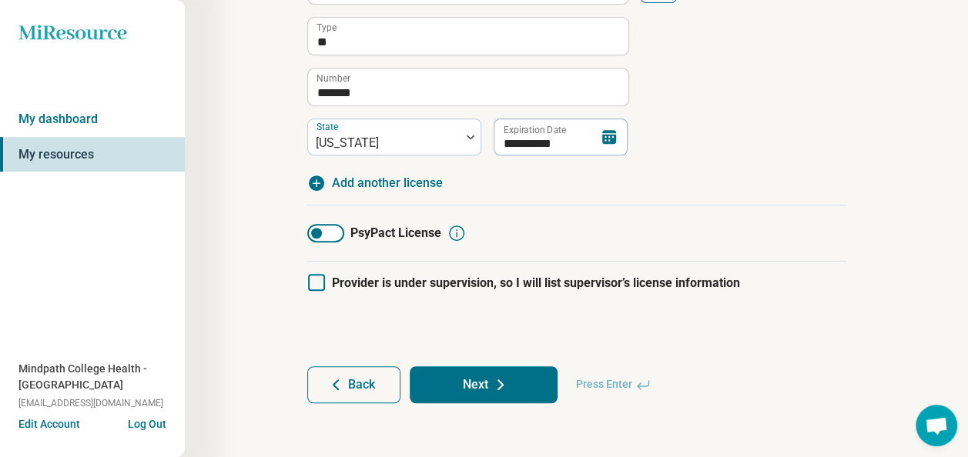
click at [344, 383] on button "Back" at bounding box center [353, 384] width 93 height 37
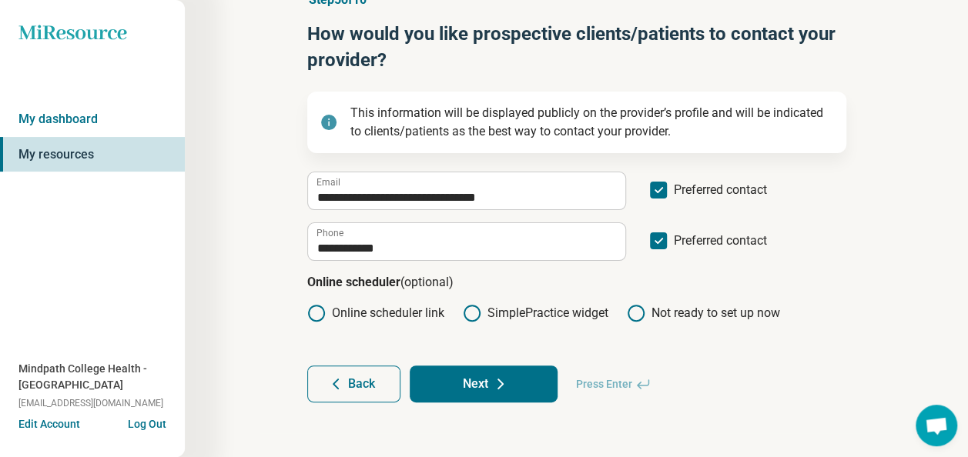
scroll to position [81, 0]
click at [362, 388] on span "Back" at bounding box center [361, 383] width 27 height 12
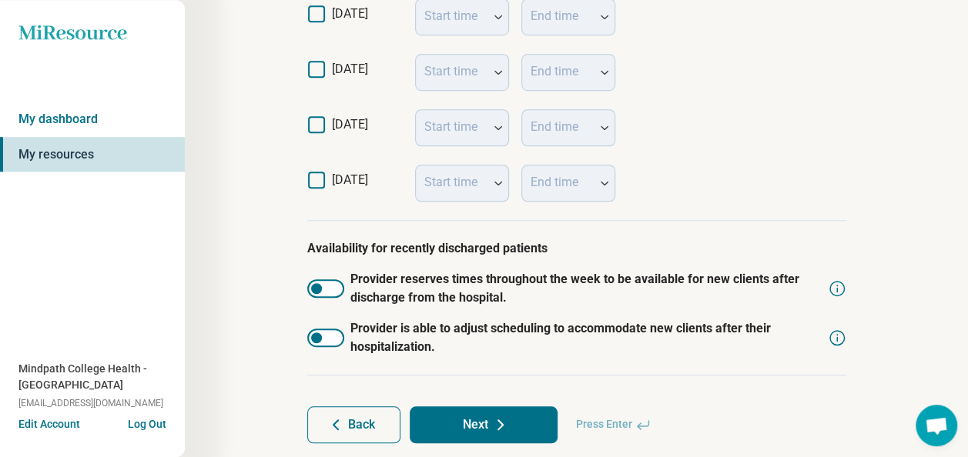
click at [350, 415] on button "Back" at bounding box center [353, 424] width 93 height 37
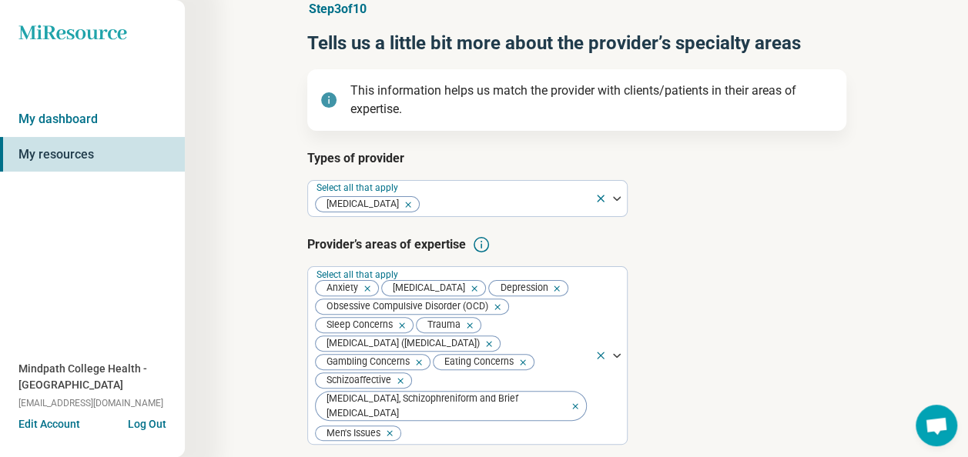
scroll to position [154, 0]
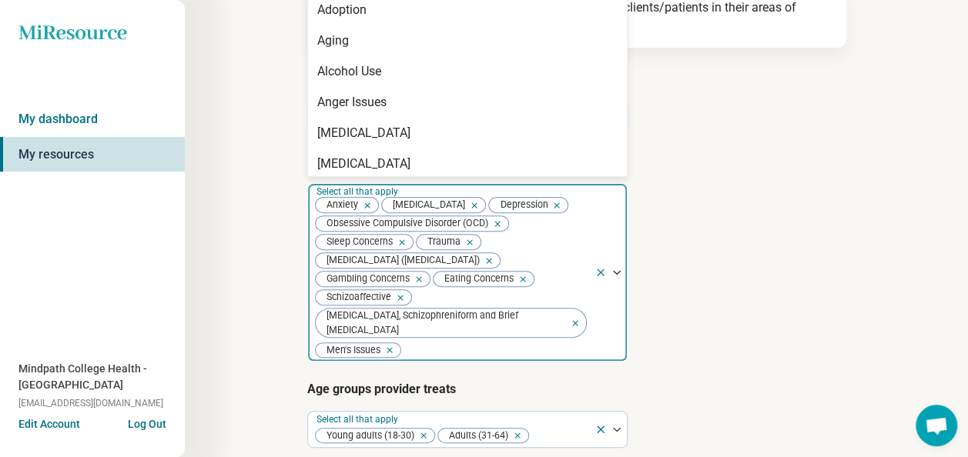
click at [451, 339] on div at bounding box center [496, 350] width 186 height 22
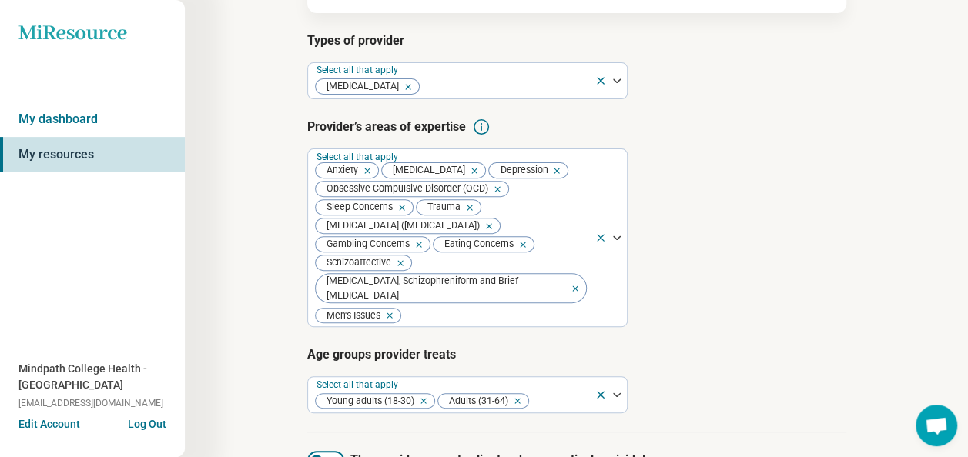
scroll to position [361, 0]
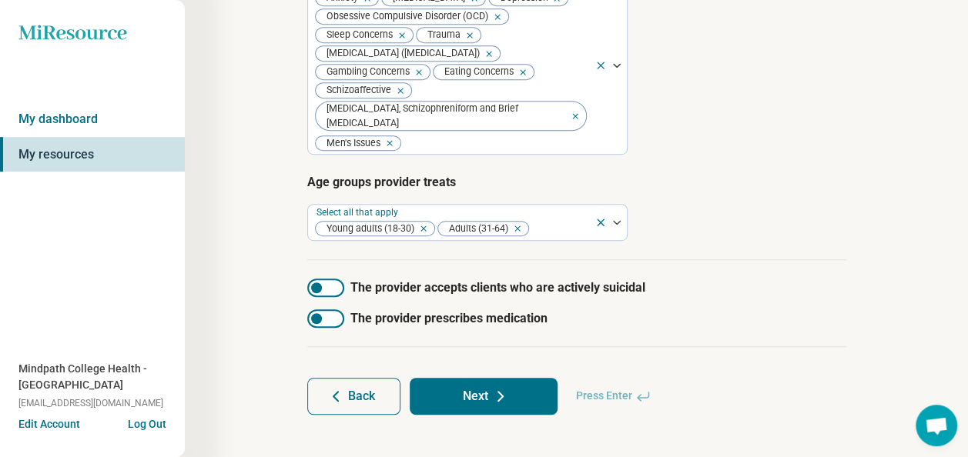
click at [531, 383] on button "Next" at bounding box center [484, 396] width 148 height 37
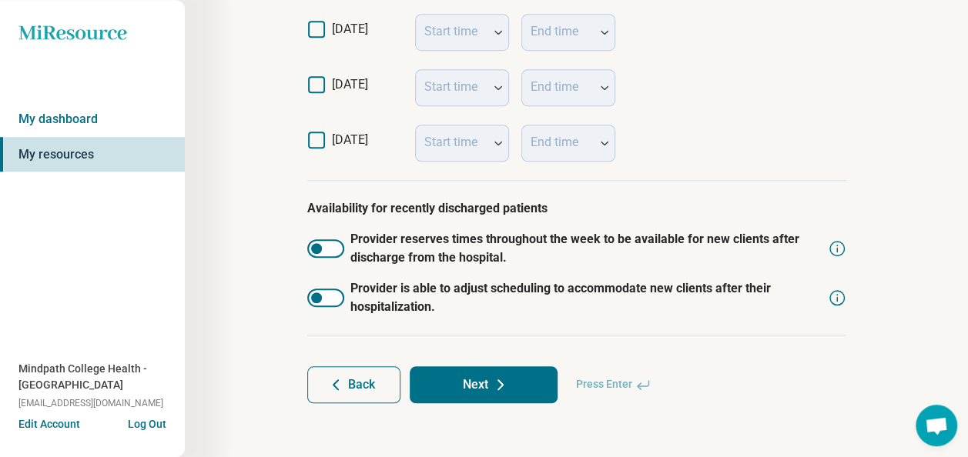
click at [490, 381] on button "Next" at bounding box center [484, 384] width 148 height 37
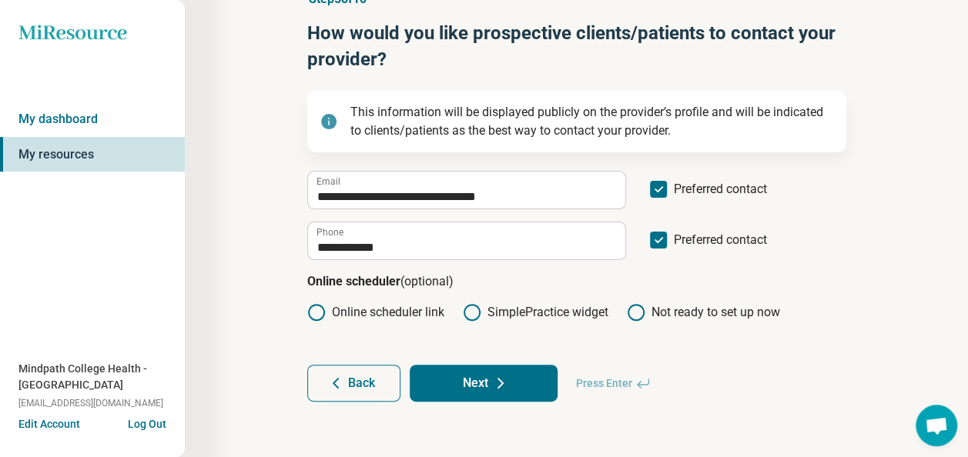
scroll to position [81, 0]
click at [500, 382] on icon at bounding box center [500, 383] width 18 height 18
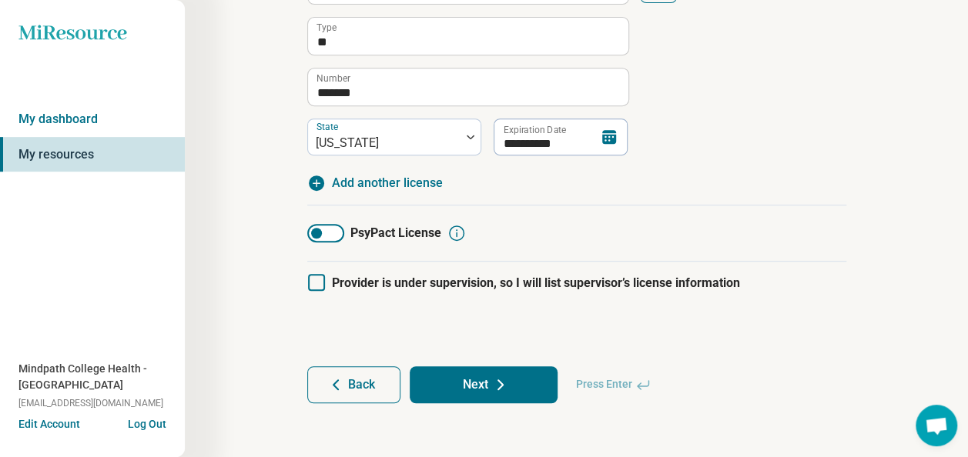
click at [520, 388] on button "Next" at bounding box center [484, 384] width 148 height 37
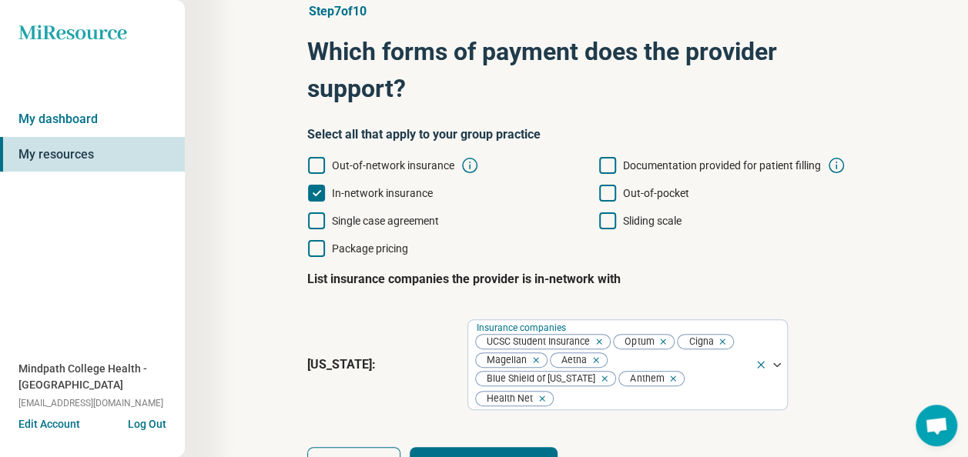
scroll to position [132, 0]
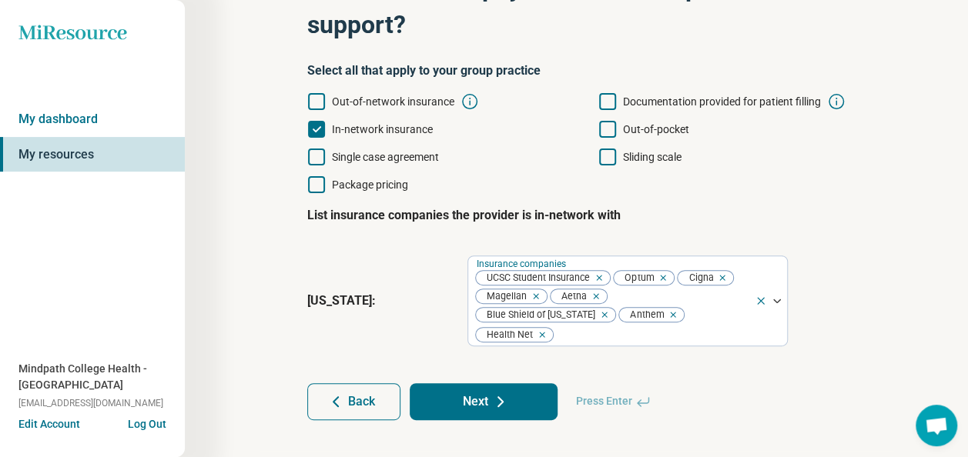
click at [523, 383] on button "Next" at bounding box center [484, 401] width 148 height 37
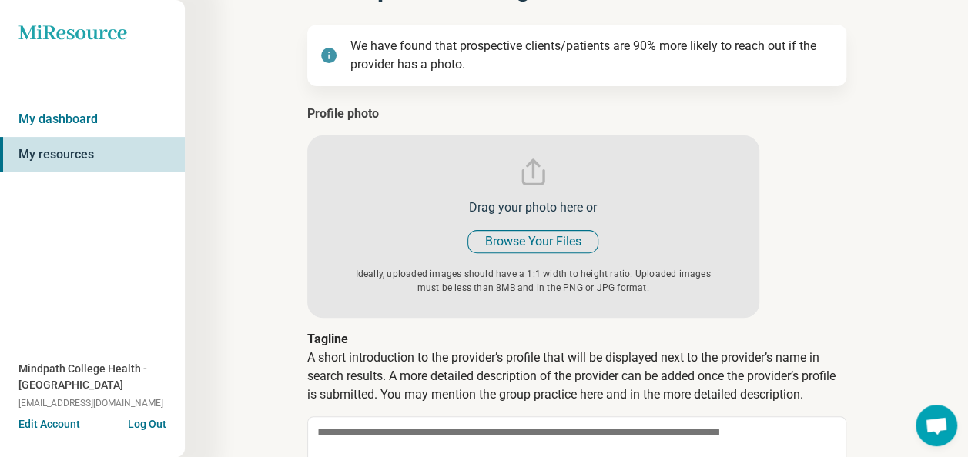
type textarea "*"
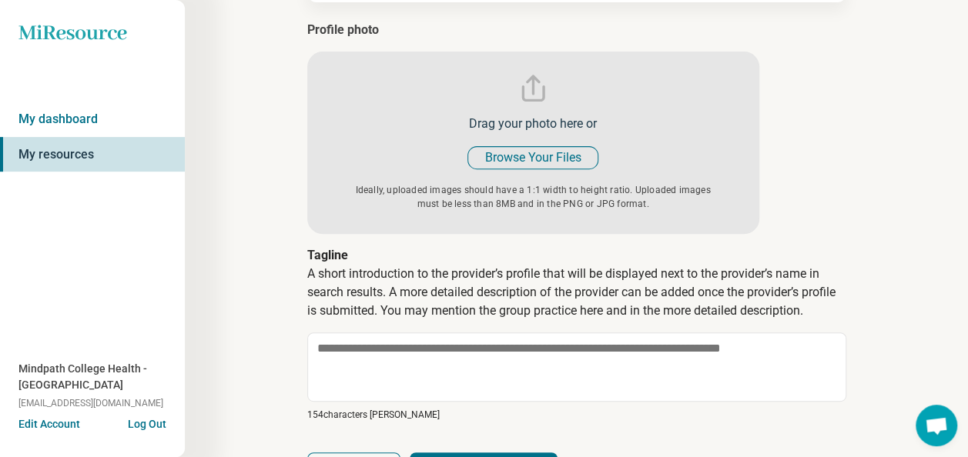
scroll to position [72, 0]
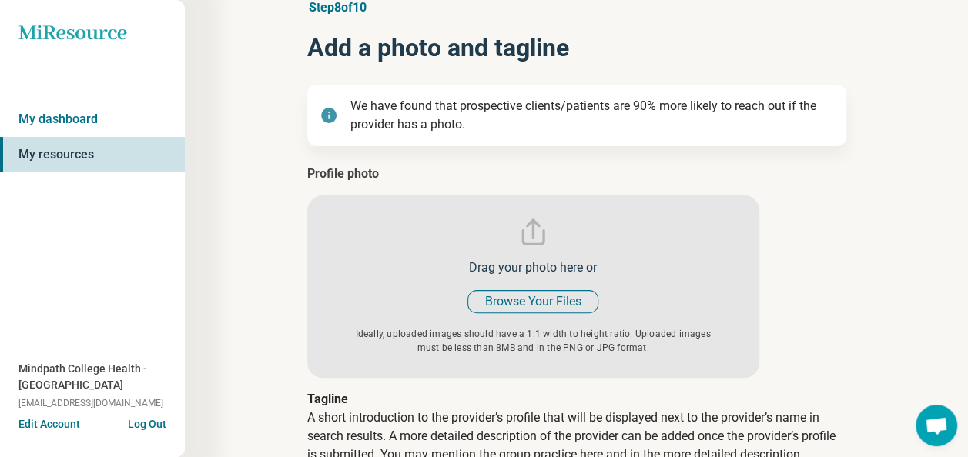
click at [534, 303] on input "file" at bounding box center [533, 271] width 452 height 213
type input "**********"
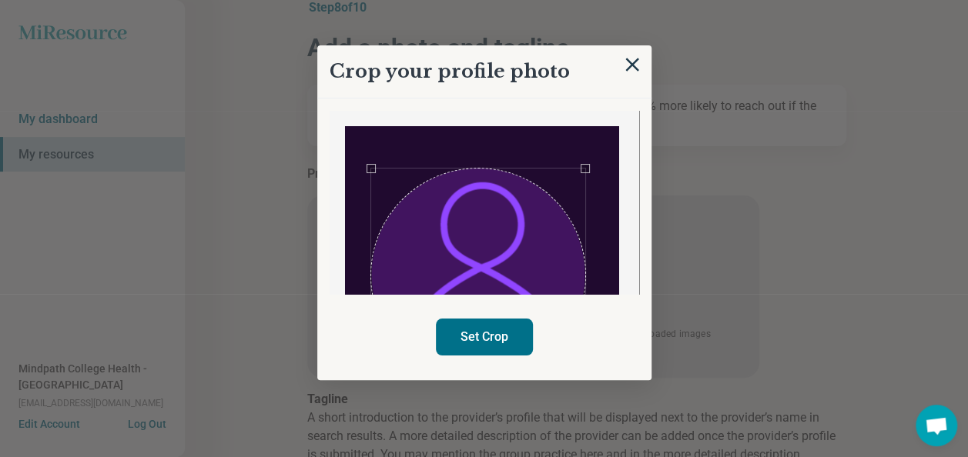
click at [506, 279] on div "Use the arrow keys to move the crop selection area" at bounding box center [478, 276] width 214 height 214
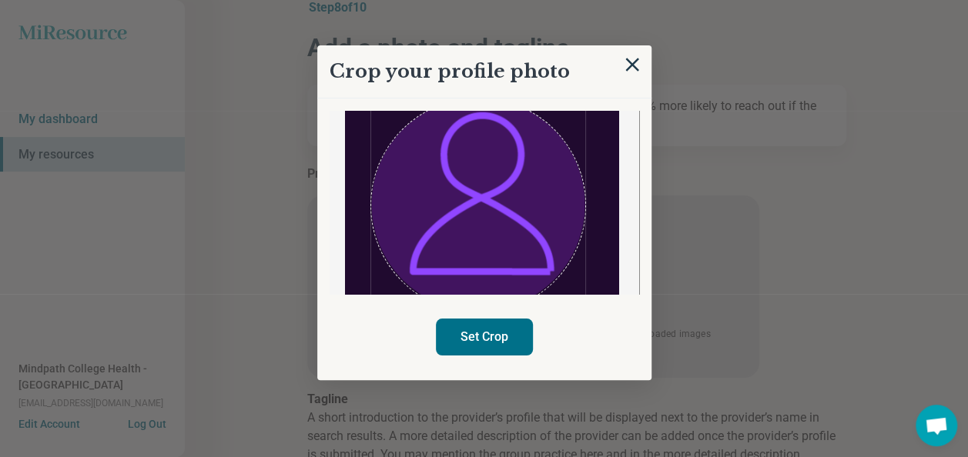
scroll to position [56, 0]
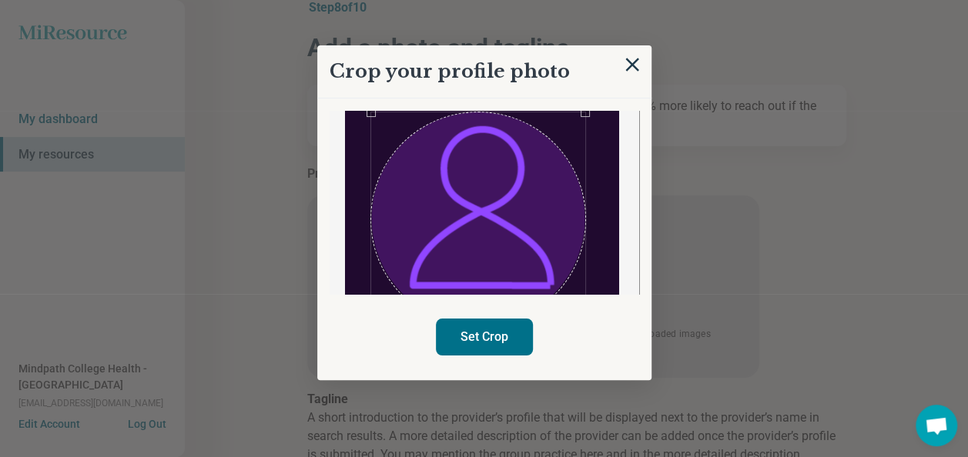
click at [516, 333] on button "Set Crop" at bounding box center [484, 337] width 97 height 37
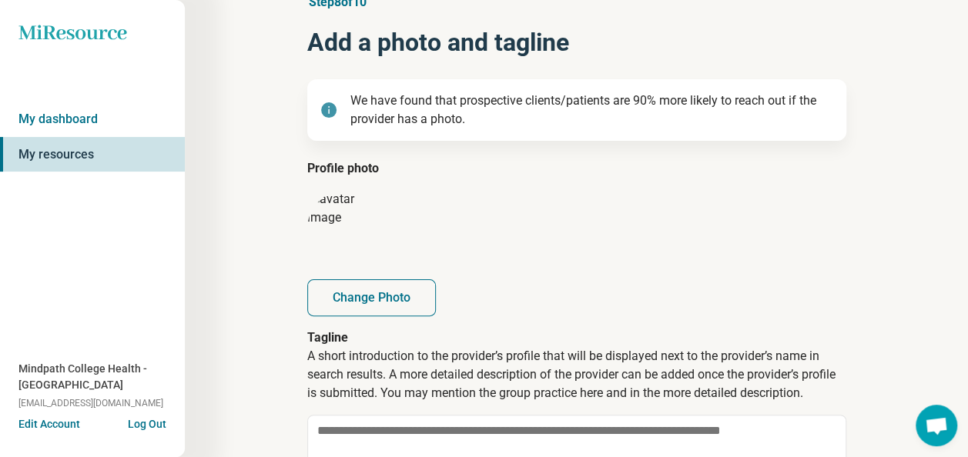
scroll to position [149, 0]
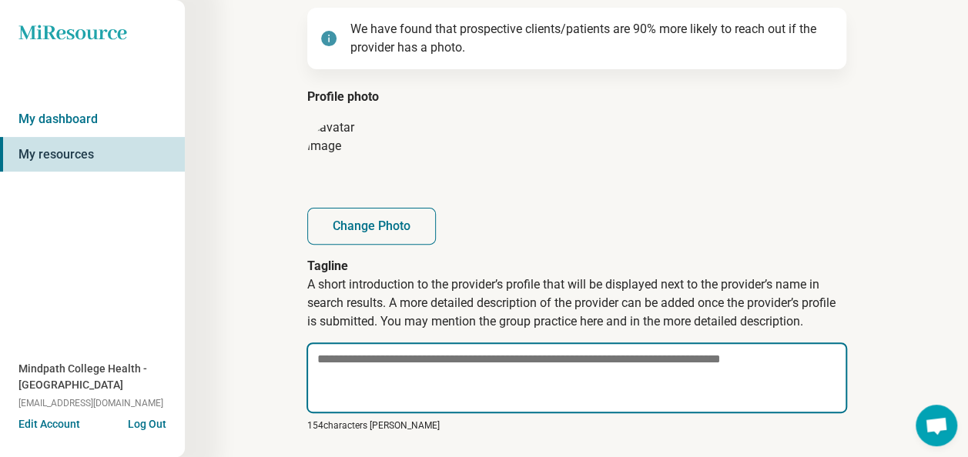
click at [411, 363] on textarea at bounding box center [576, 378] width 540 height 71
paste textarea "**********"
type textarea "*"
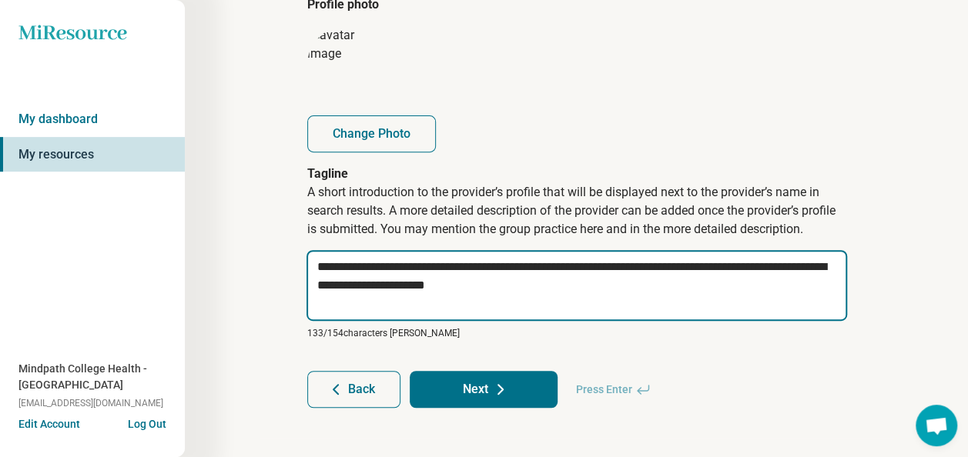
scroll to position [248, 0]
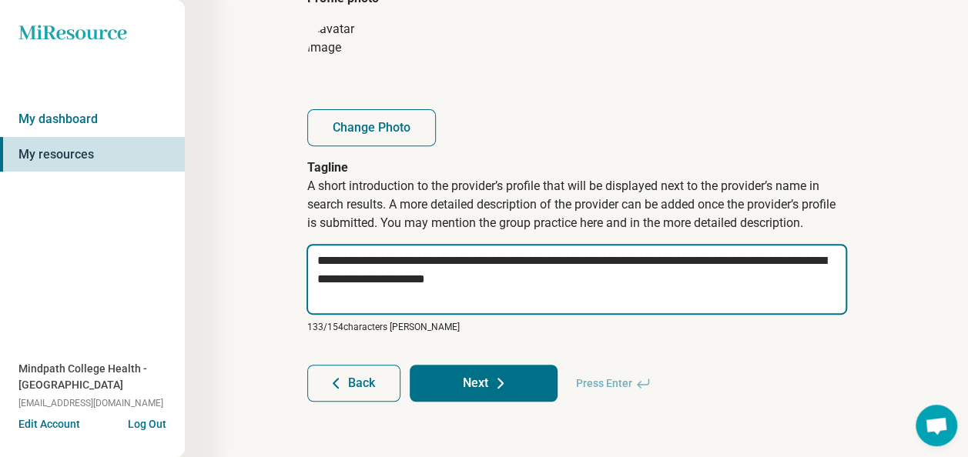
type textarea "**********"
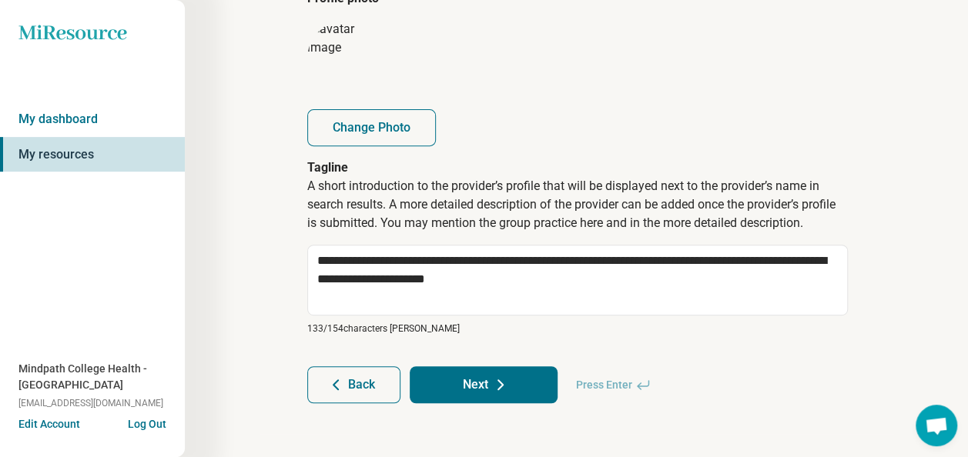
click at [503, 382] on icon at bounding box center [500, 385] width 18 height 18
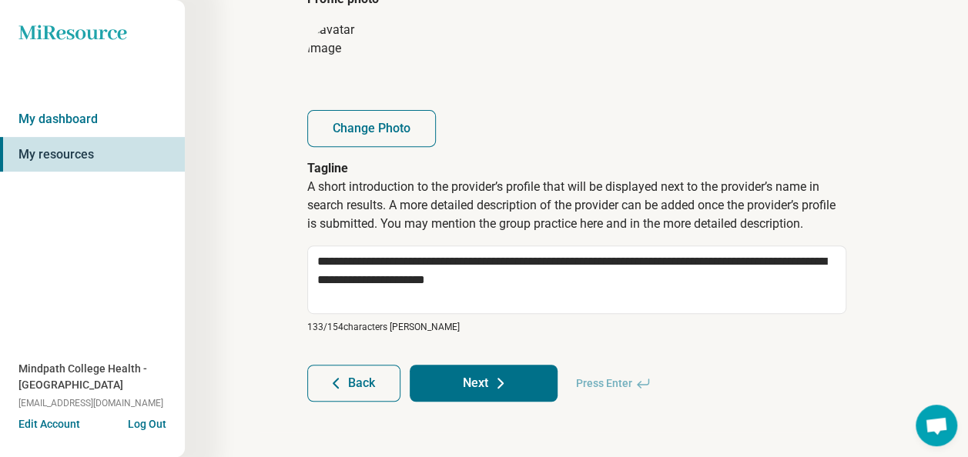
type textarea "*"
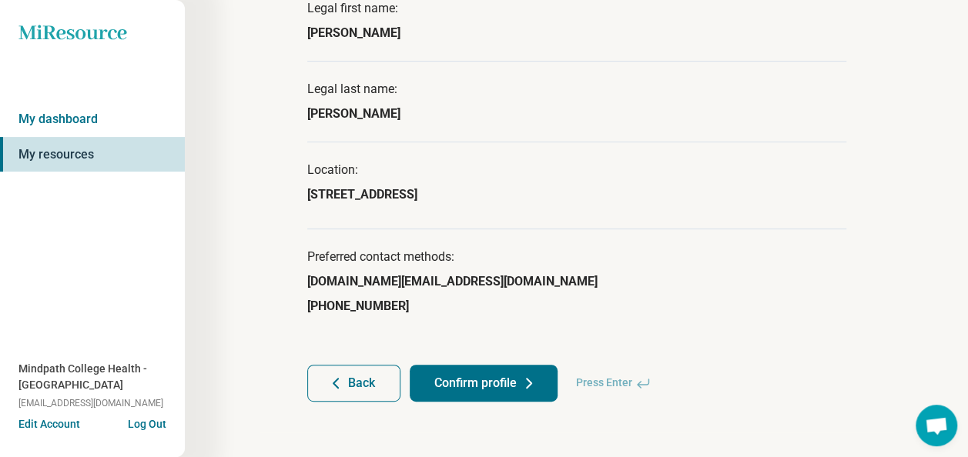
scroll to position [161, 0]
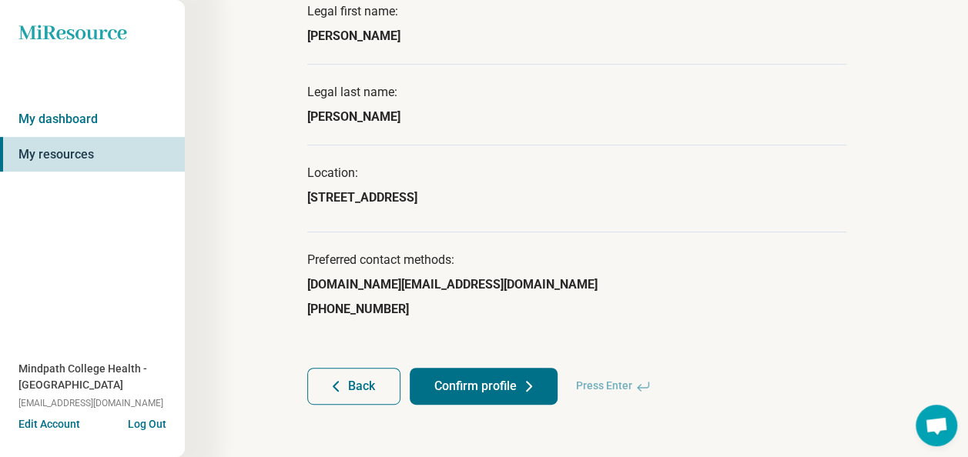
scroll to position [161, 0]
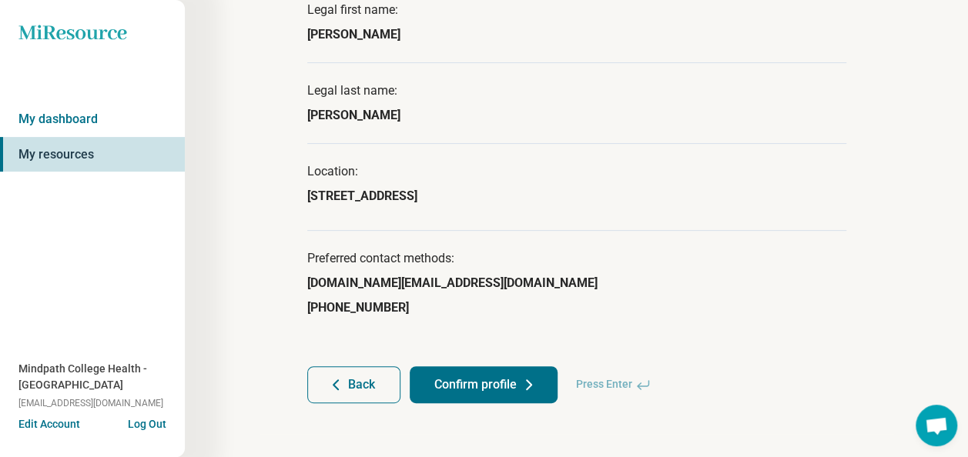
click at [518, 385] on button "Confirm profile" at bounding box center [484, 384] width 148 height 37
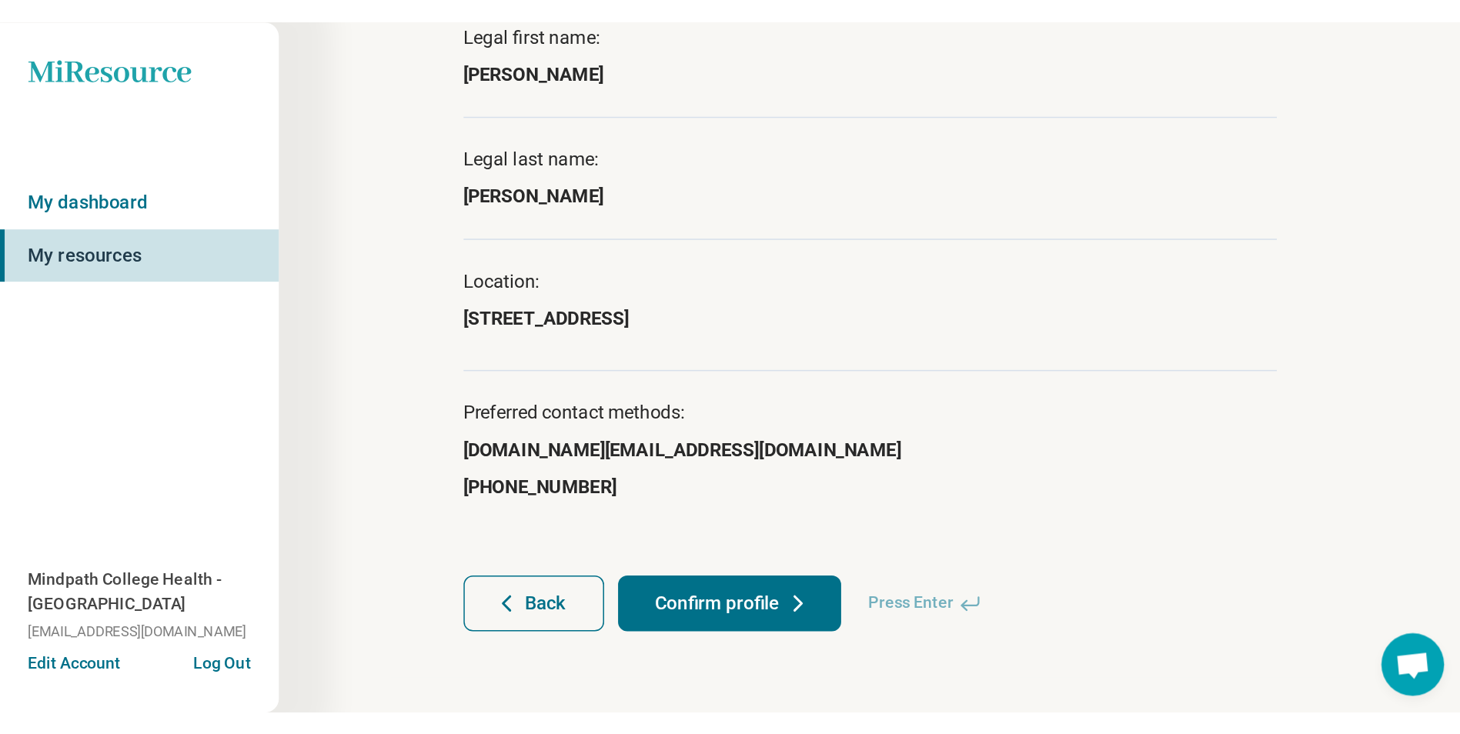
scroll to position [0, 0]
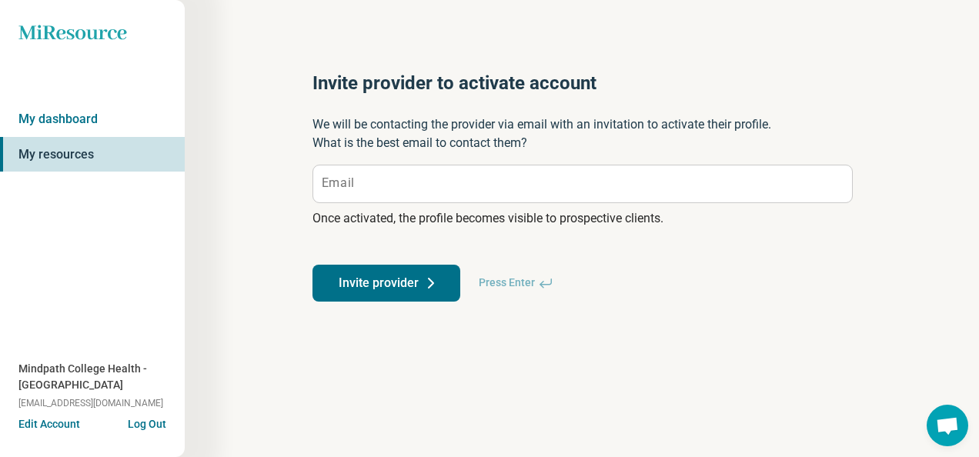
click at [62, 160] on link "My resources" at bounding box center [92, 154] width 185 height 35
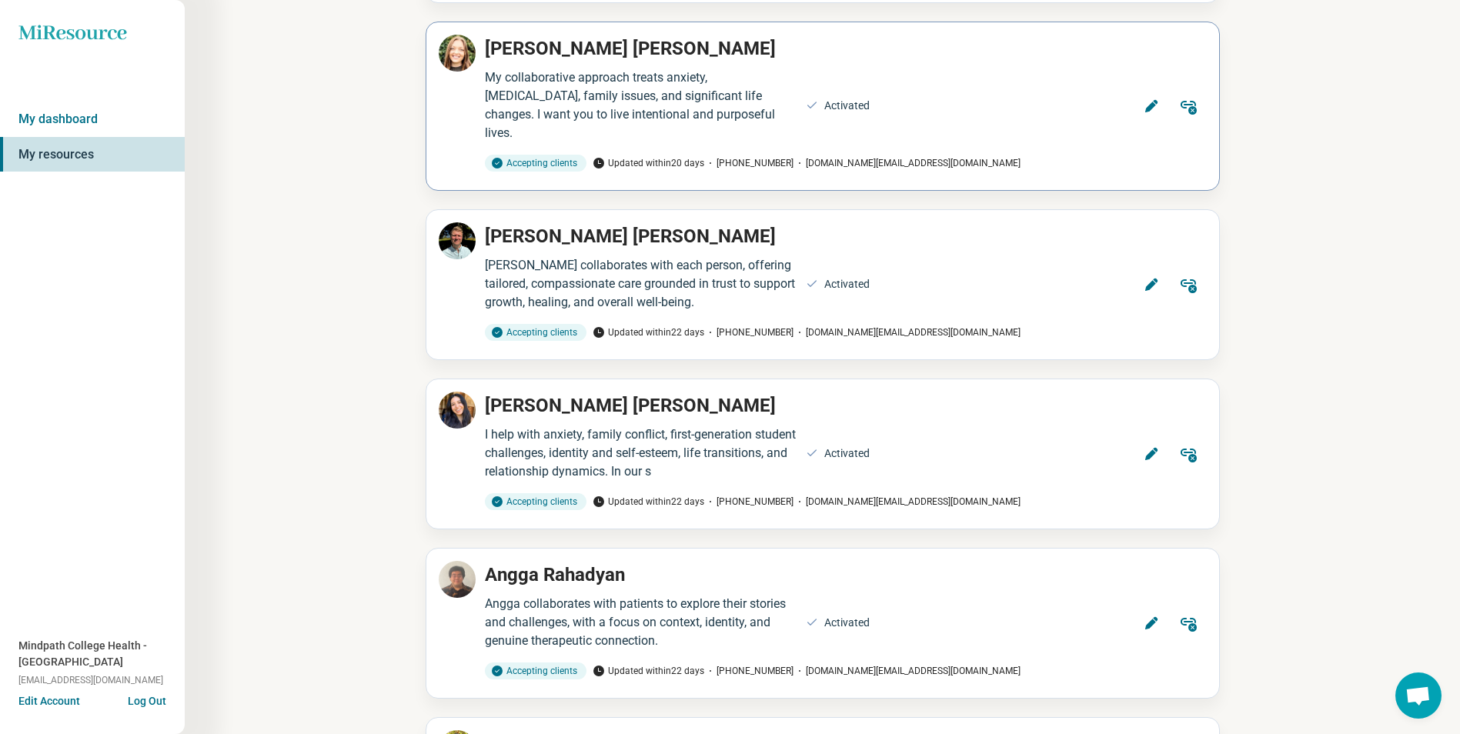
scroll to position [3156, 0]
